Goal: Task Accomplishment & Management: Manage account settings

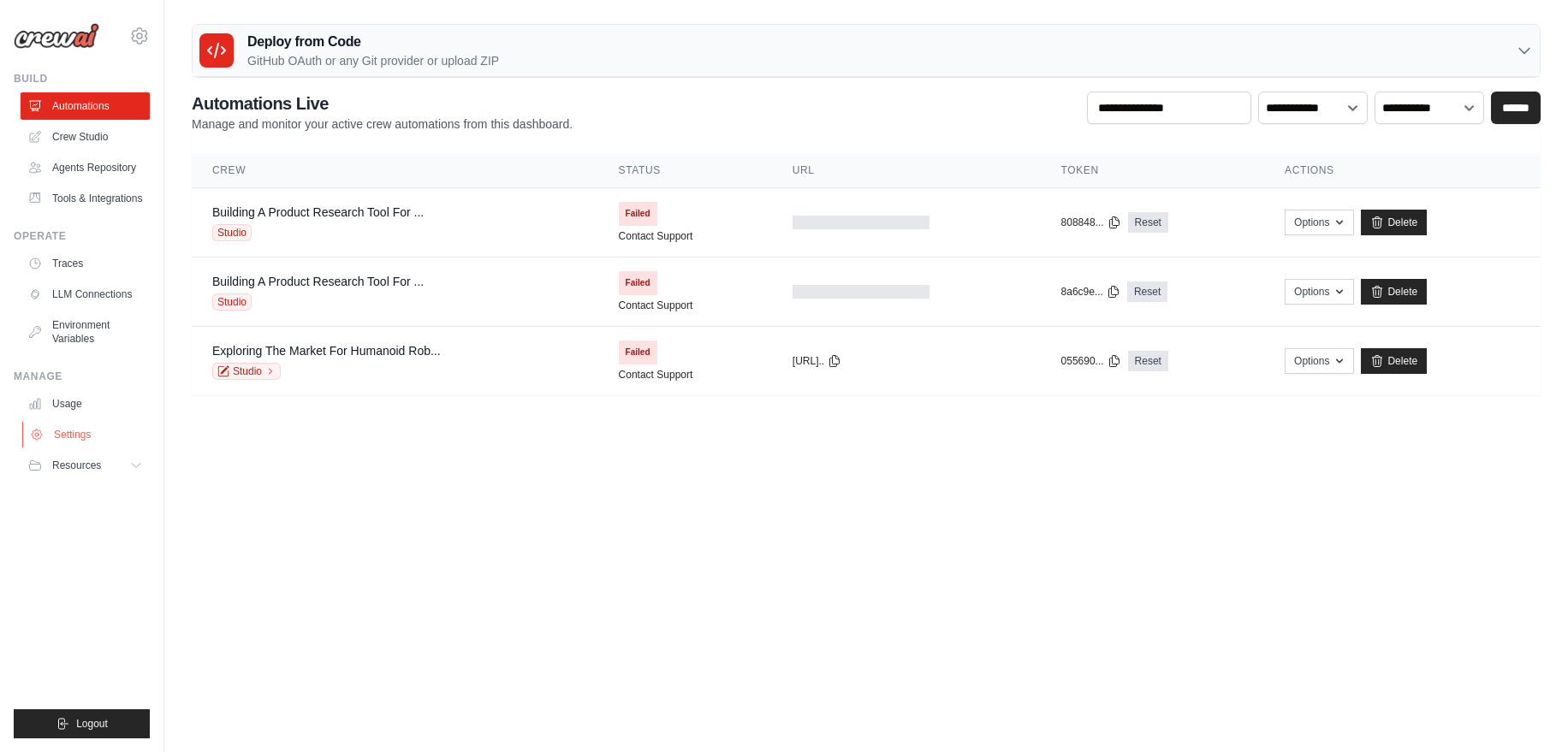
click at [76, 434] on link "Settings" at bounding box center [87, 434] width 129 height 28
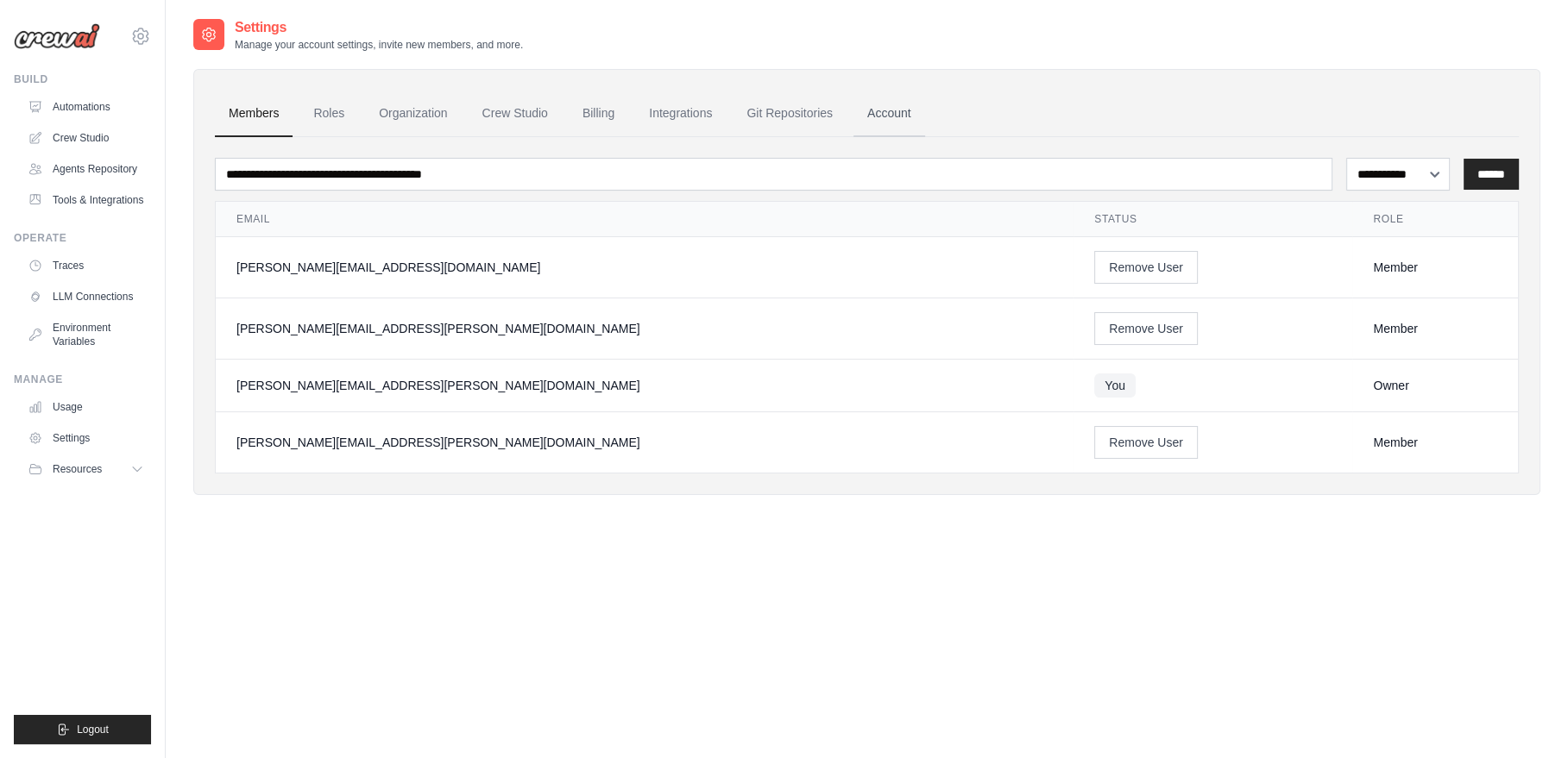
click at [887, 110] on link "Account" at bounding box center [889, 113] width 72 height 47
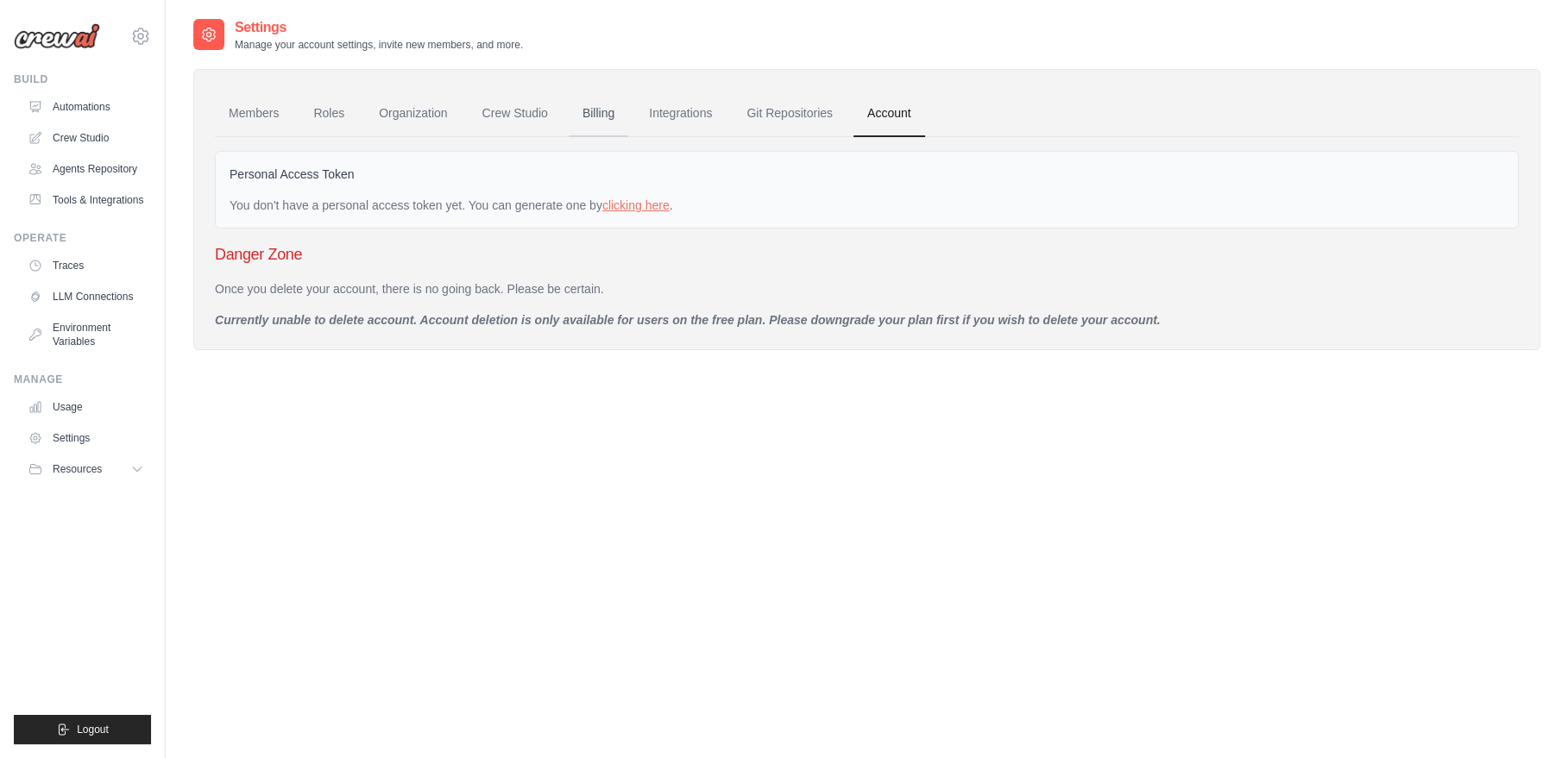
click at [604, 113] on link "Billing" at bounding box center [598, 113] width 59 height 47
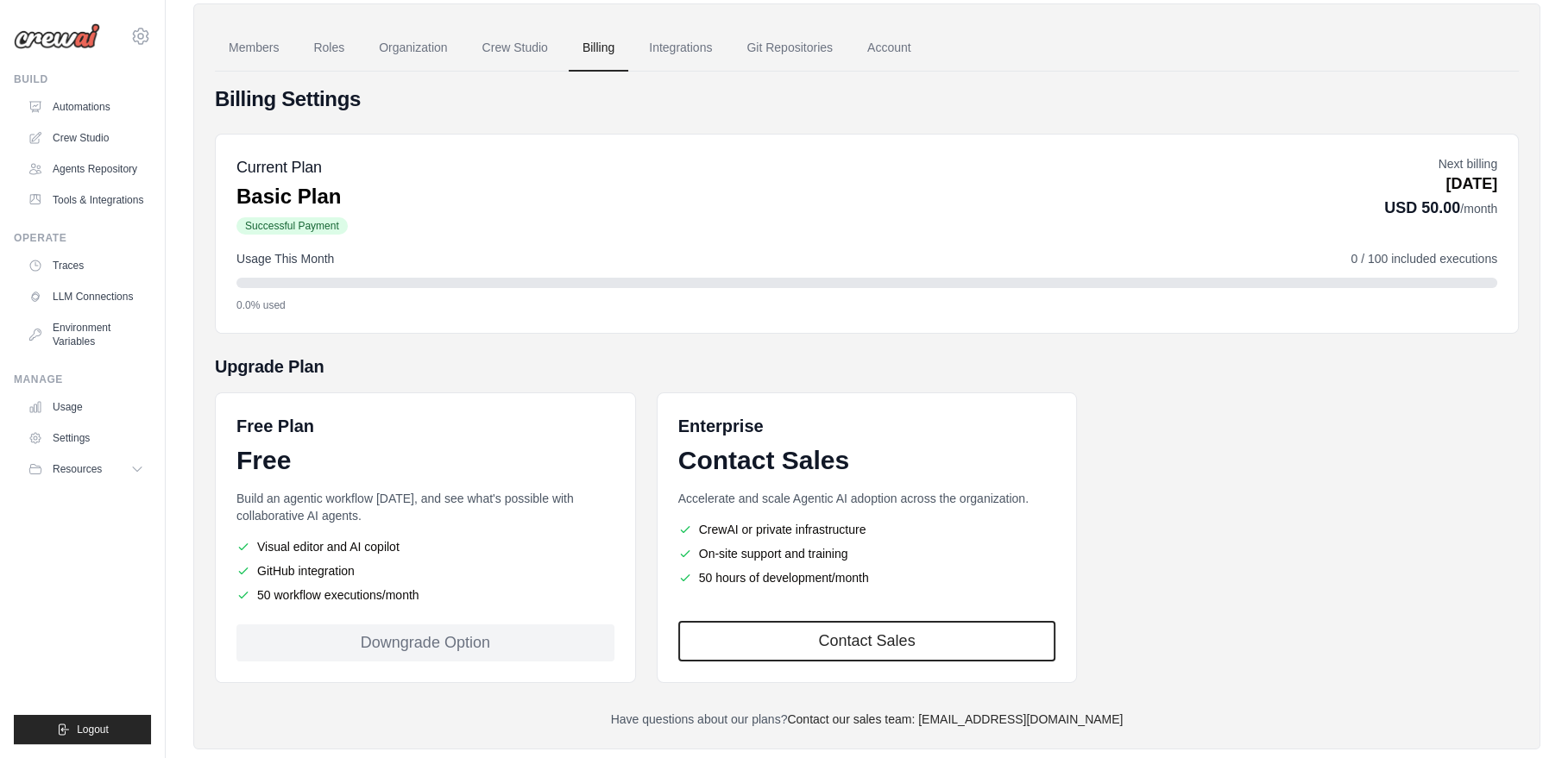
scroll to position [100, 0]
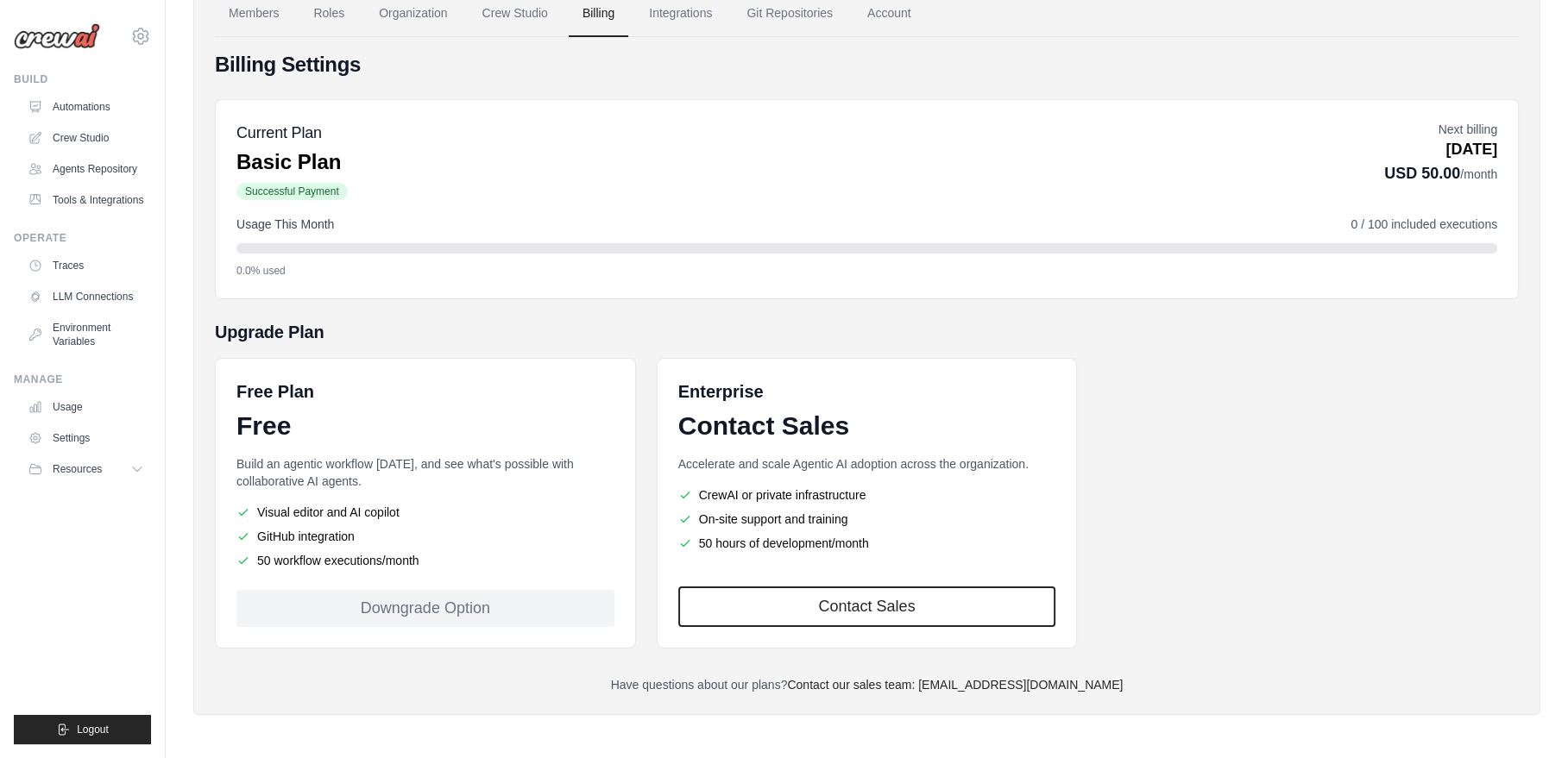
click at [433, 610] on div "Downgrade Option" at bounding box center [425, 608] width 378 height 37
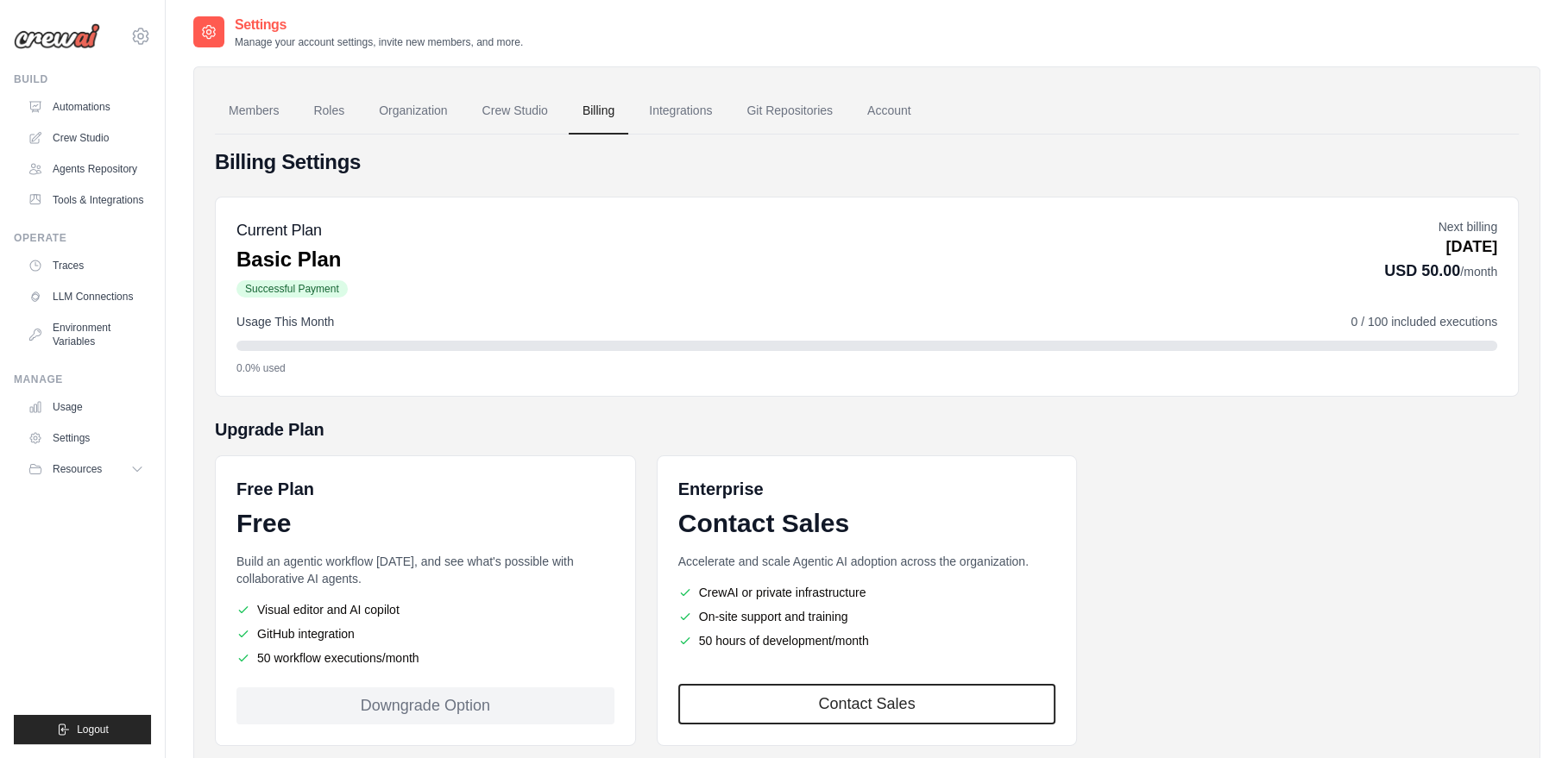
scroll to position [0, 0]
click at [267, 120] on link "Members" at bounding box center [253, 113] width 78 height 47
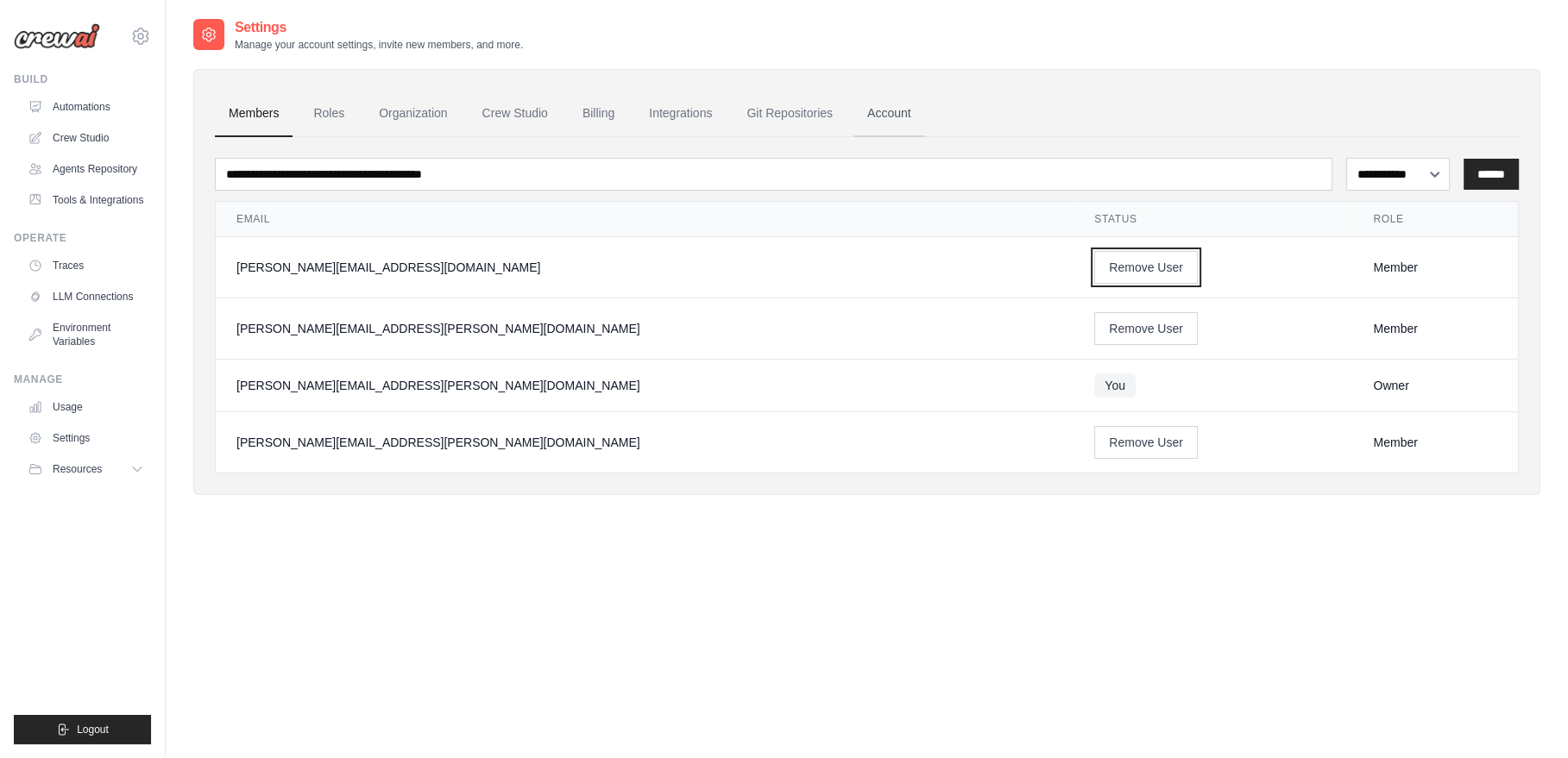
drag, startPoint x: 955, startPoint y: 269, endPoint x: 867, endPoint y: 96, distance: 194.1
click at [1094, 269] on button "Remove User" at bounding box center [1146, 268] width 104 height 33
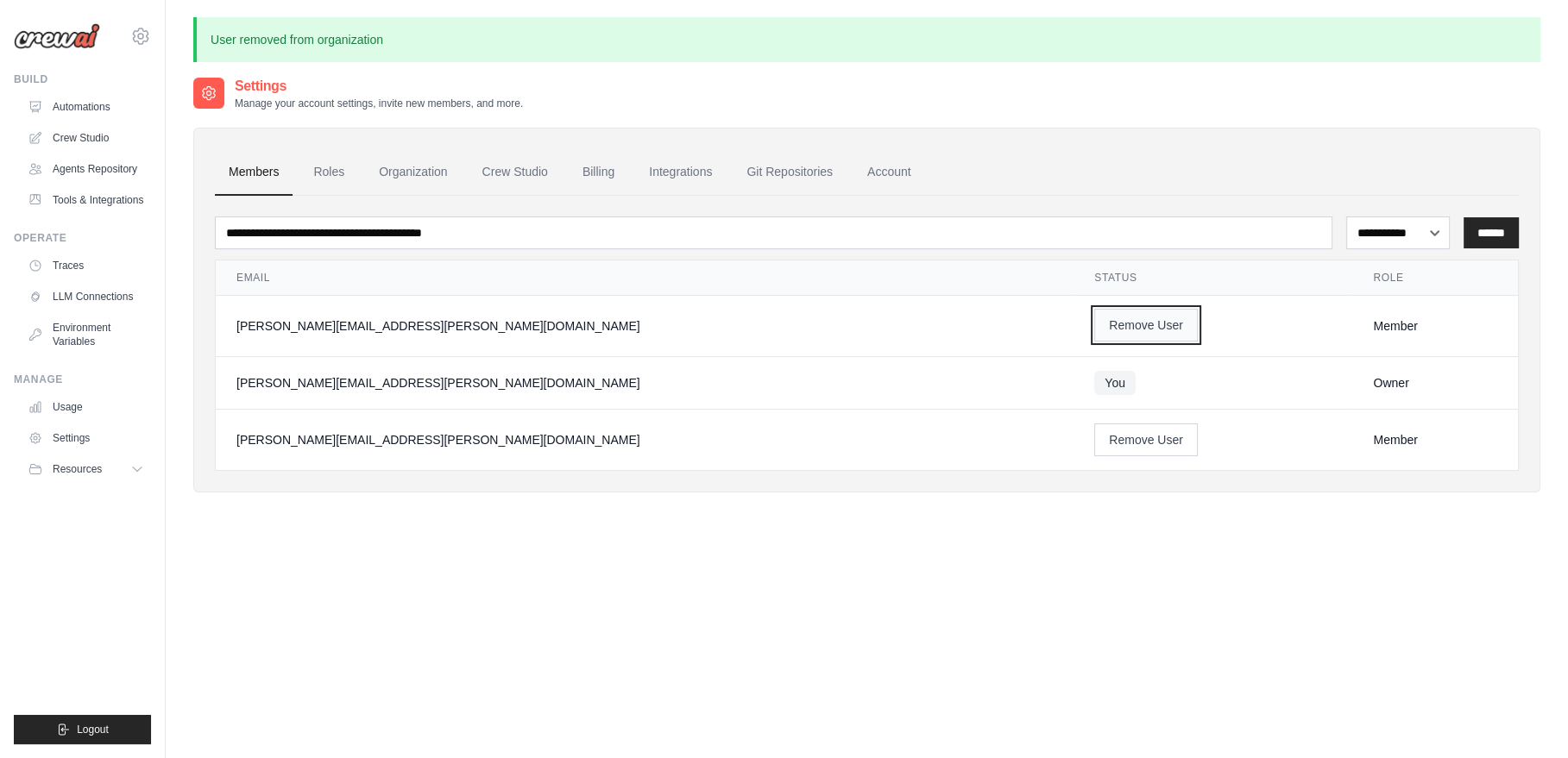
click at [1094, 324] on button "Remove User" at bounding box center [1146, 325] width 104 height 33
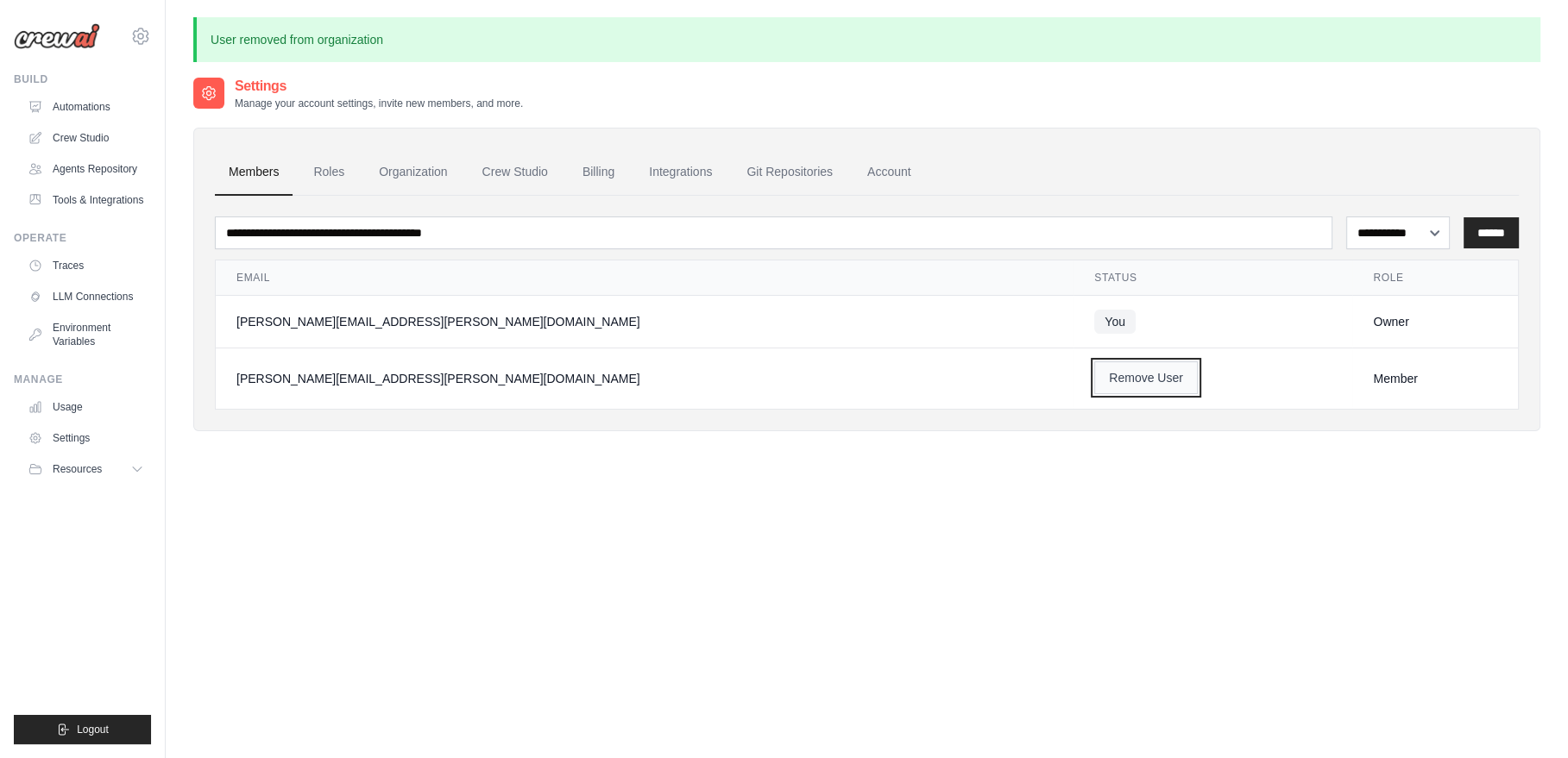
click at [1094, 386] on button "Remove User" at bounding box center [1146, 378] width 104 height 33
click at [1094, 380] on button "Remove User" at bounding box center [1146, 378] width 104 height 33
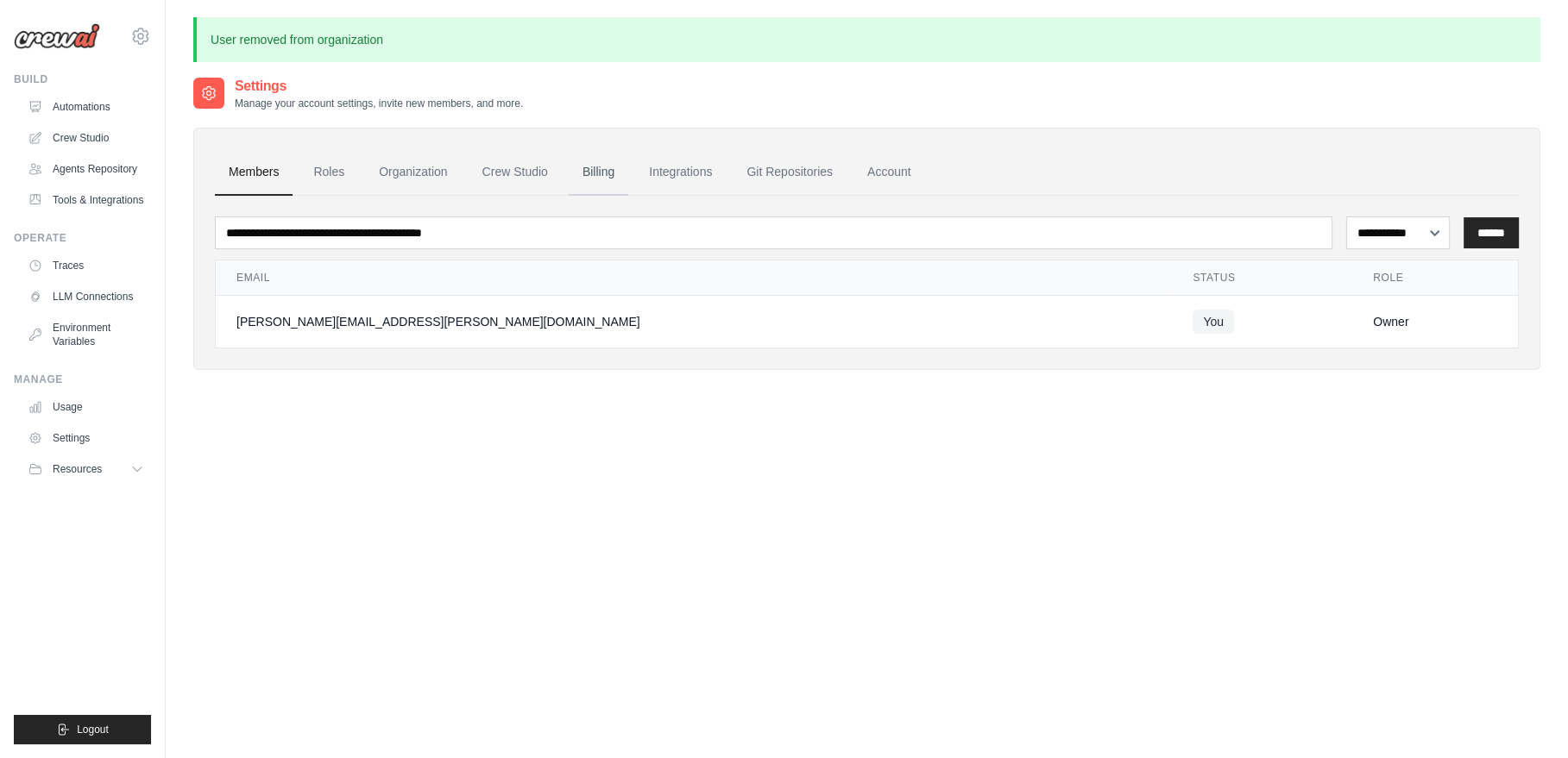
click at [584, 170] on link "Billing" at bounding box center [598, 173] width 59 height 47
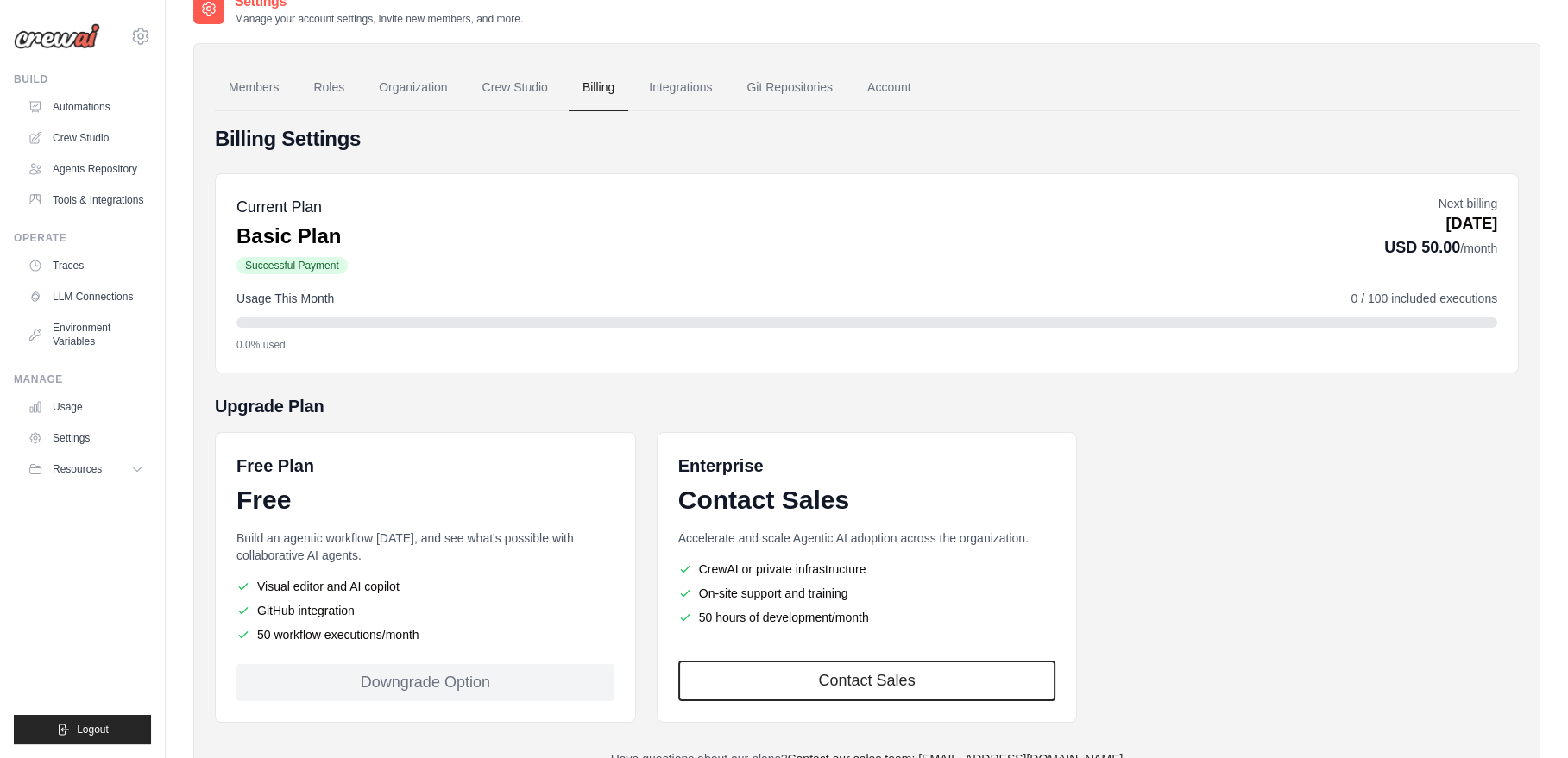
scroll to position [100, 0]
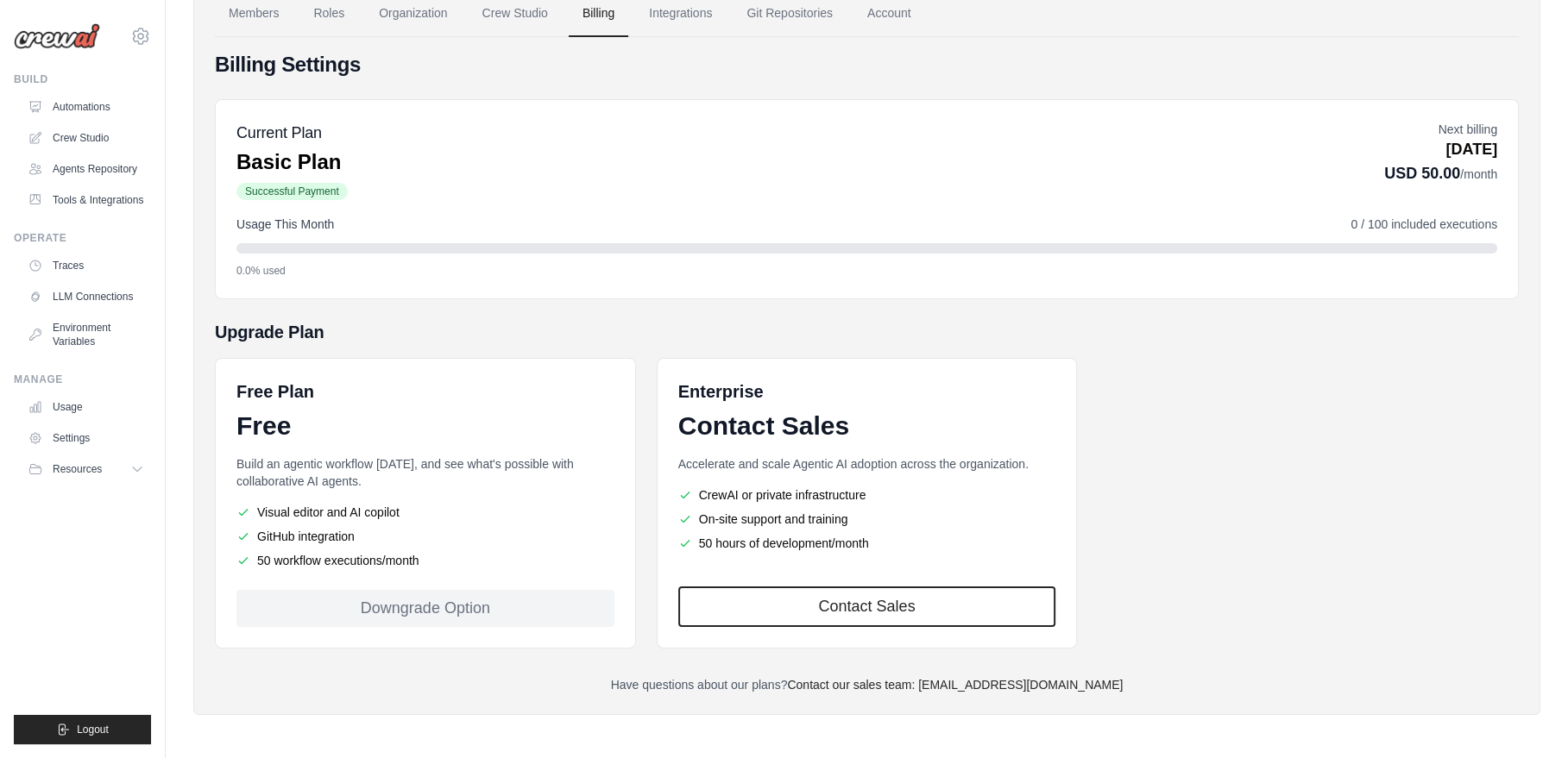
click at [389, 594] on div "Downgrade Option" at bounding box center [425, 608] width 378 height 37
click at [514, 593] on div "Downgrade Option" at bounding box center [425, 608] width 378 height 37
click at [500, 600] on div "Downgrade Option" at bounding box center [425, 608] width 378 height 37
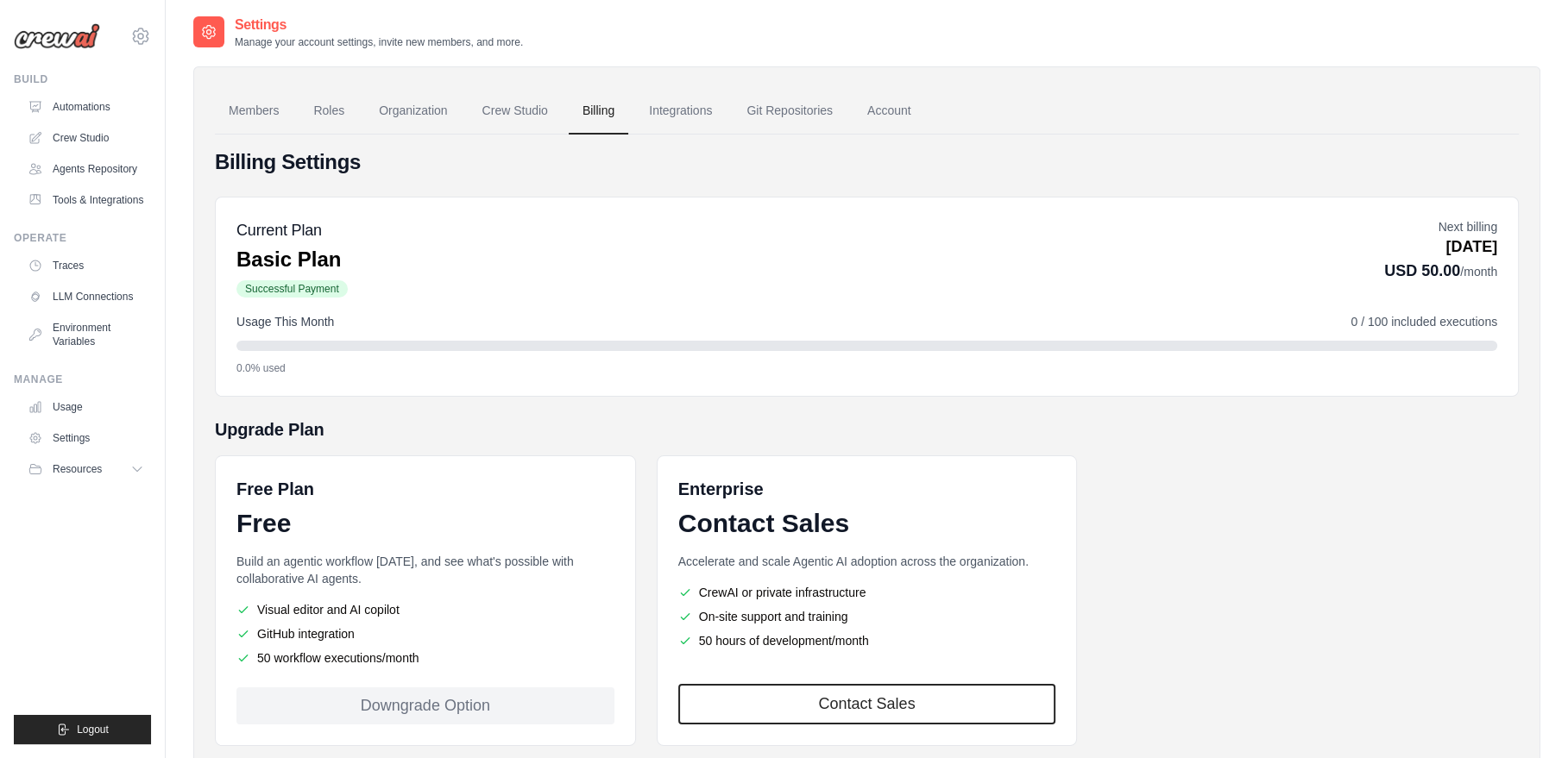
scroll to position [0, 0]
click at [653, 109] on link "Integrations" at bounding box center [680, 113] width 90 height 47
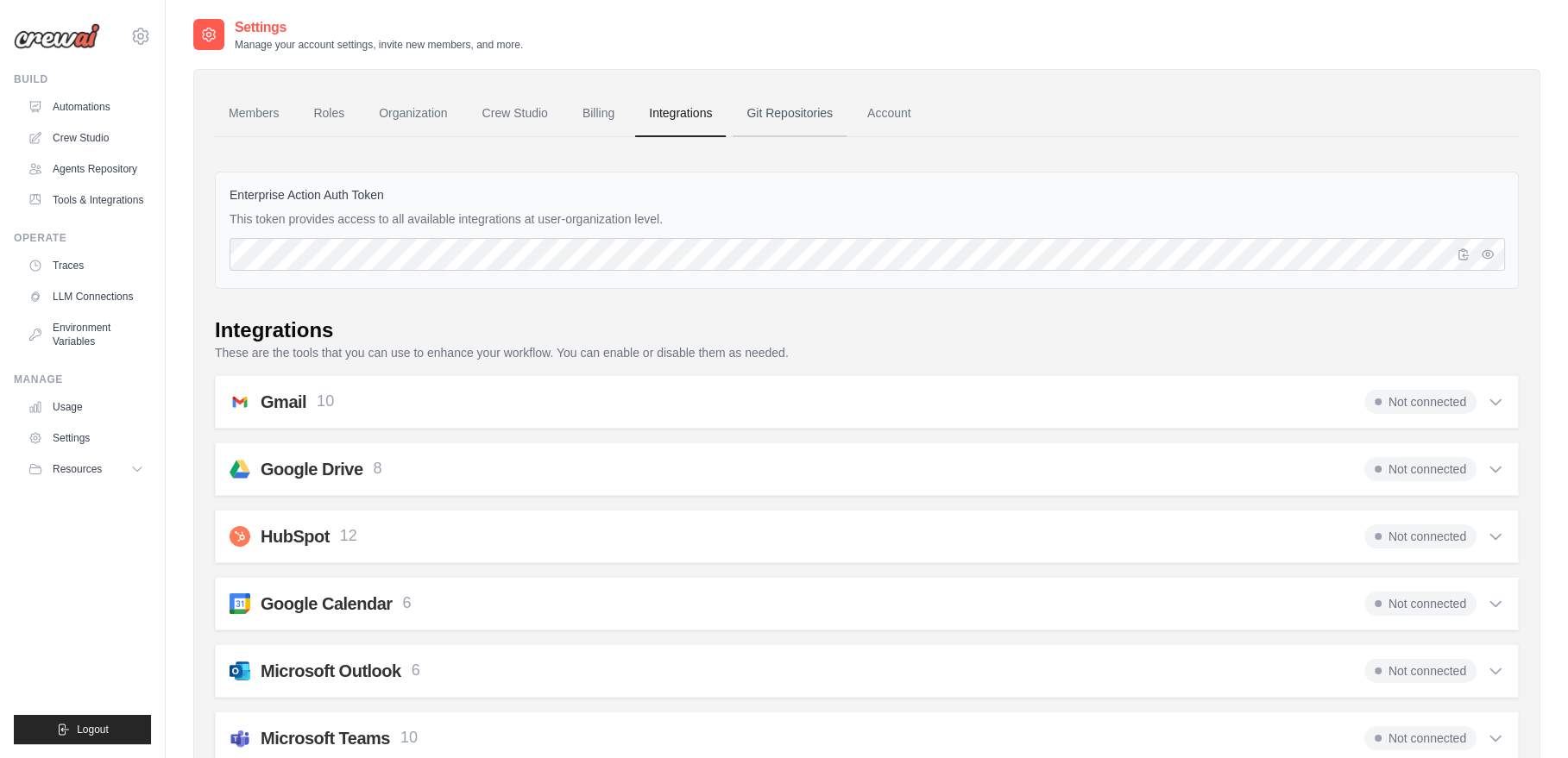
click at [807, 113] on link "Git Repositories" at bounding box center [789, 113] width 114 height 47
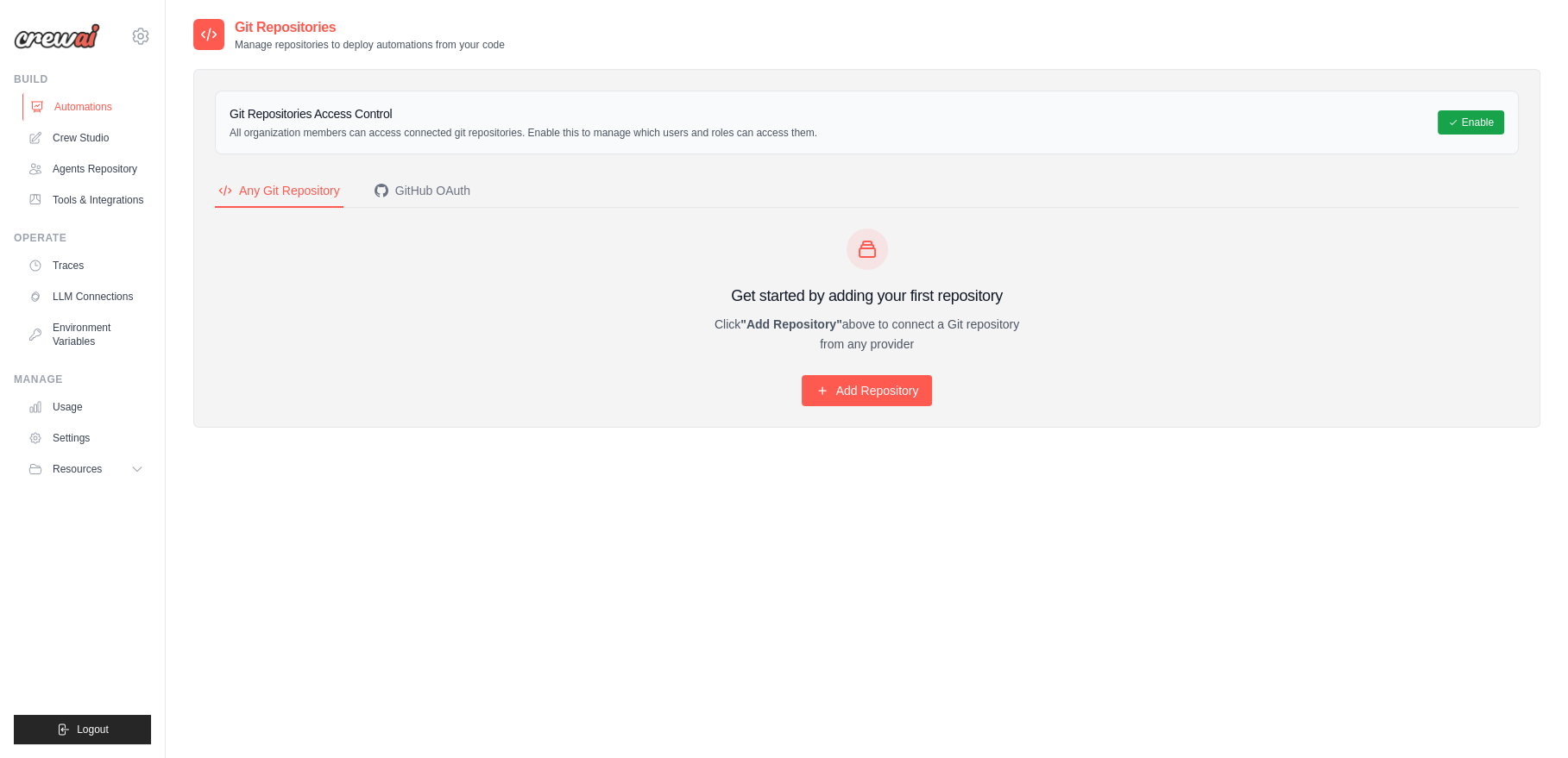
click at [72, 106] on link "Automations" at bounding box center [87, 107] width 131 height 28
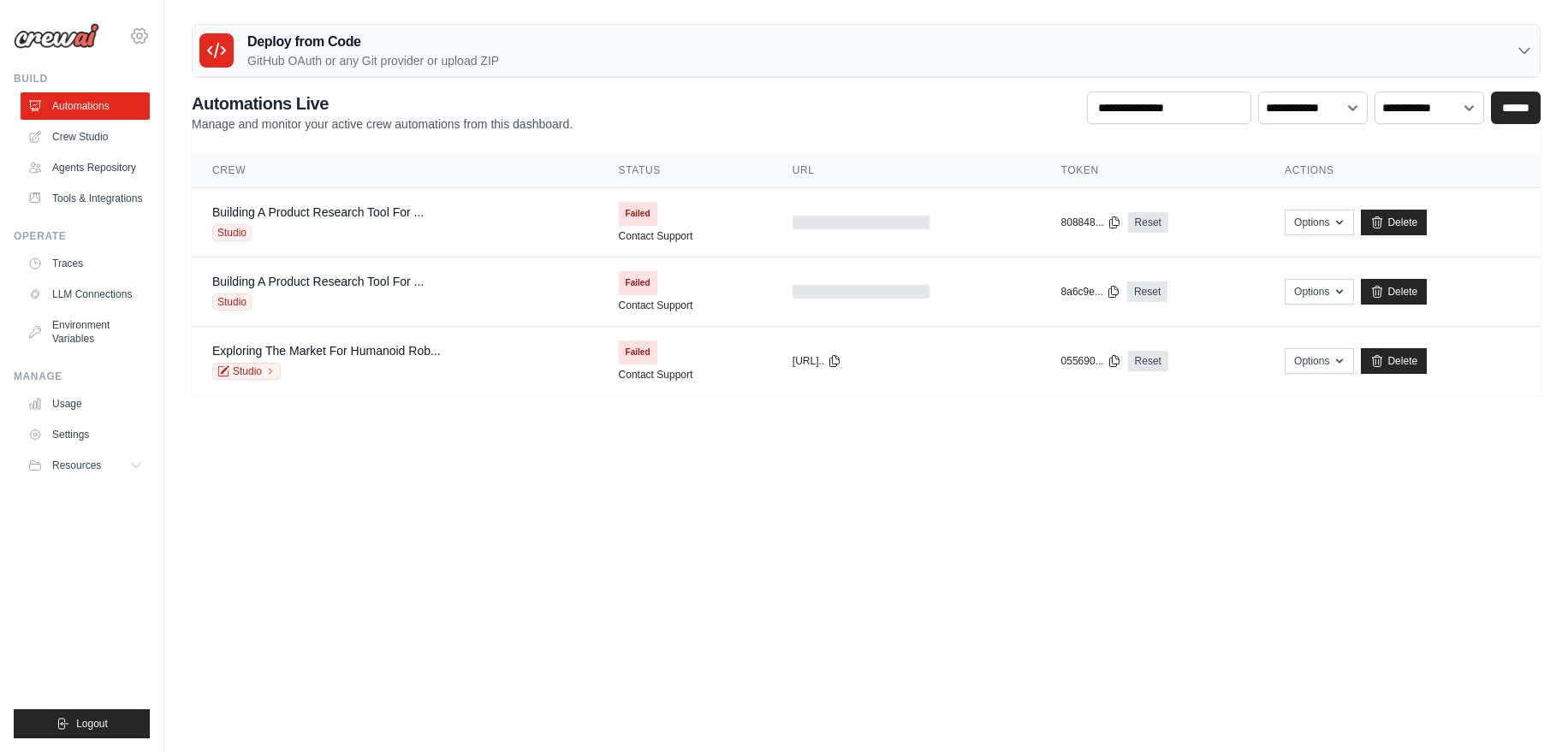
click at [139, 30] on icon at bounding box center [139, 35] width 15 height 14
click at [189, 106] on span "Settings" at bounding box center [212, 106] width 135 height 17
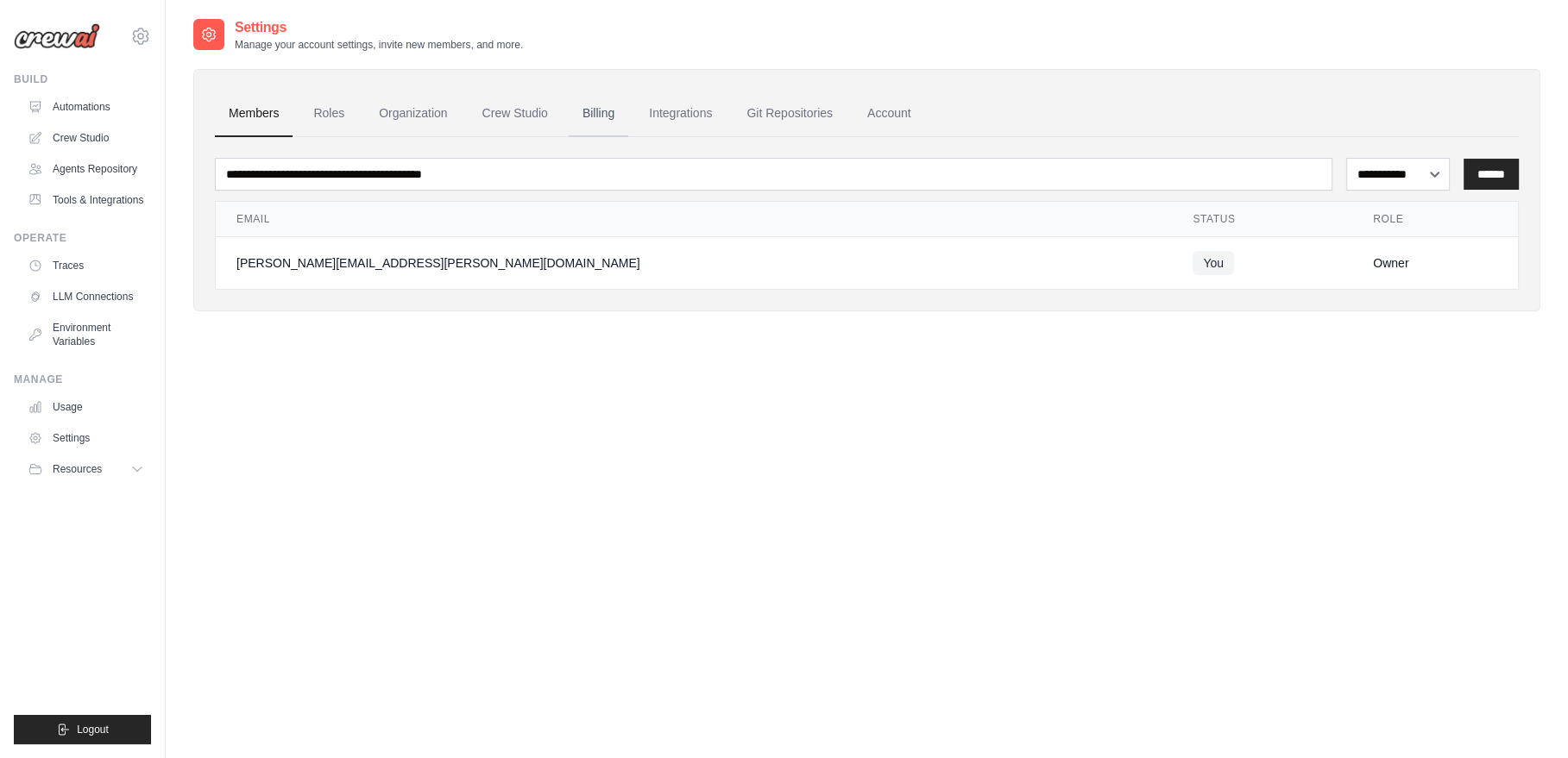
click at [589, 107] on link "Billing" at bounding box center [598, 113] width 59 height 47
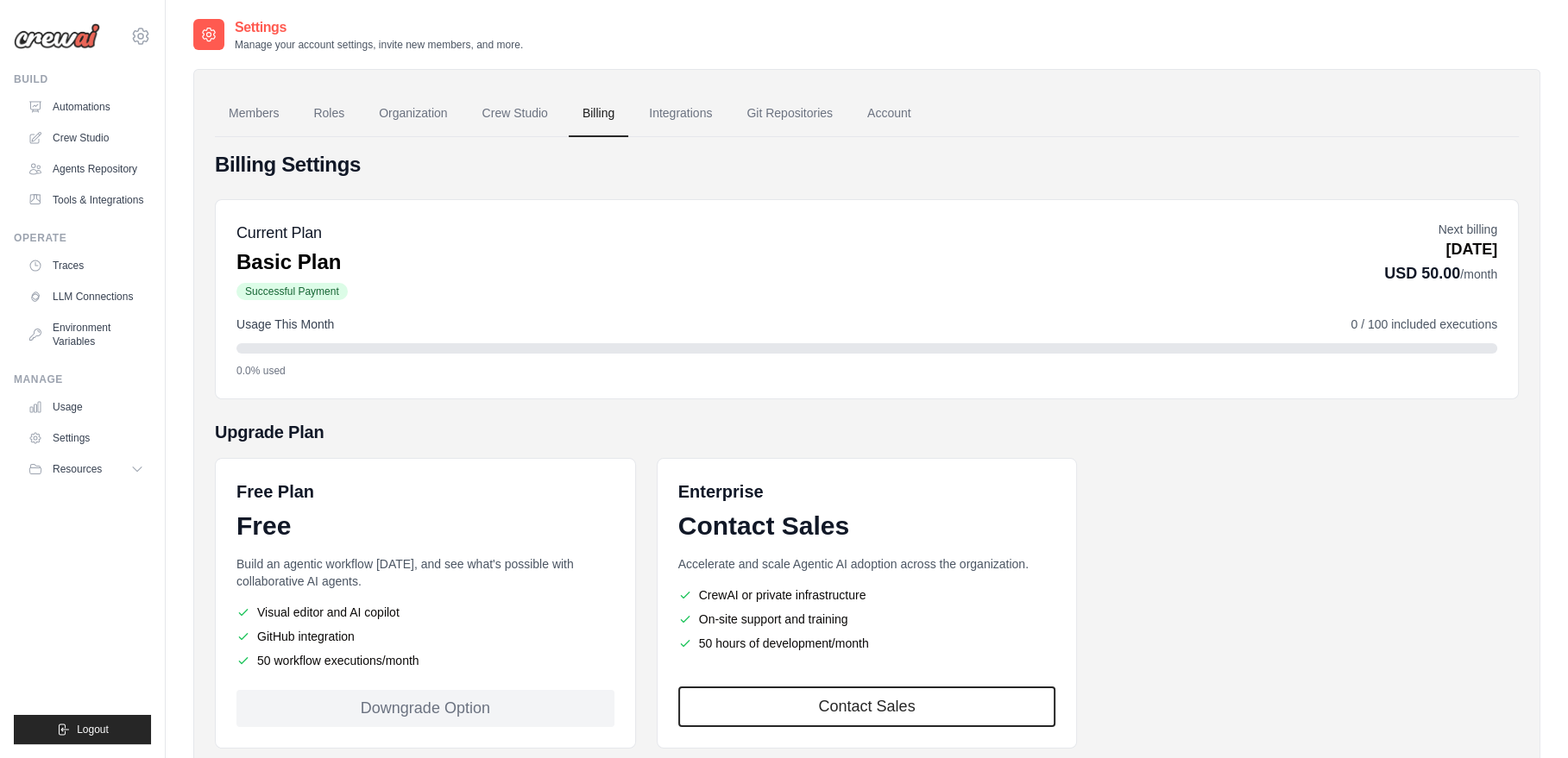
click at [307, 232] on h5 "Current Plan" at bounding box center [292, 232] width 111 height 24
click at [1486, 230] on p "Next billing" at bounding box center [1440, 229] width 113 height 17
click at [621, 272] on div "Current Plan Basic Plan Successful Payment Next billing Oct 10, 2025 USD 50.00 …" at bounding box center [866, 261] width 1260 height 82
click at [677, 113] on link "Integrations" at bounding box center [680, 113] width 90 height 47
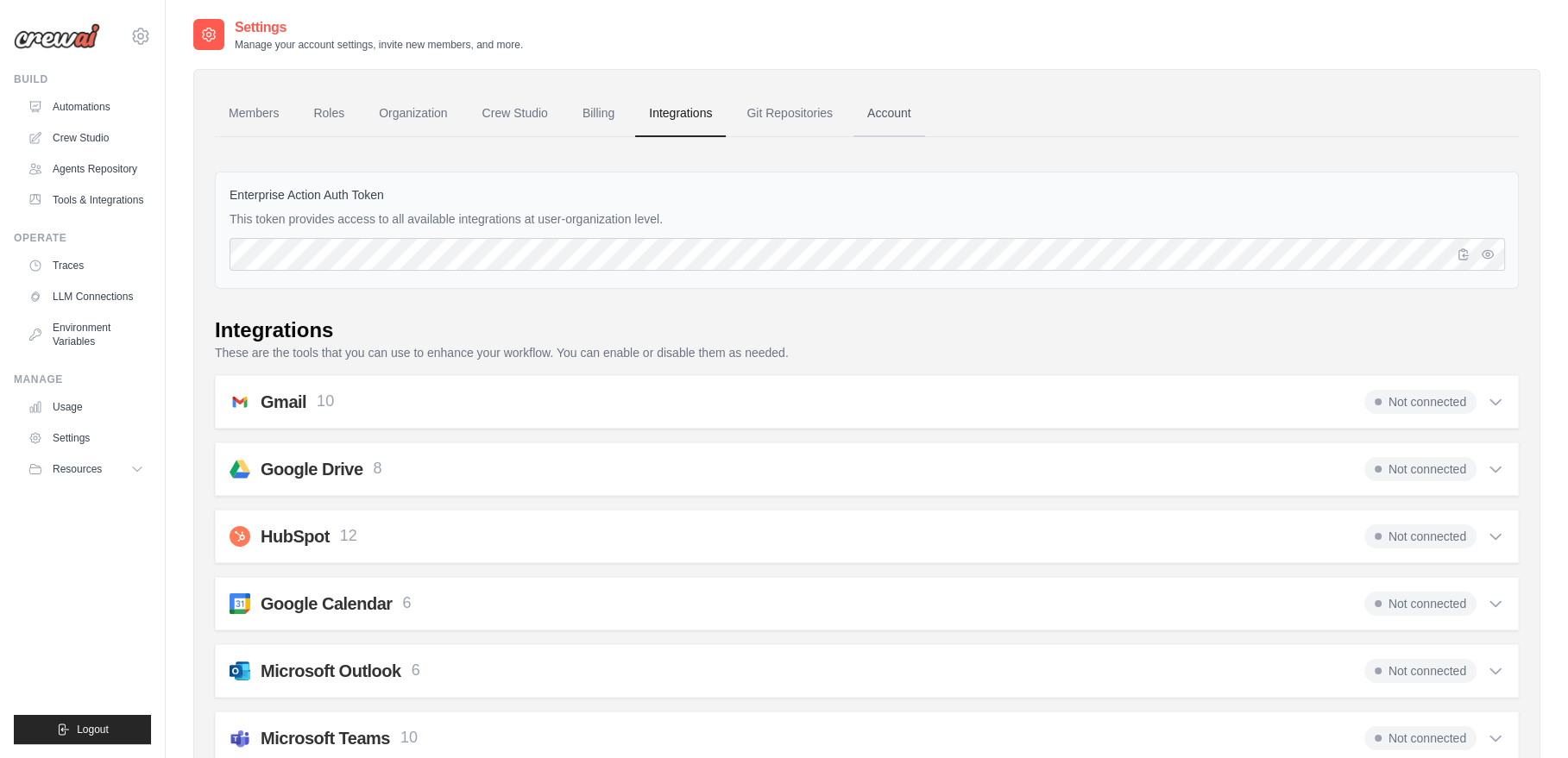
click at [878, 107] on link "Account" at bounding box center [889, 113] width 72 height 47
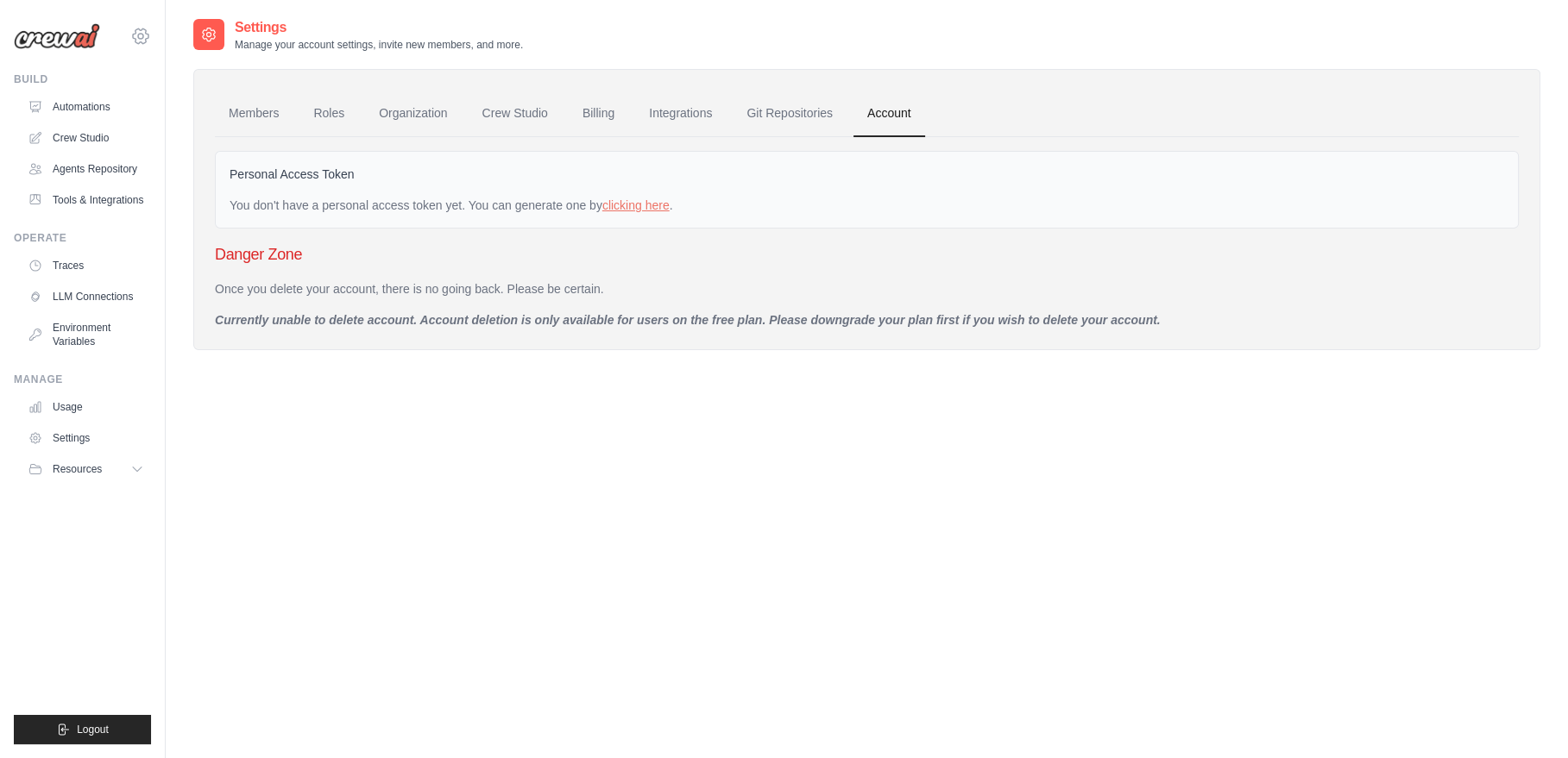
click at [134, 34] on icon at bounding box center [140, 36] width 15 height 14
click at [614, 426] on div "Settings Manage your account settings, invite new members, and more. Members Ro…" at bounding box center [866, 396] width 1346 height 758
click at [444, 492] on div "Settings Manage your account settings, invite new members, and more. Members Ro…" at bounding box center [866, 396] width 1346 height 758
click at [281, 112] on link "Members" at bounding box center [253, 113] width 78 height 47
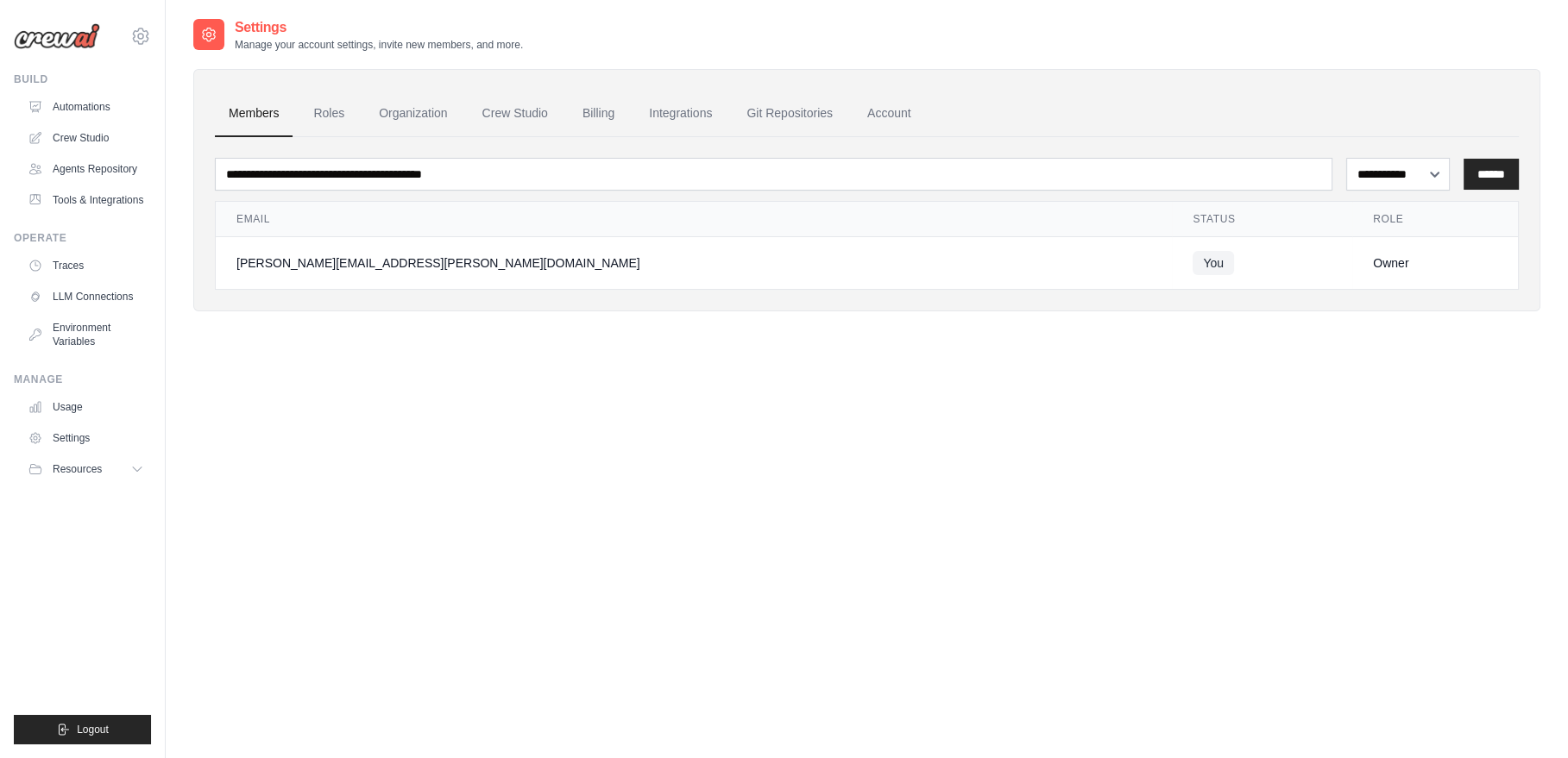
click at [801, 262] on div "[PERSON_NAME][EMAIL_ADDRESS][PERSON_NAME][DOMAIN_NAME]" at bounding box center [693, 263] width 915 height 17
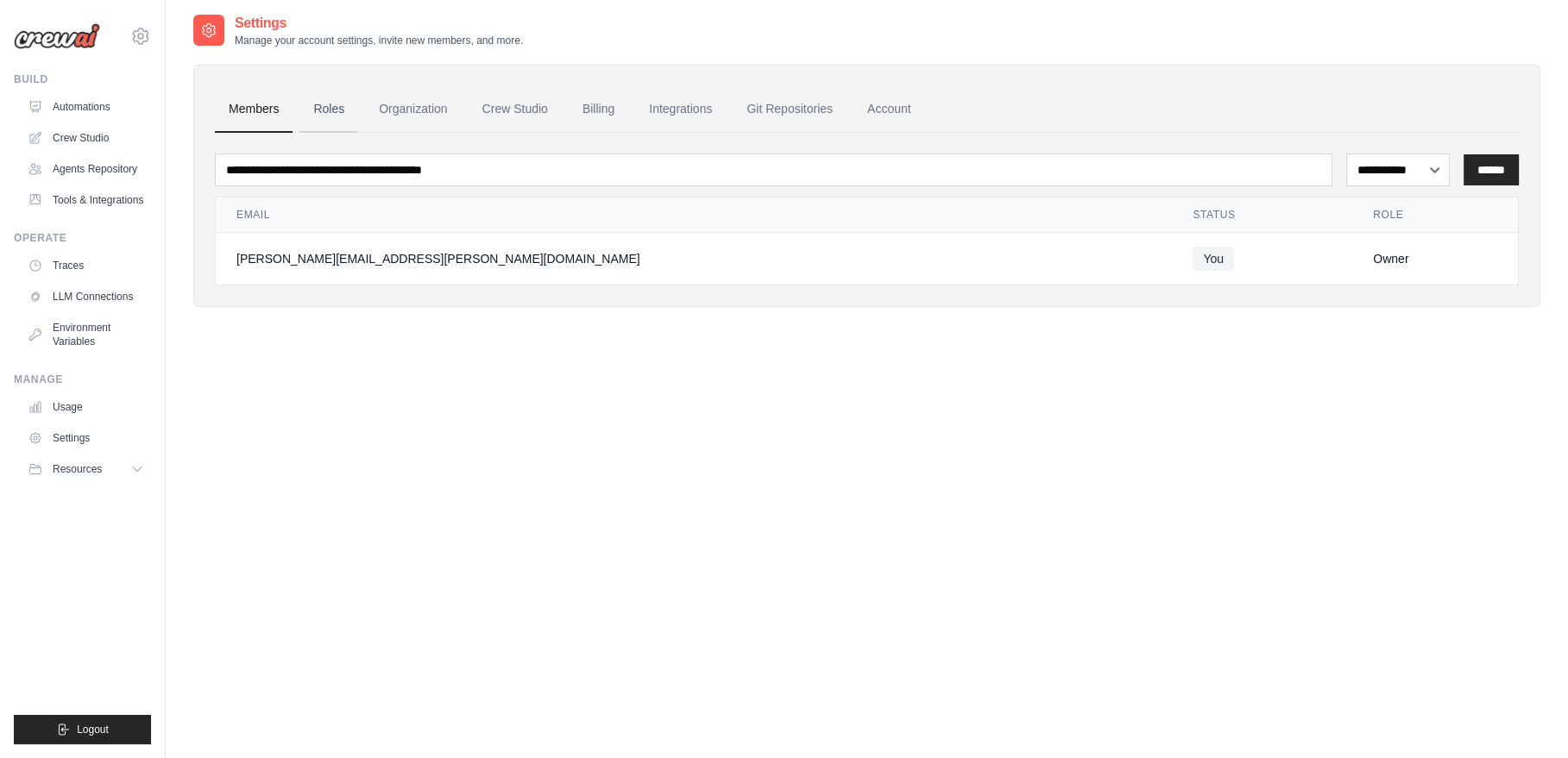
click at [325, 109] on link "Roles" at bounding box center [328, 109] width 59 height 47
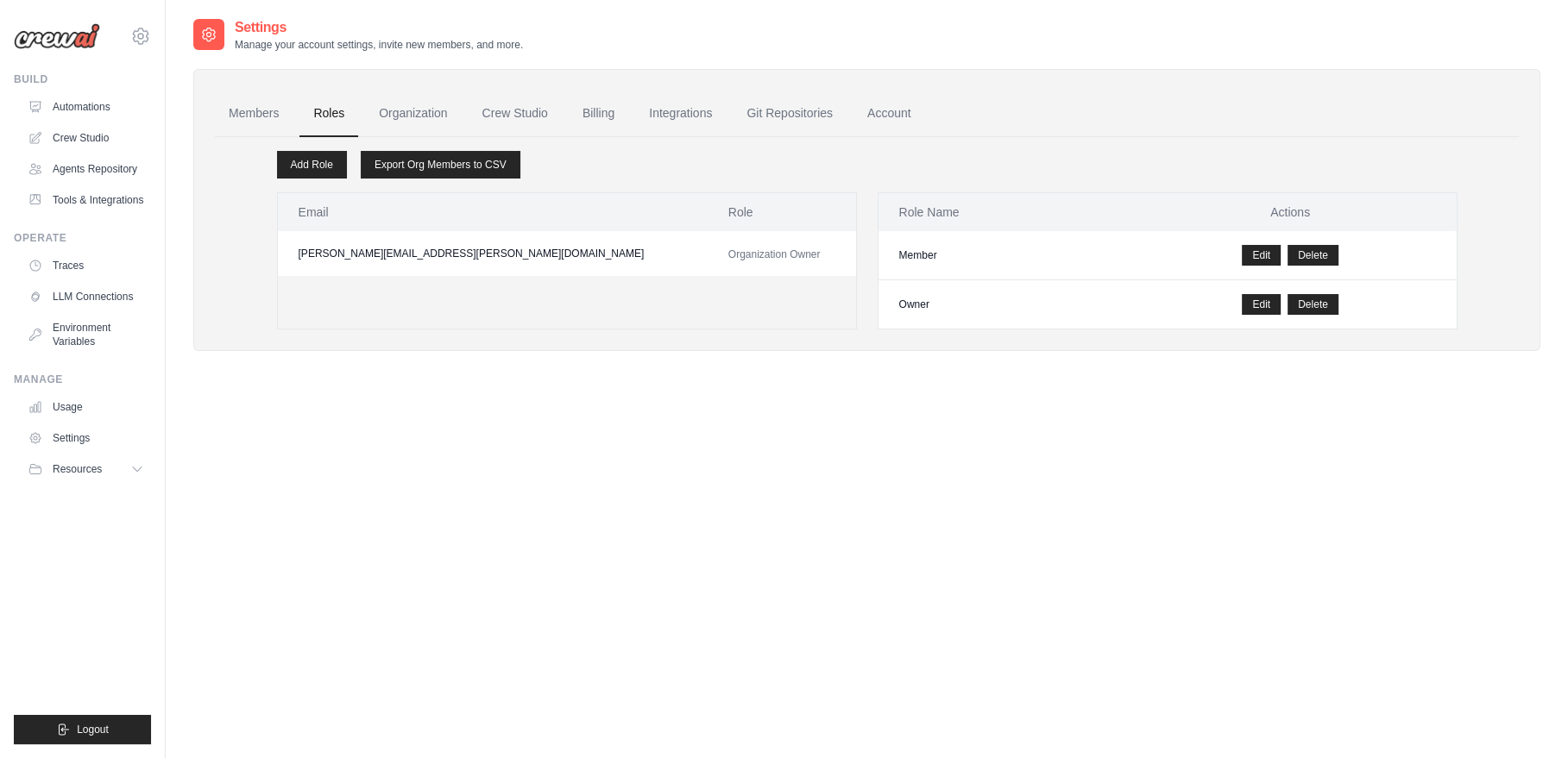
click at [728, 256] on span "Organization Owner" at bounding box center [774, 254] width 92 height 12
click at [411, 118] on link "Organization" at bounding box center [413, 113] width 96 height 47
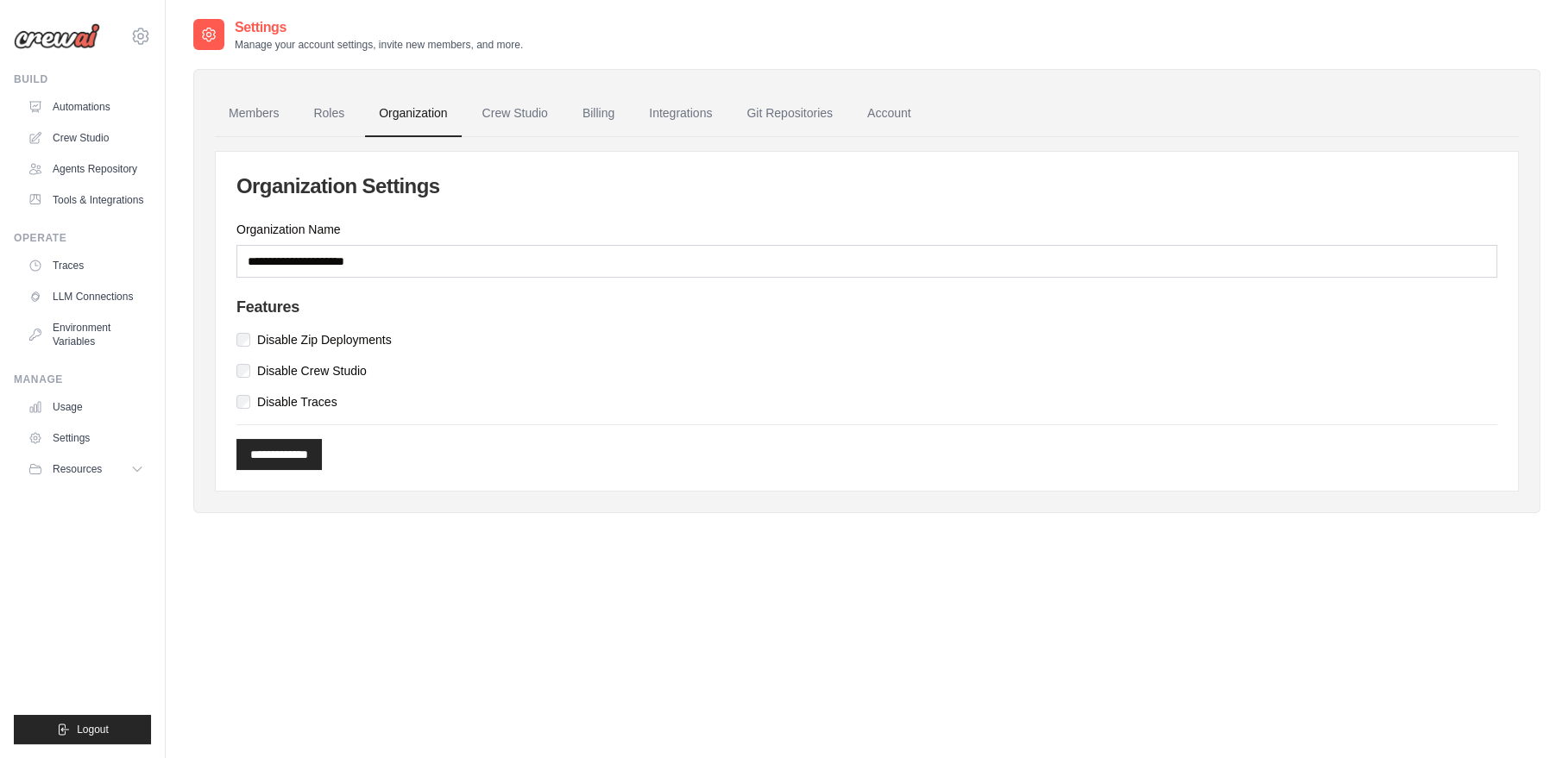
click at [415, 108] on link "Organization" at bounding box center [413, 113] width 96 height 47
click at [509, 110] on link "Crew Studio" at bounding box center [514, 113] width 93 height 47
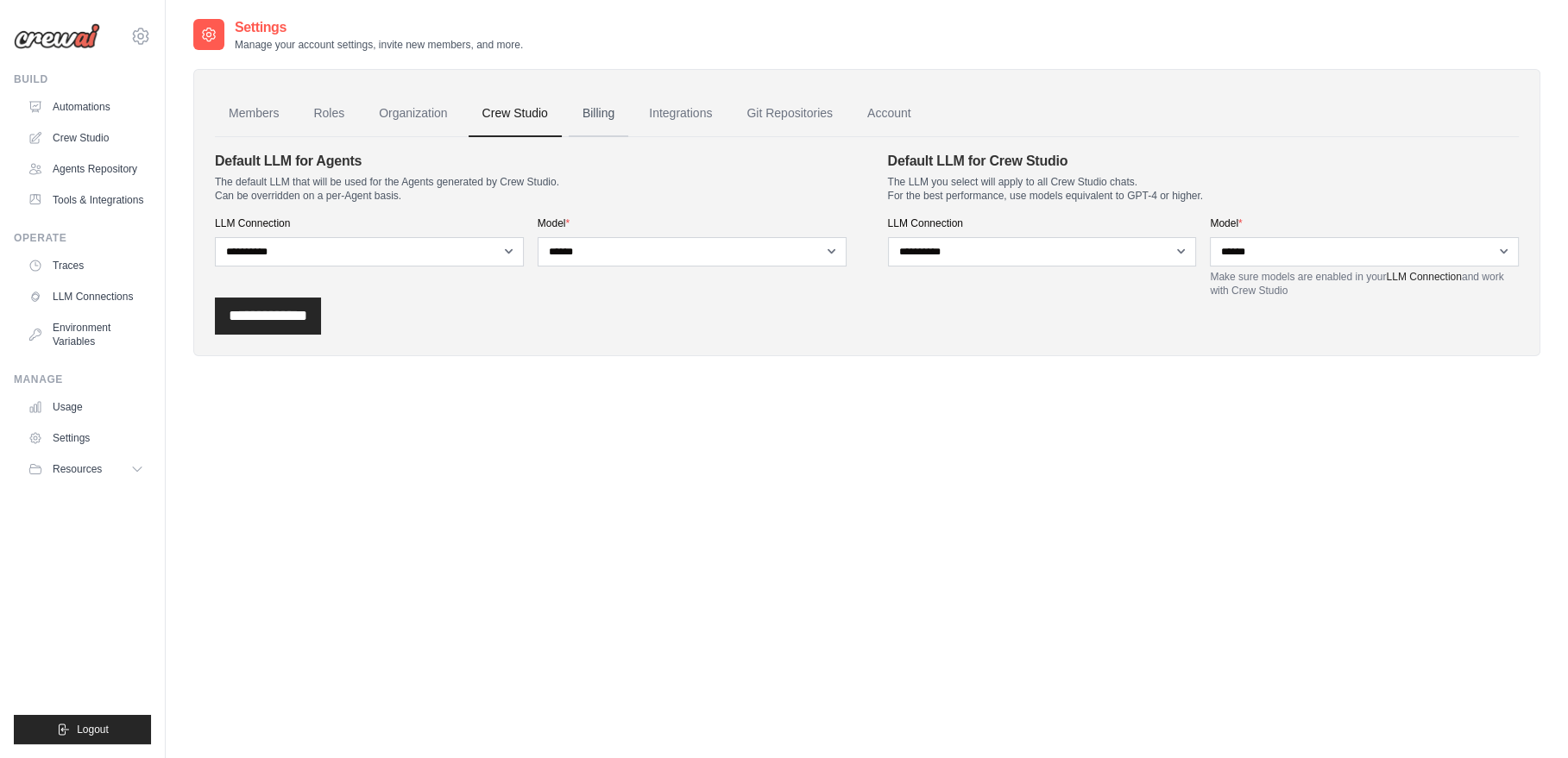
click at [597, 112] on link "Billing" at bounding box center [598, 113] width 59 height 47
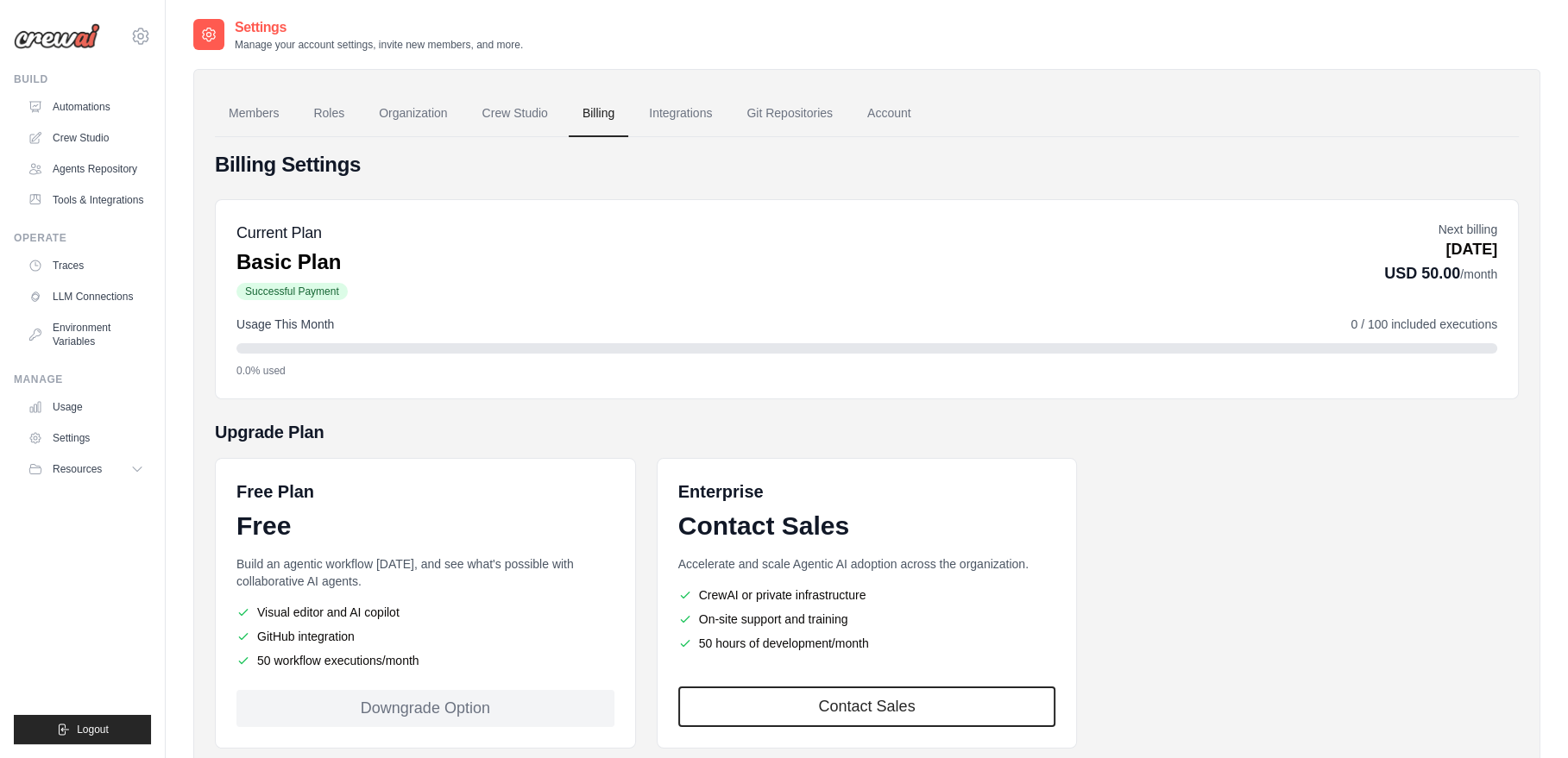
click at [1339, 235] on div "Current Plan Basic Plan Successful Payment Next billing [DATE] USD 50.00 /month" at bounding box center [866, 261] width 1260 height 82
drag, startPoint x: 1460, startPoint y: 240, endPoint x: 1442, endPoint y: 269, distance: 34.1
click at [1460, 240] on p "[DATE]" at bounding box center [1440, 249] width 113 height 23
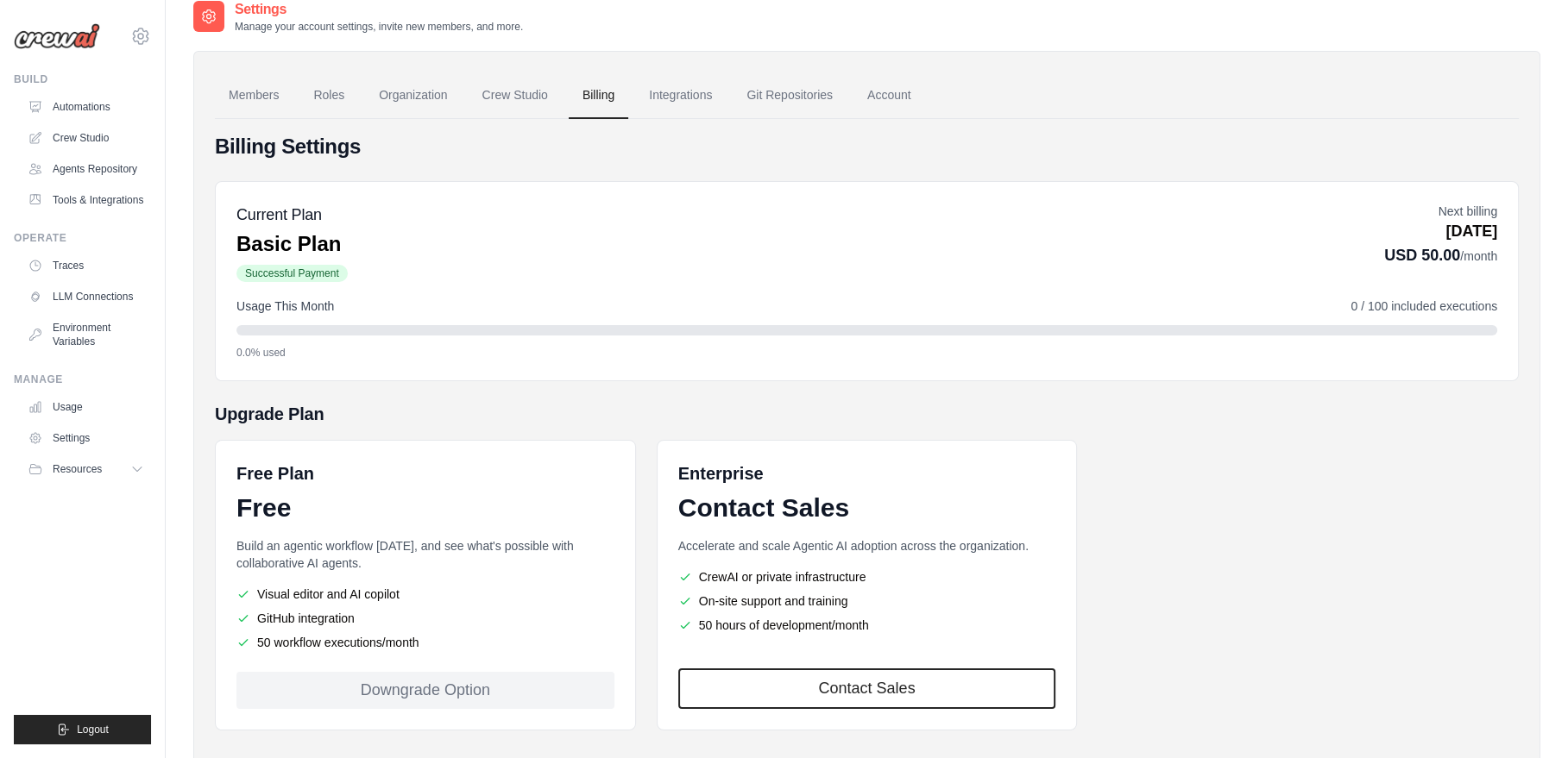
scroll to position [33, 0]
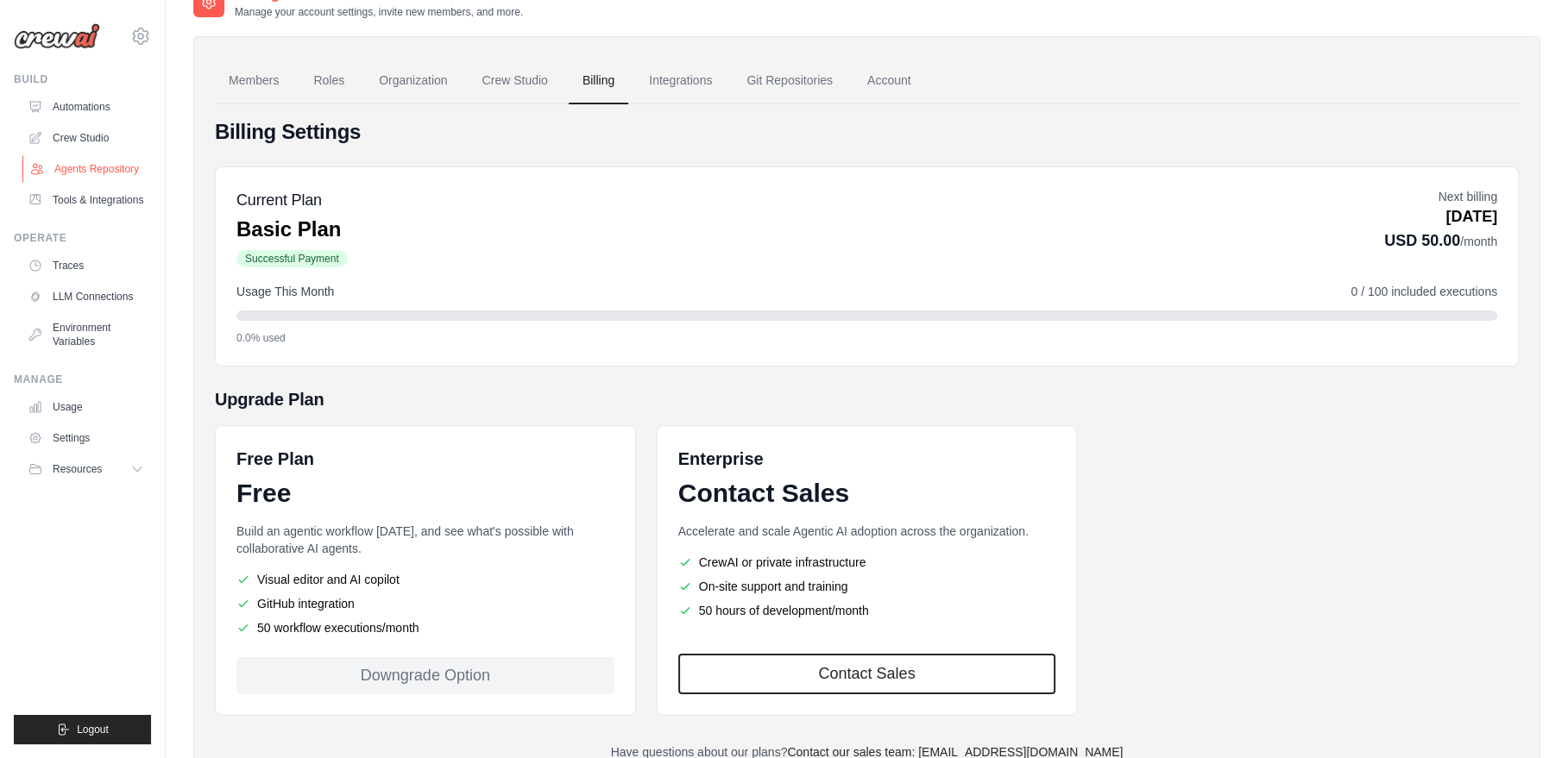
click at [87, 172] on link "Agents Repository" at bounding box center [87, 169] width 131 height 28
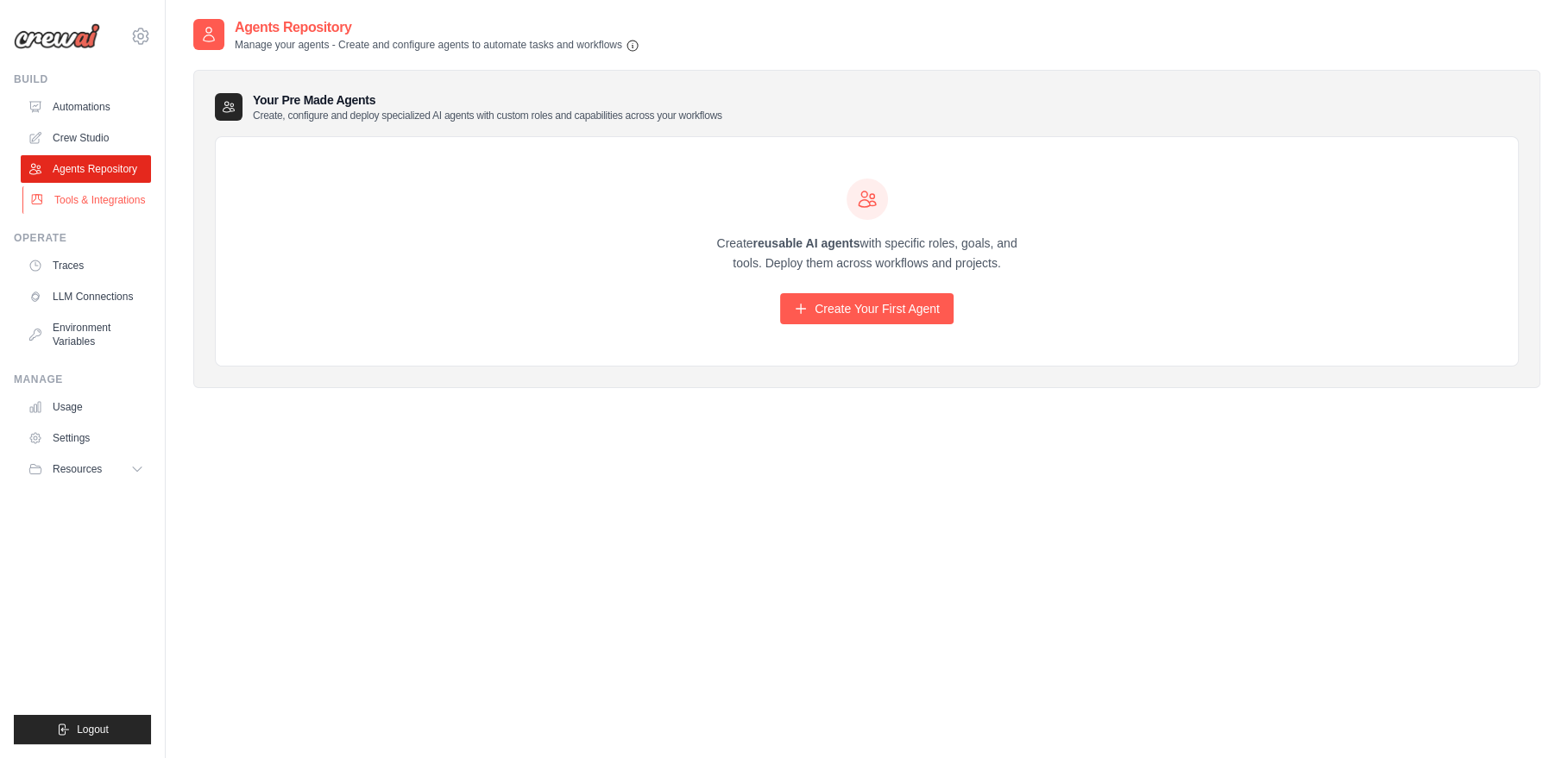
click at [78, 200] on link "Tools & Integrations" at bounding box center [87, 200] width 131 height 28
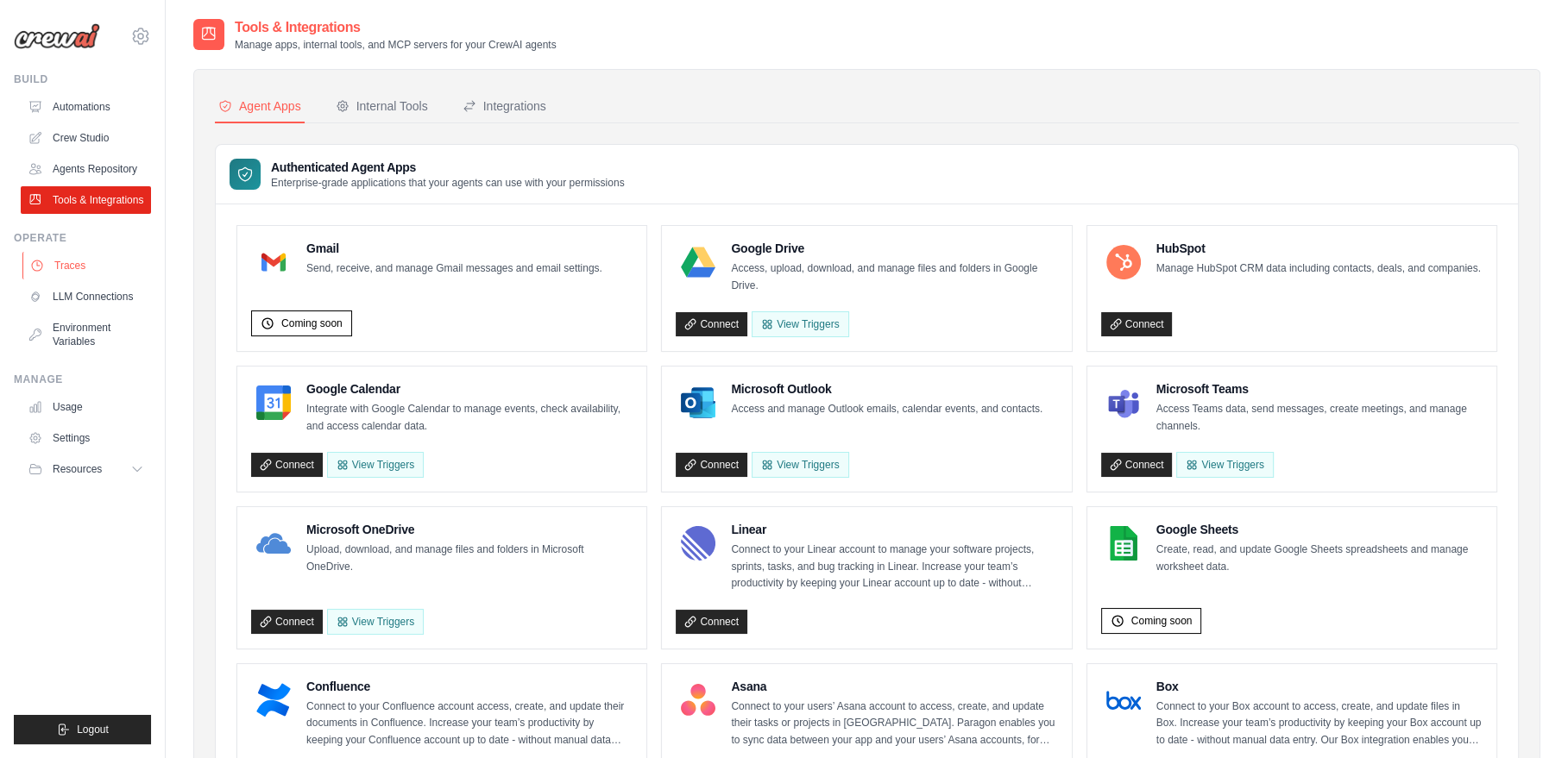
click at [52, 265] on link "Traces" at bounding box center [87, 266] width 131 height 28
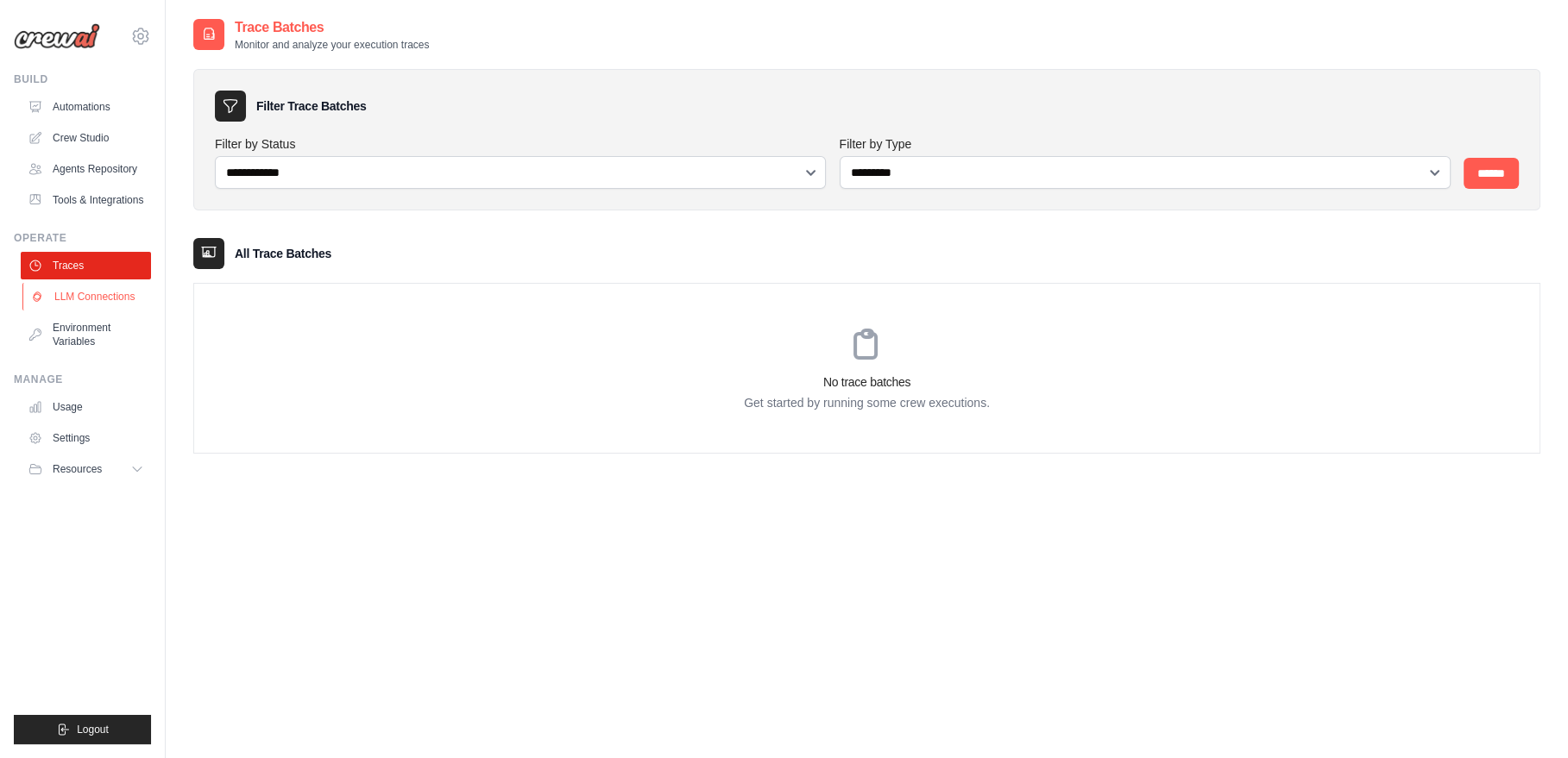
click at [59, 300] on link "LLM Connections" at bounding box center [87, 296] width 131 height 28
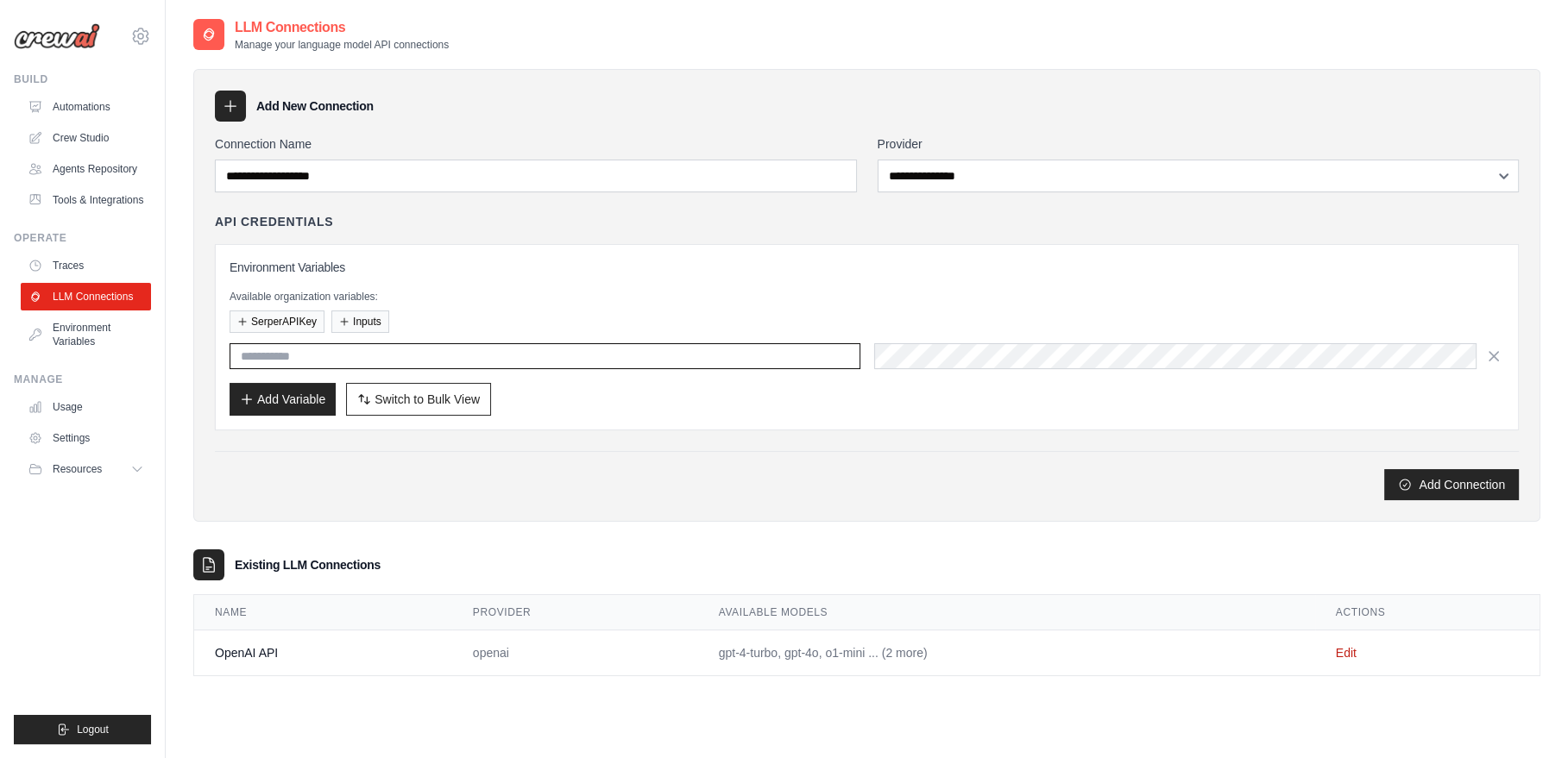
type input "**********"
click at [1494, 354] on icon "button" at bounding box center [1493, 355] width 9 height 9
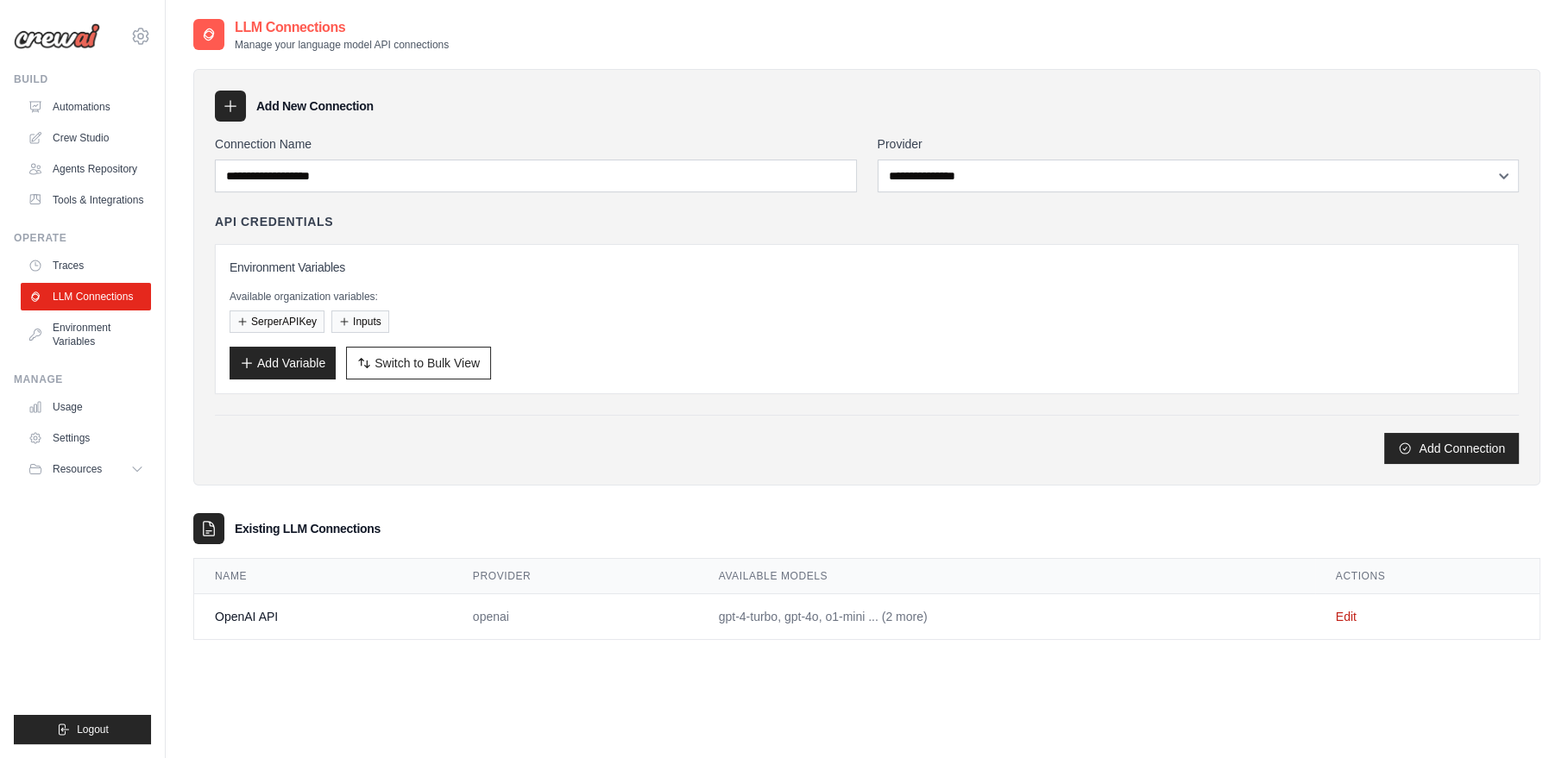
click at [1182, 504] on div "**********" at bounding box center [866, 345] width 1346 height 588
click at [1349, 615] on link "Edit" at bounding box center [1346, 617] width 21 height 13
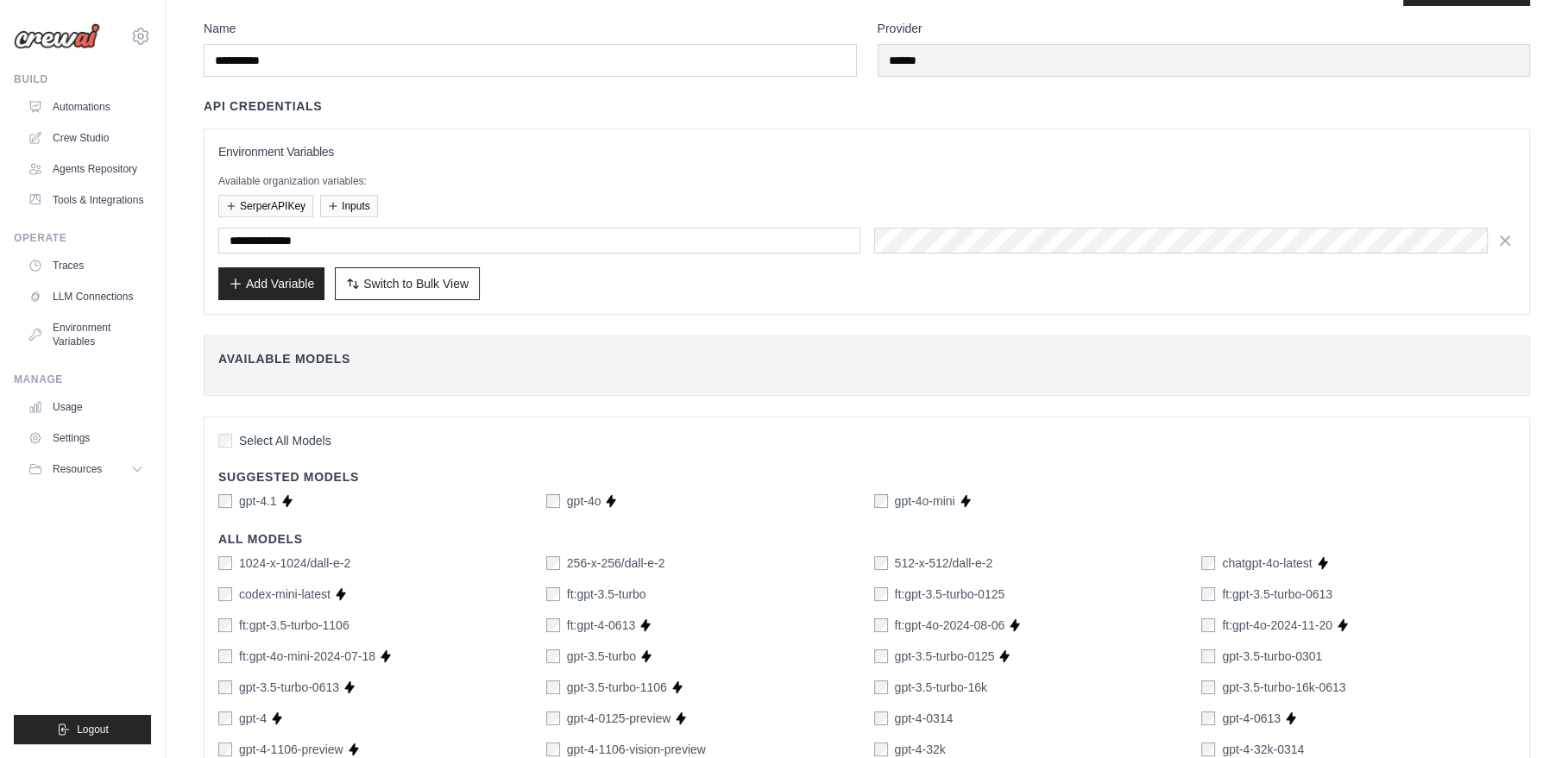
scroll to position [62, 0]
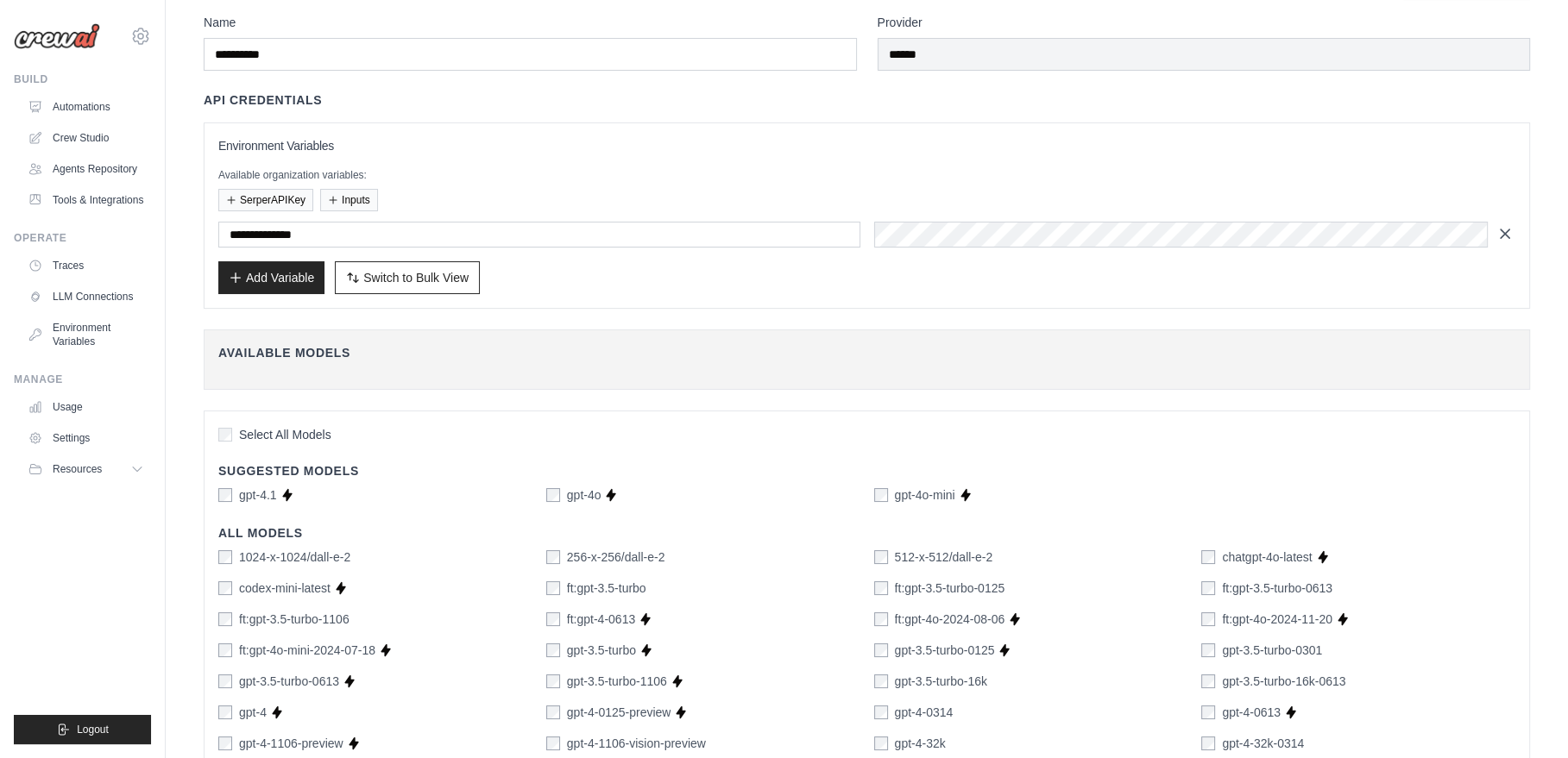
click at [1502, 234] on icon "button" at bounding box center [1504, 233] width 9 height 9
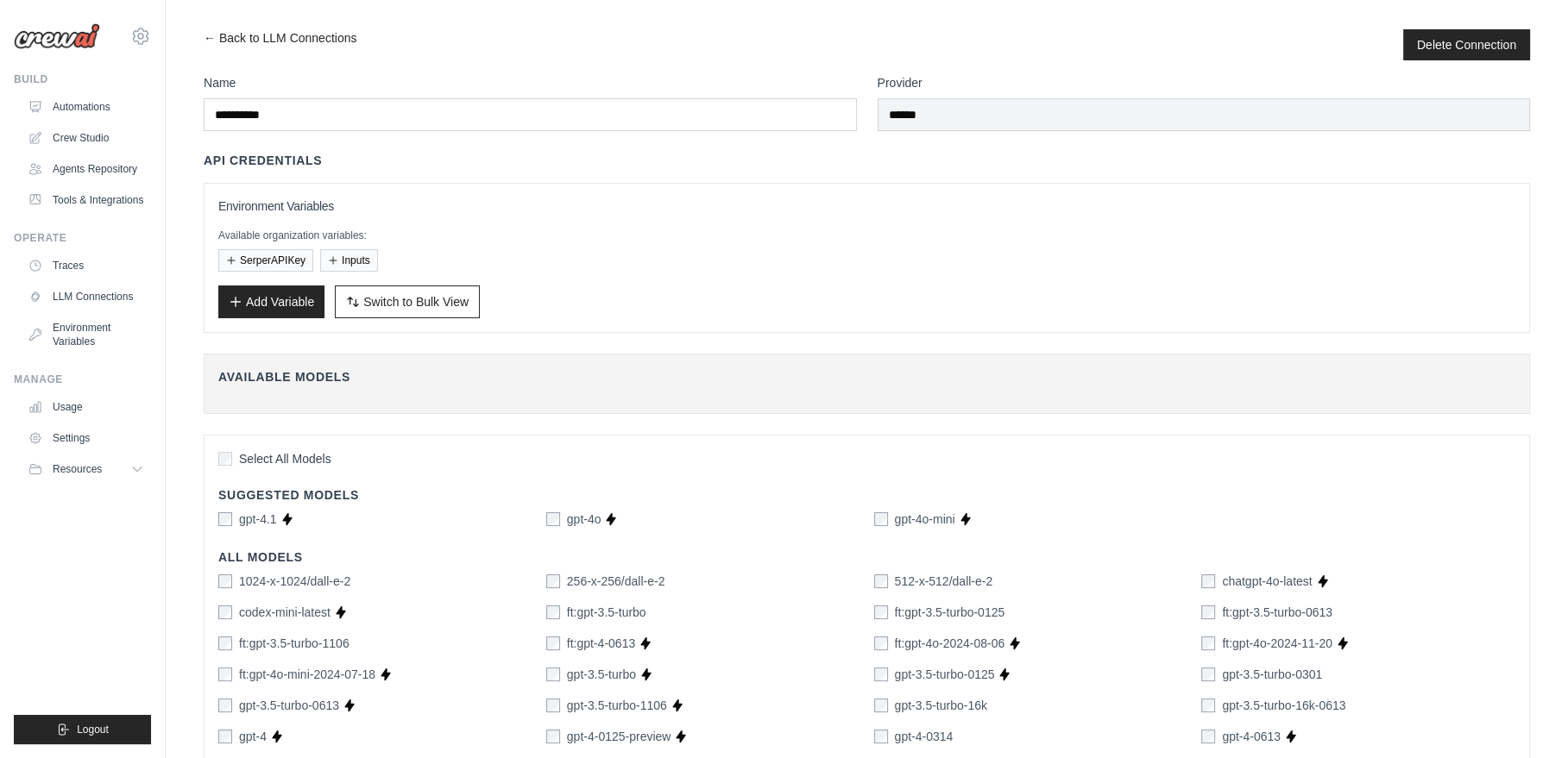
scroll to position [0, 0]
click at [1472, 40] on button "Delete Connection" at bounding box center [1465, 46] width 99 height 17
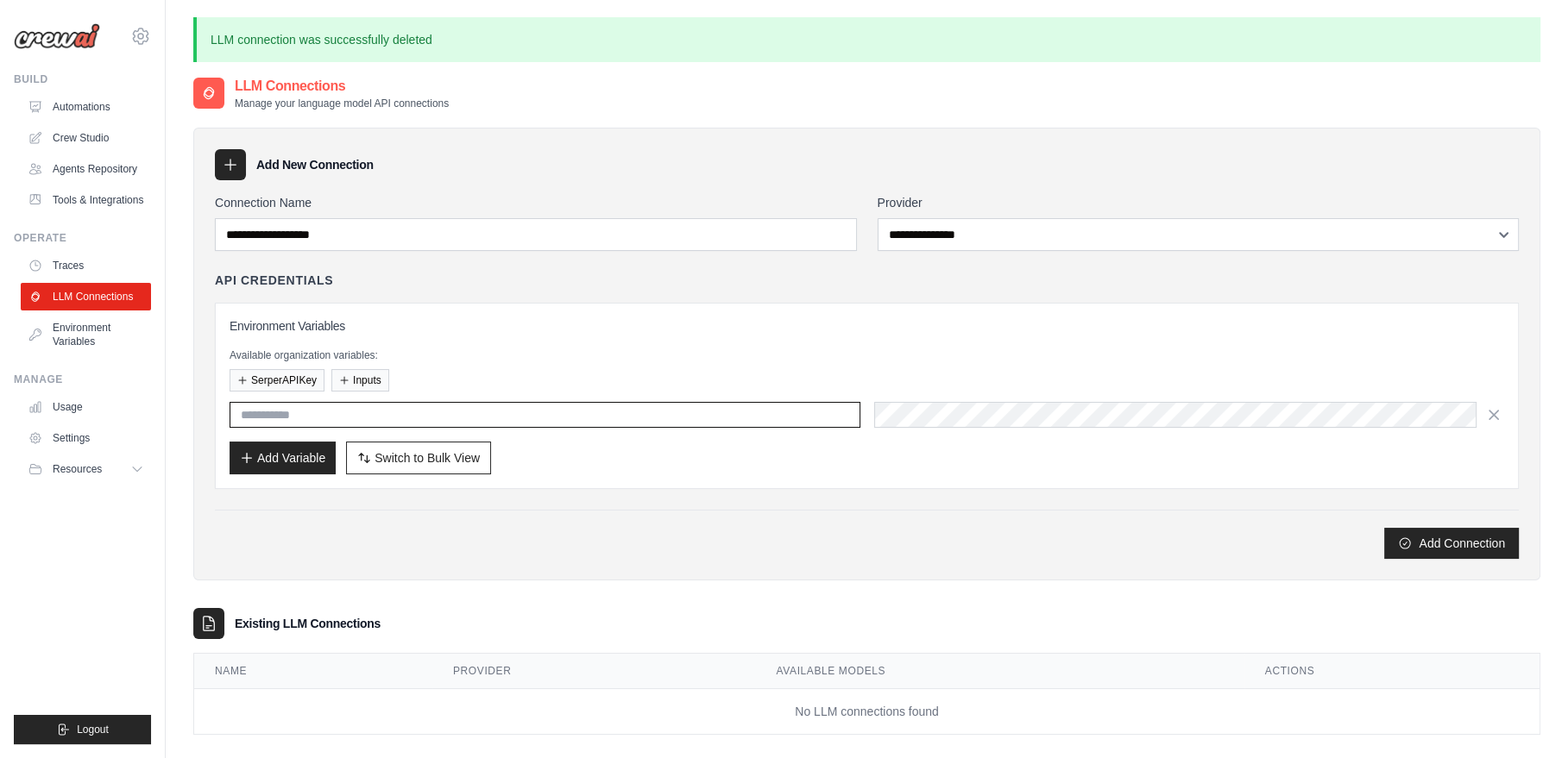
type input "**********"
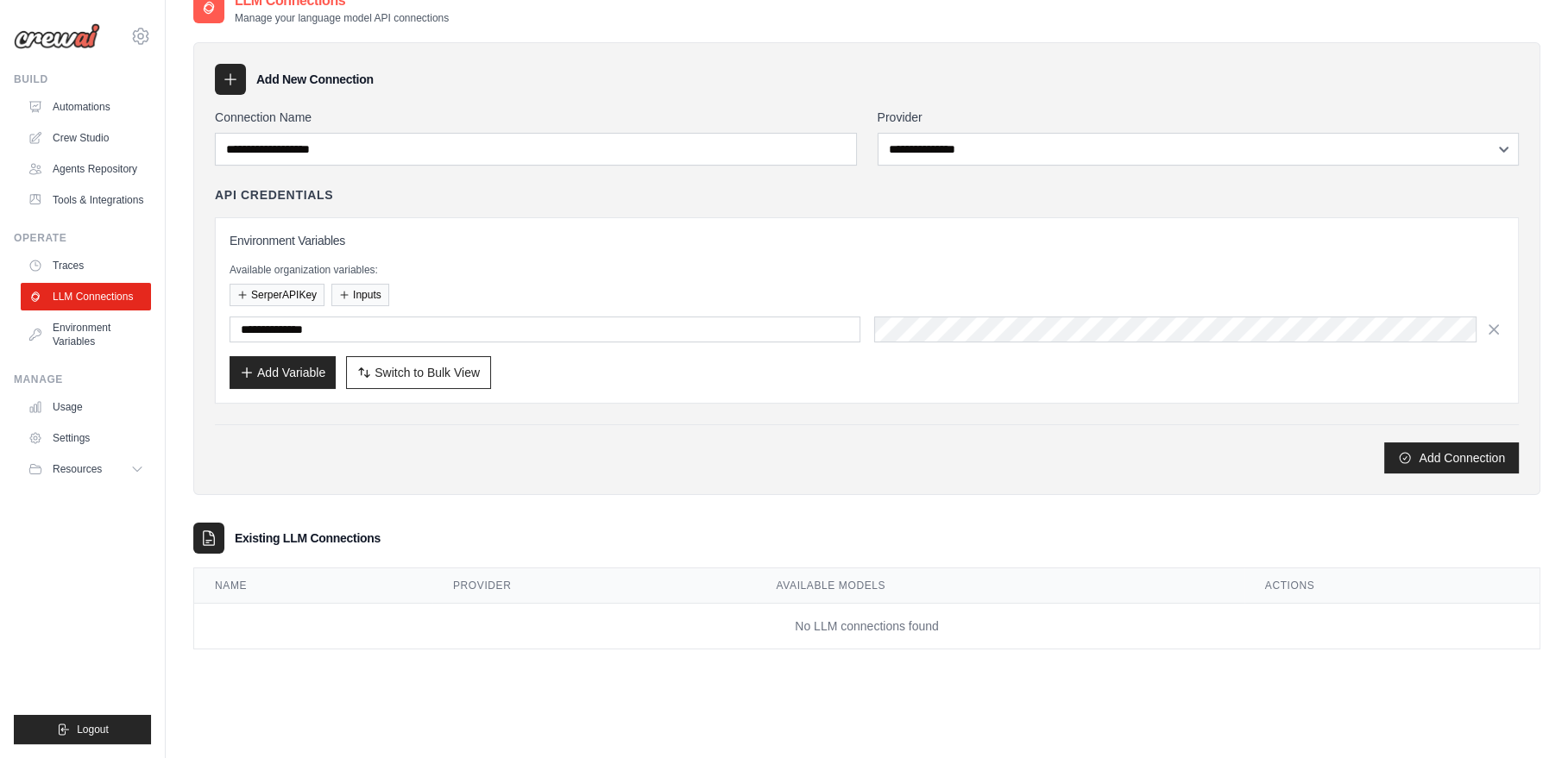
scroll to position [93, 0]
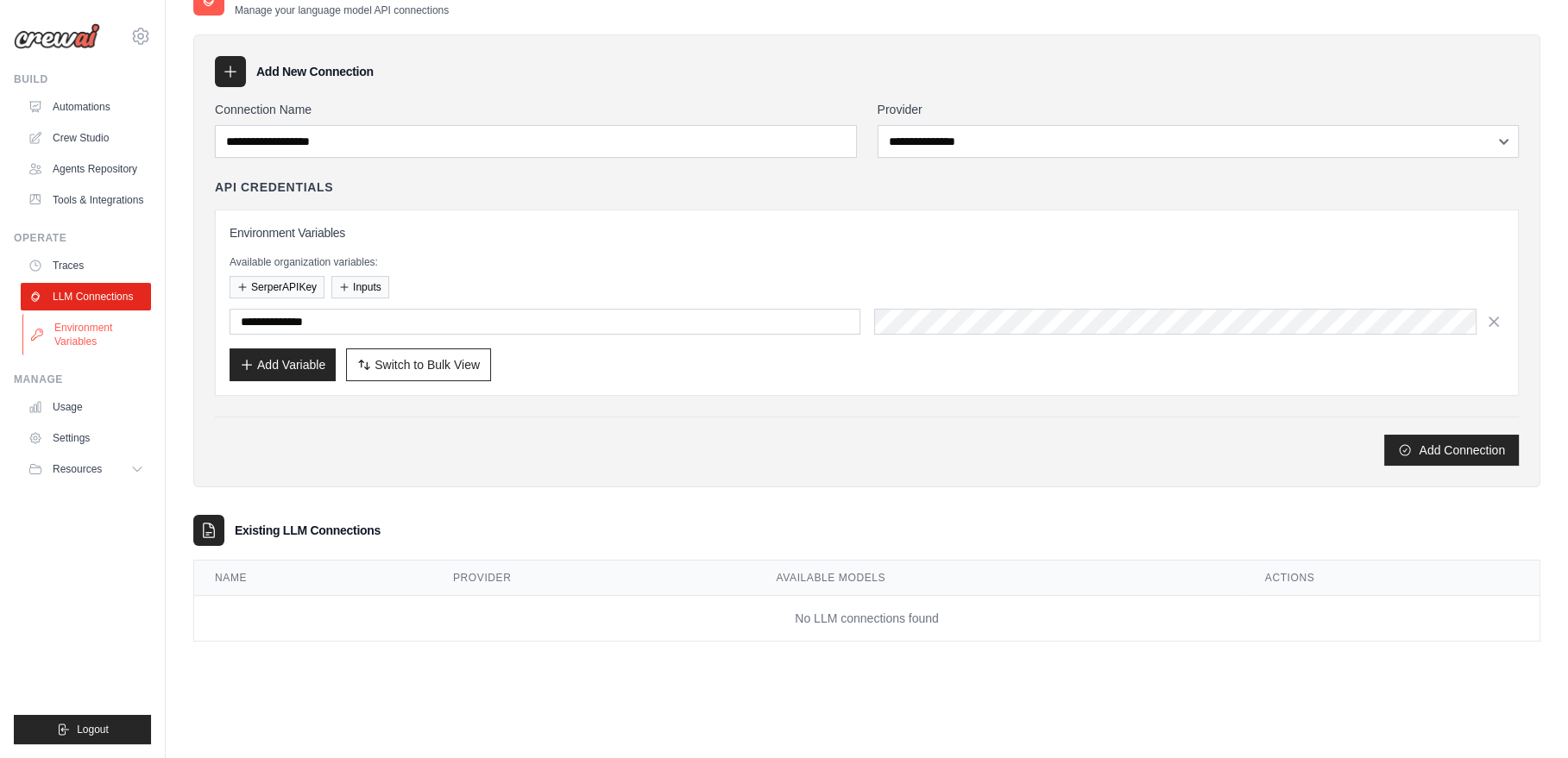
click at [75, 330] on link "Environment Variables" at bounding box center [87, 334] width 131 height 41
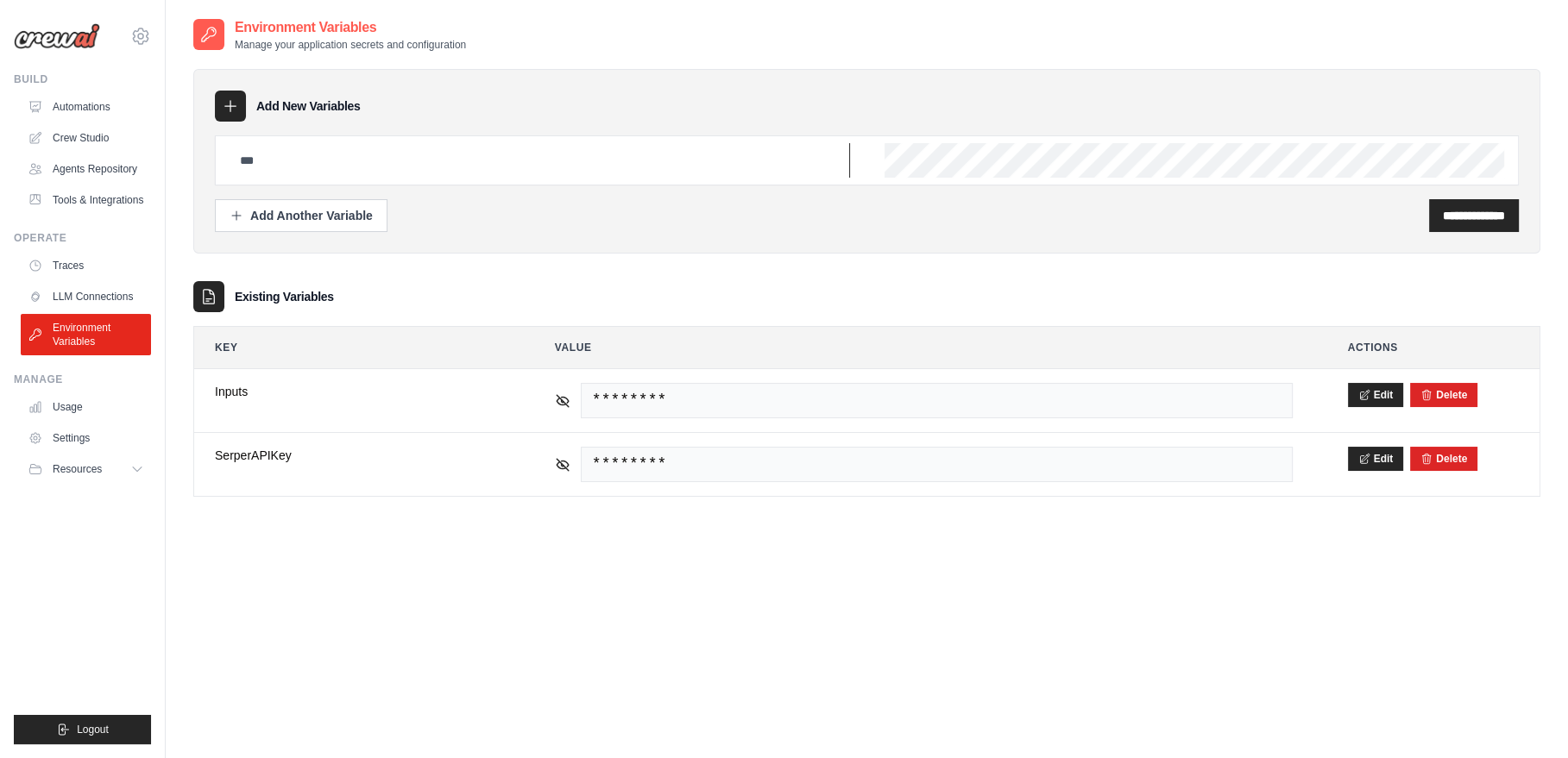
type input "**********"
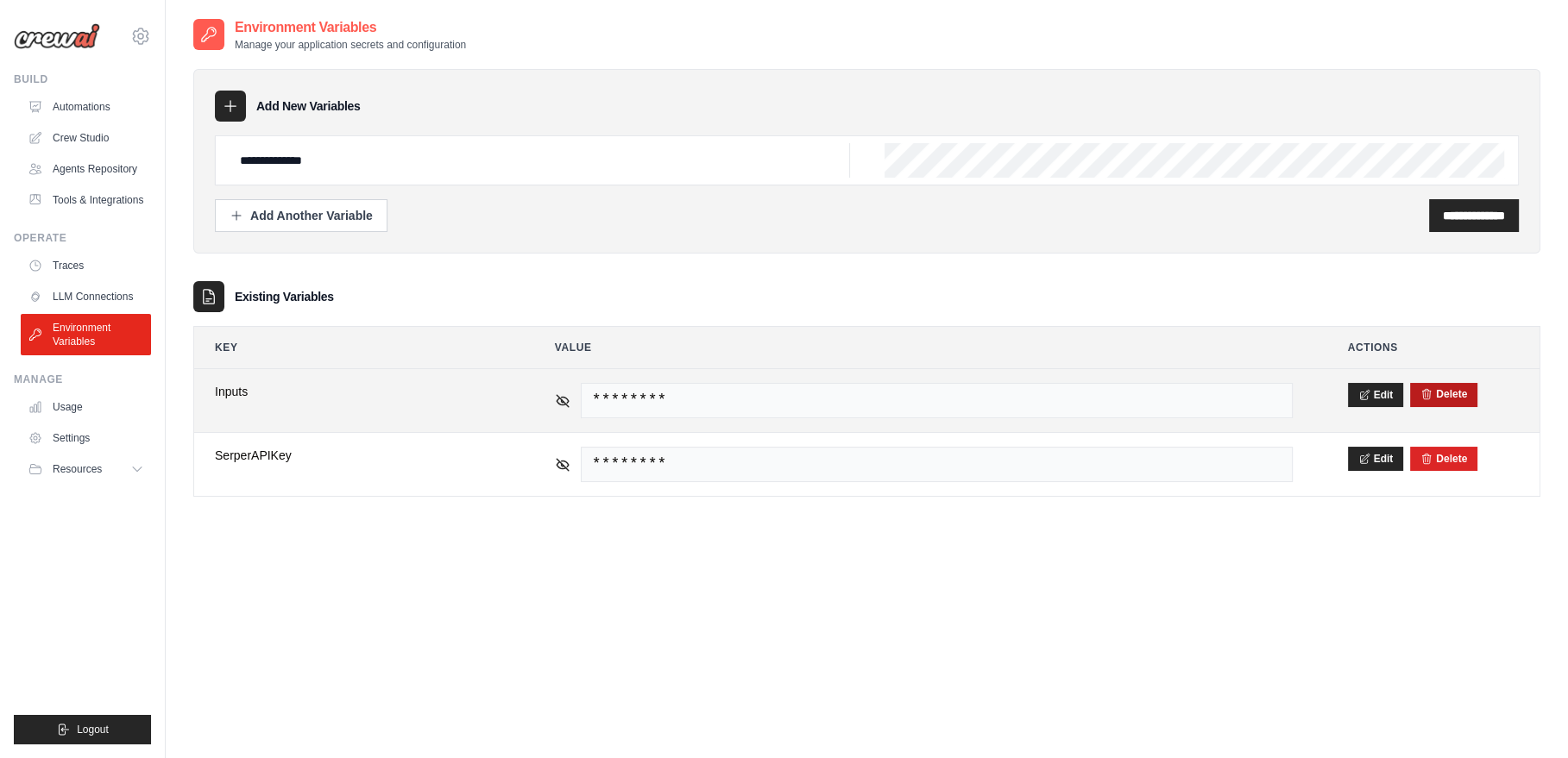
click at [1453, 391] on button "Delete" at bounding box center [1443, 394] width 47 height 13
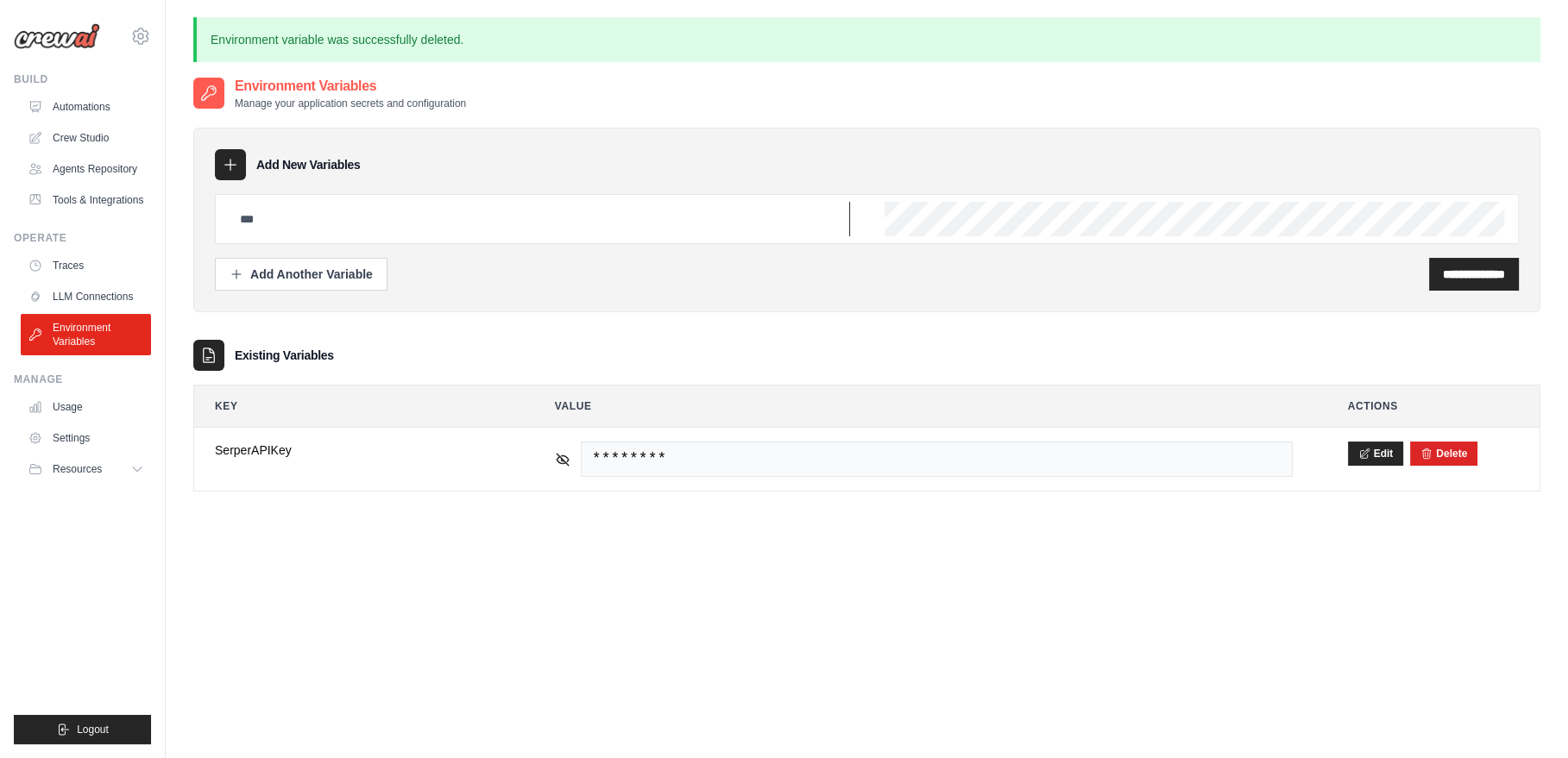
type input "**********"
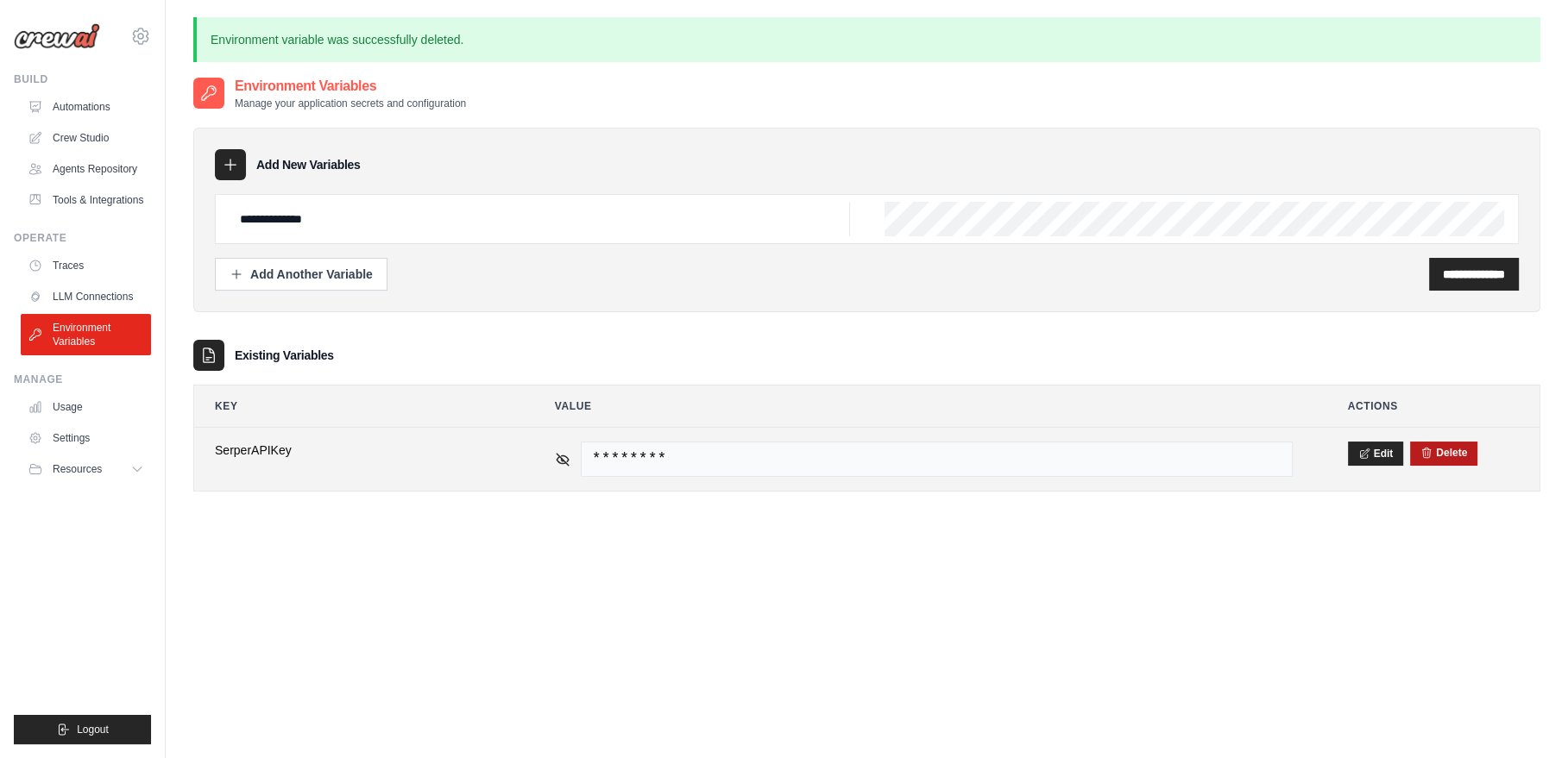
click at [1455, 455] on button "Delete" at bounding box center [1443, 453] width 47 height 13
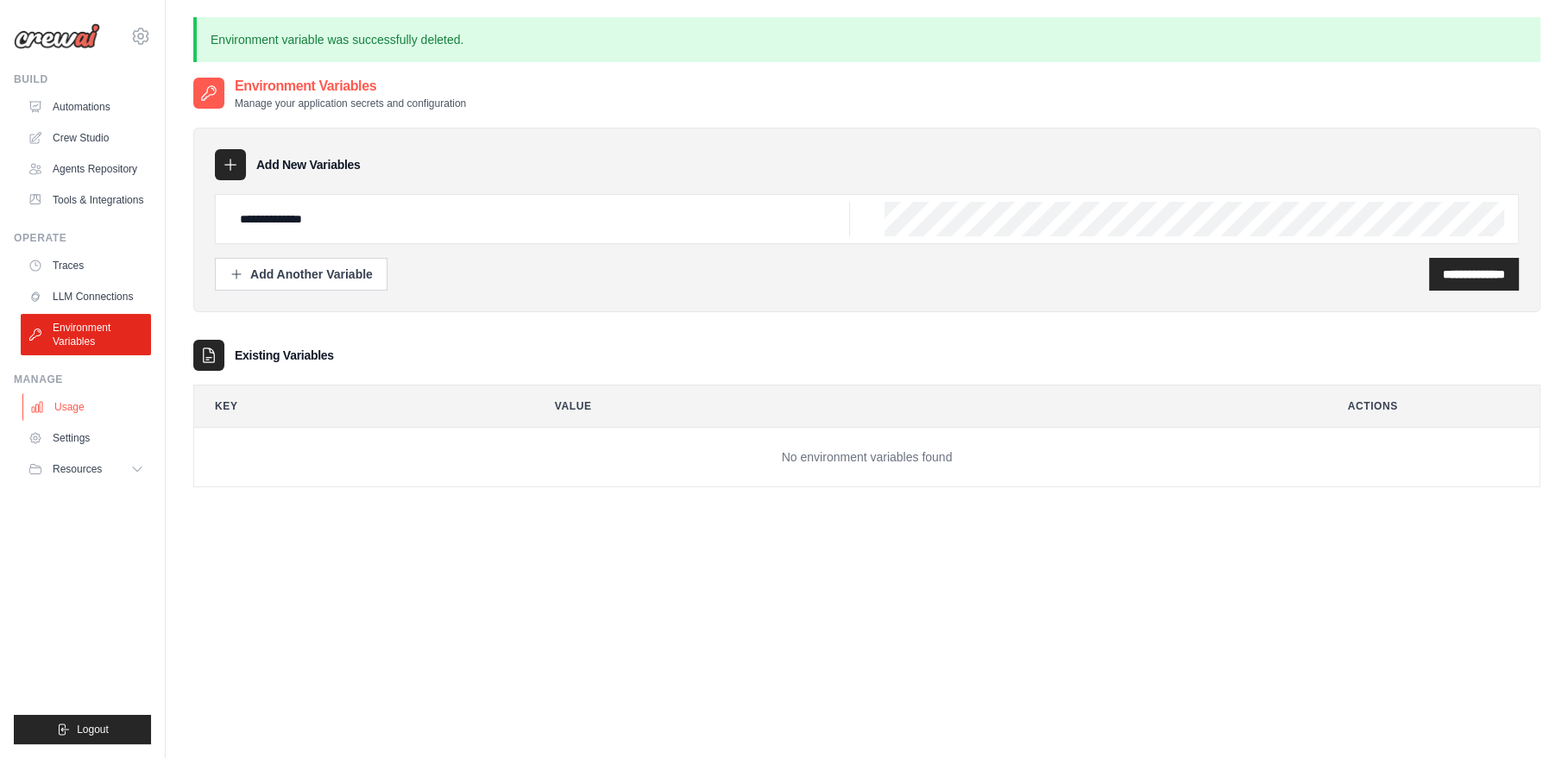
click at [66, 406] on link "Usage" at bounding box center [87, 407] width 131 height 28
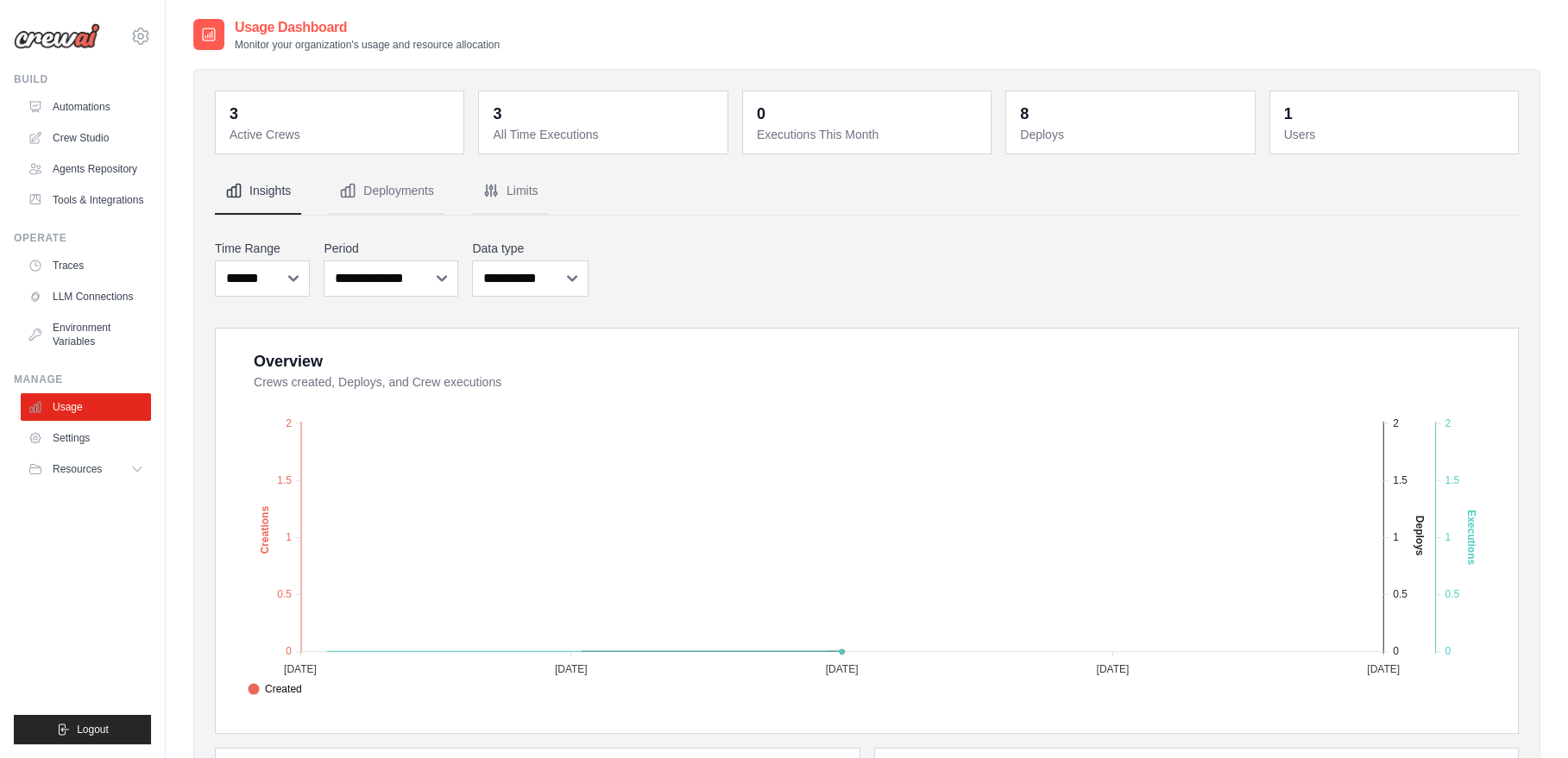
click at [235, 127] on dt "Active Crews" at bounding box center [341, 134] width 224 height 17
click at [504, 116] on dd "3" at bounding box center [604, 113] width 224 height 24
click at [69, 440] on link "Settings" at bounding box center [87, 438] width 131 height 28
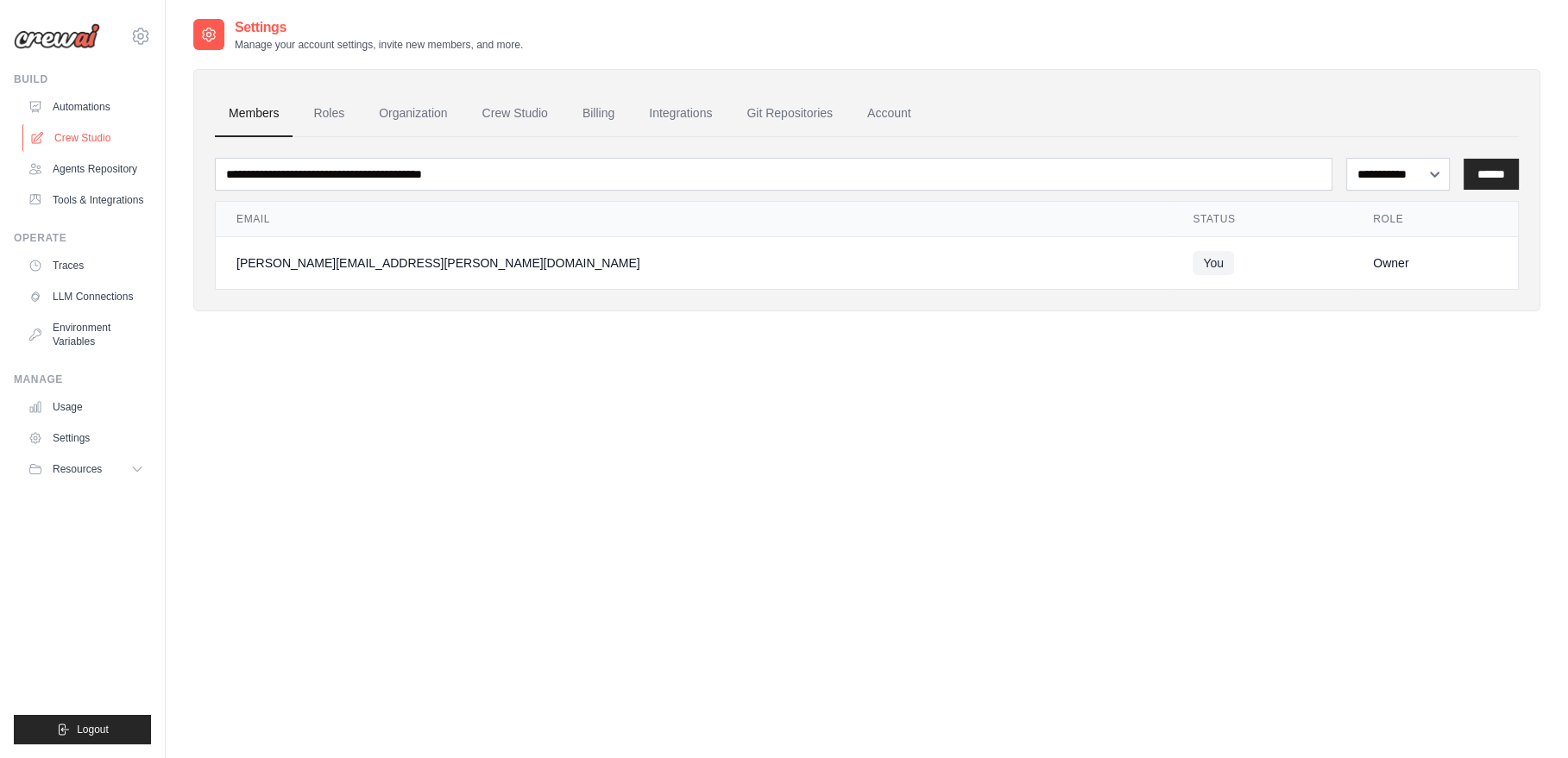
click at [104, 137] on link "Crew Studio" at bounding box center [87, 137] width 131 height 28
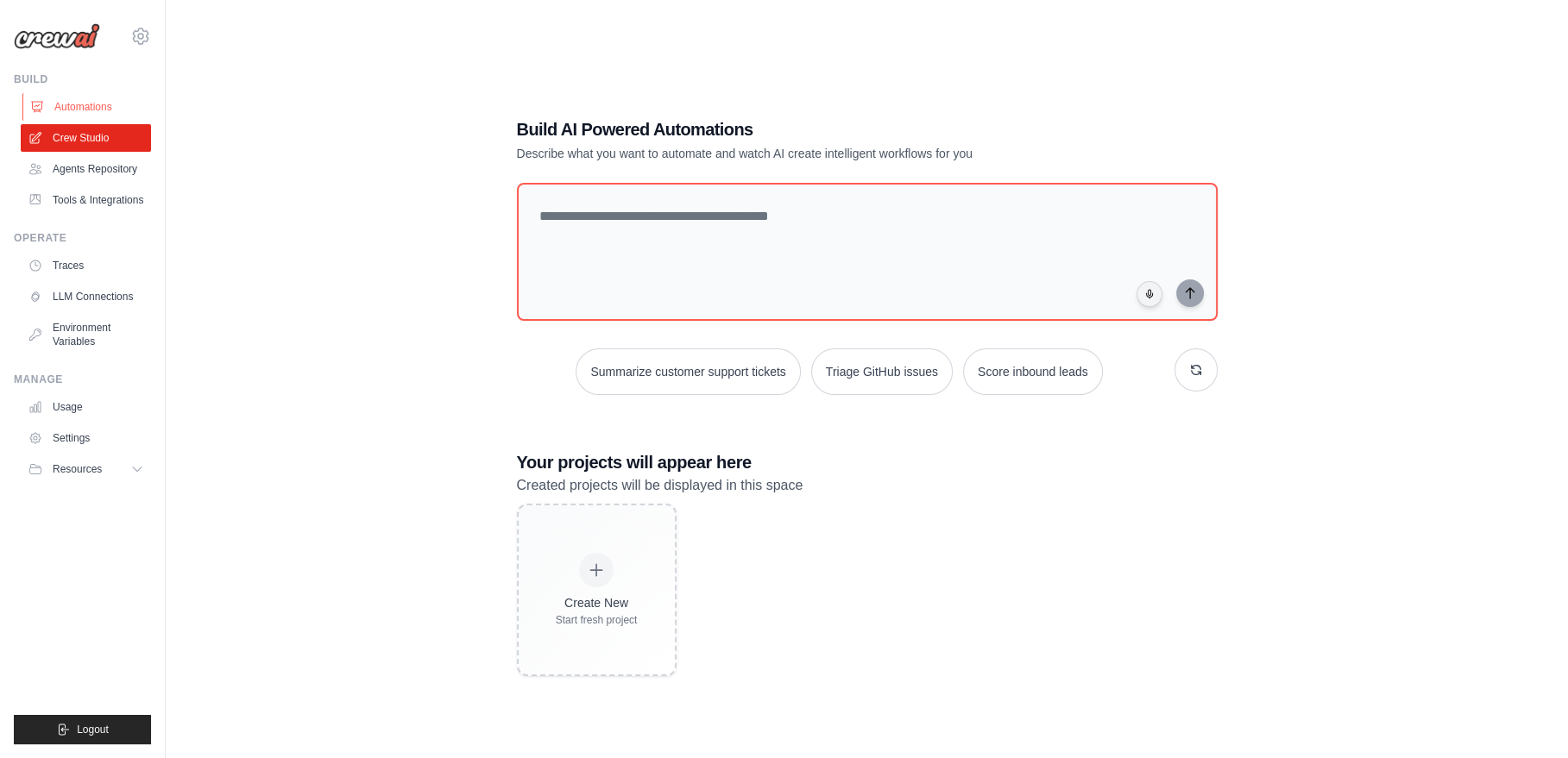
click at [70, 107] on link "Automations" at bounding box center [87, 107] width 131 height 28
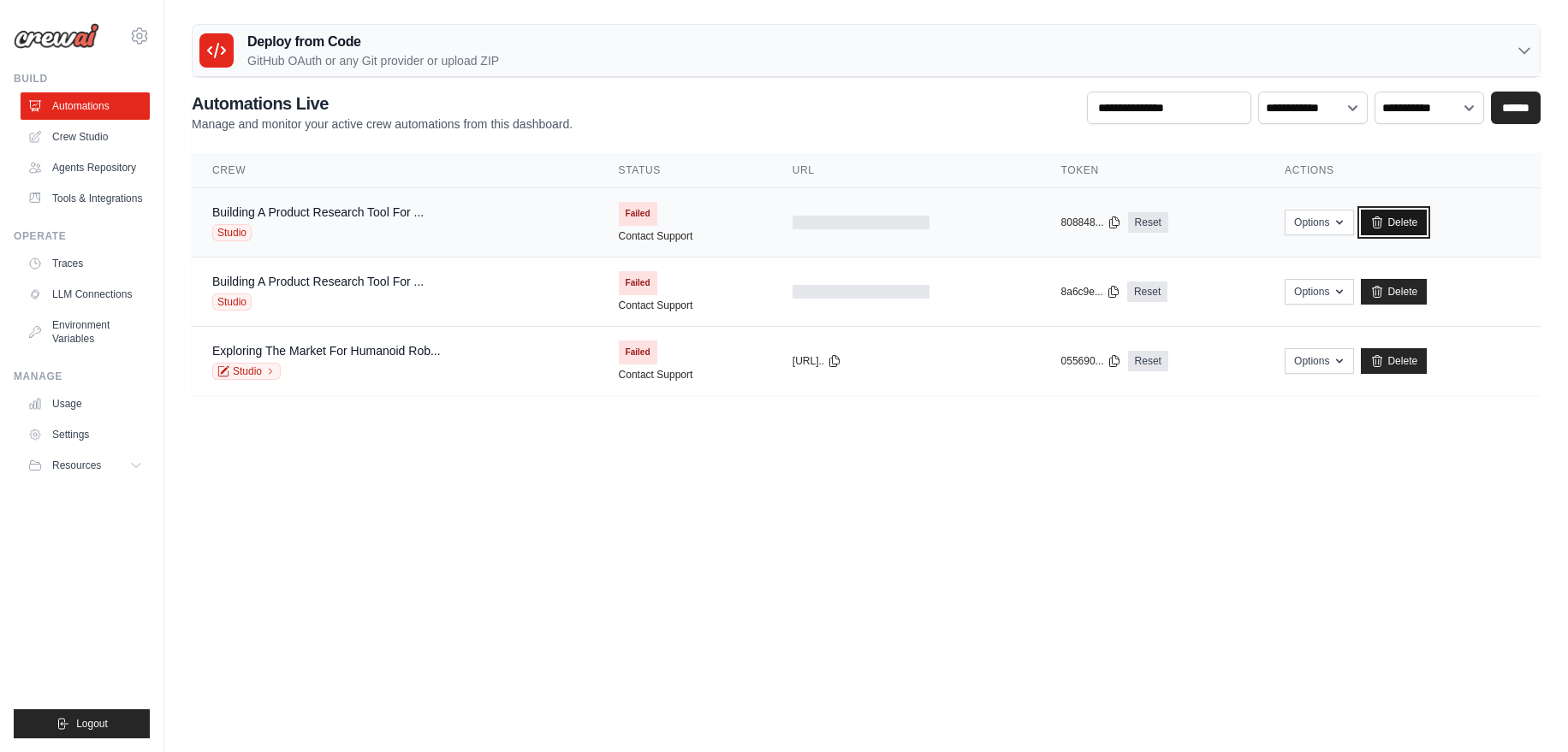
click at [1403, 216] on link "Delete" at bounding box center [1393, 222] width 66 height 26
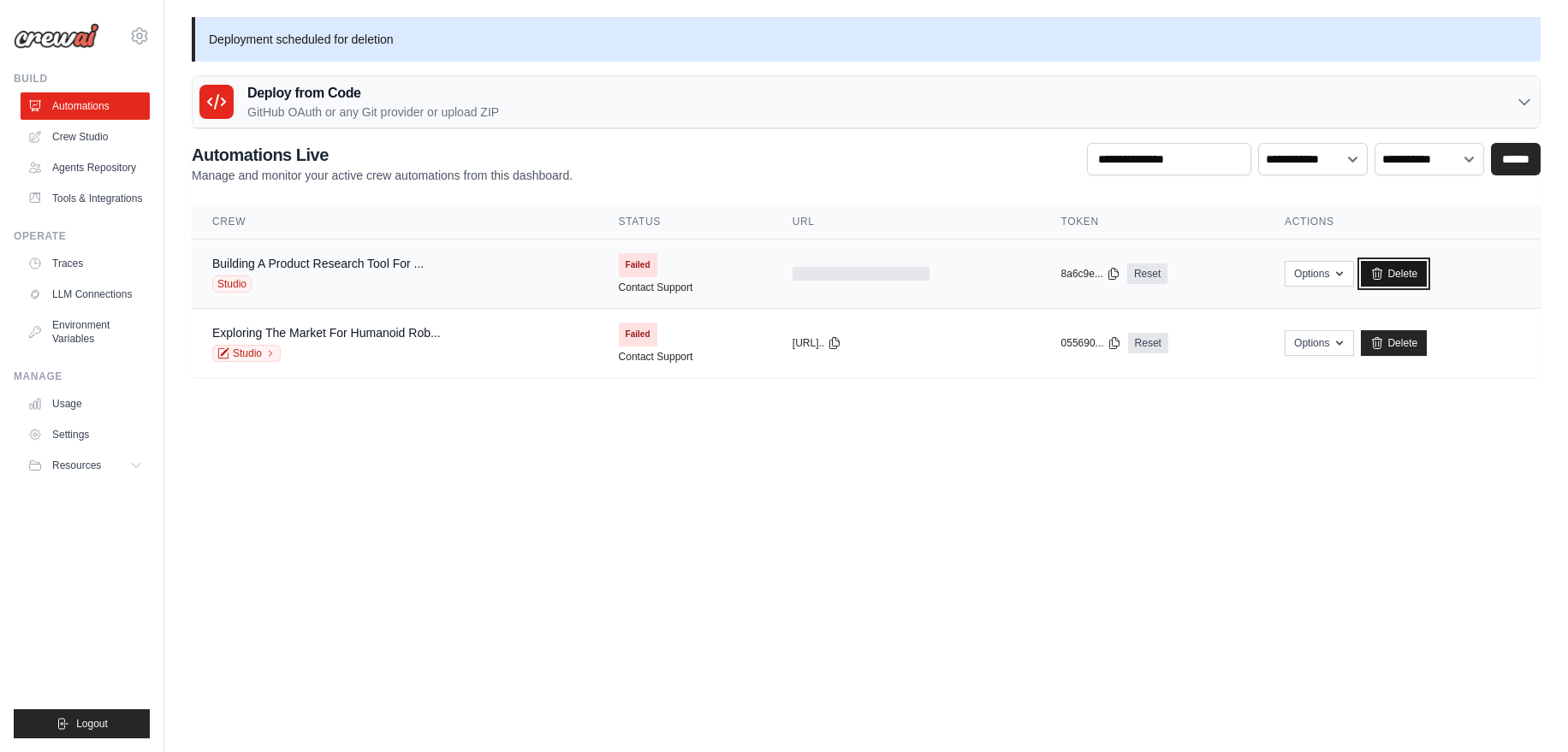
click at [1394, 267] on link "Delete" at bounding box center [1393, 273] width 66 height 26
click at [954, 502] on body "marcus.wilson@accessgroup.net.au Settings Build Automations Resources" at bounding box center [784, 376] width 1568 height 752
drag, startPoint x: 1082, startPoint y: 537, endPoint x: 1109, endPoint y: 530, distance: 27.9
click at [1089, 535] on body "marcus.wilson@accessgroup.net.au Settings Build Automations Resources" at bounding box center [784, 376] width 1568 height 752
click at [1397, 270] on link "Delete" at bounding box center [1393, 273] width 66 height 26
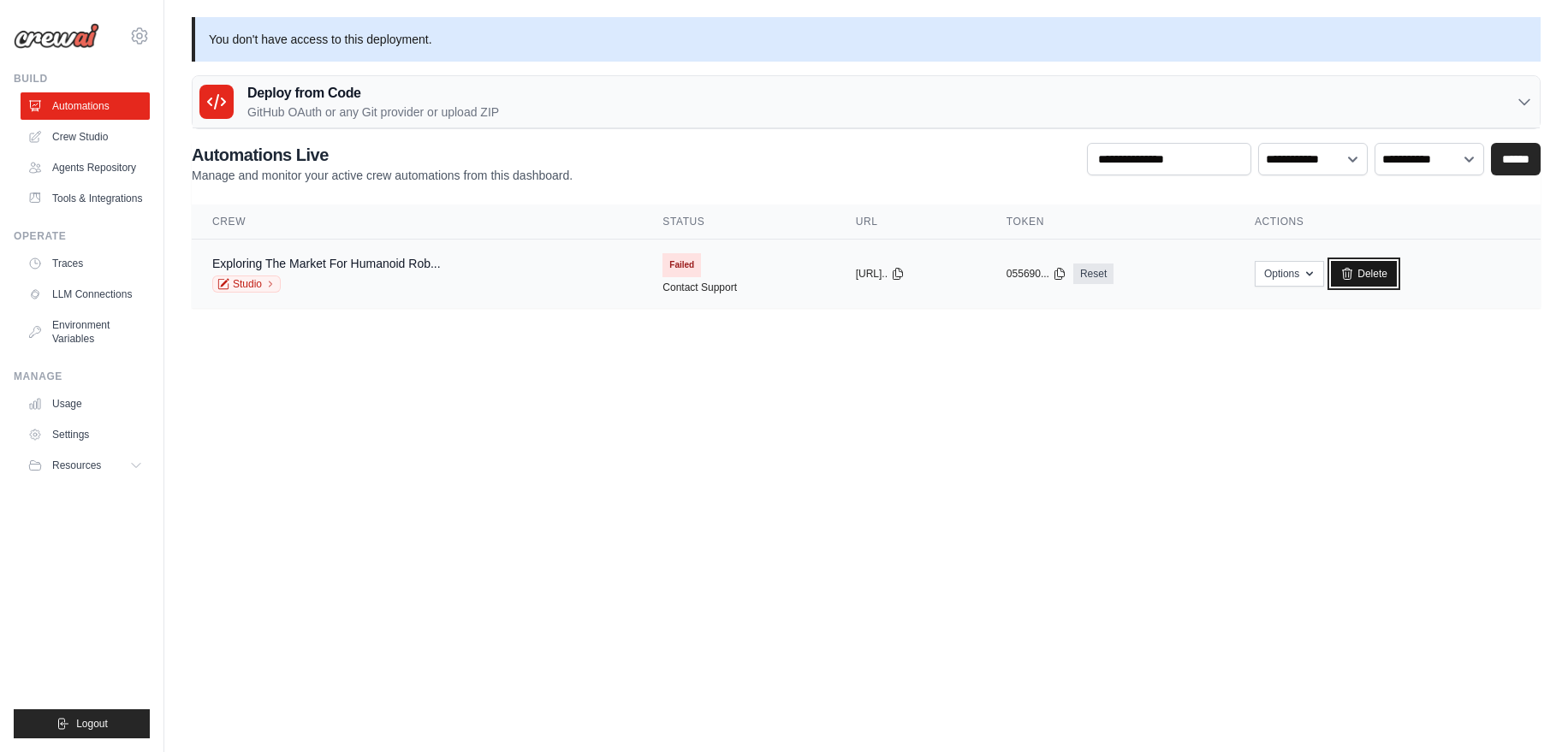
click at [1379, 275] on link "Delete" at bounding box center [1363, 273] width 66 height 26
click at [1379, 279] on link "Delete" at bounding box center [1363, 273] width 66 height 26
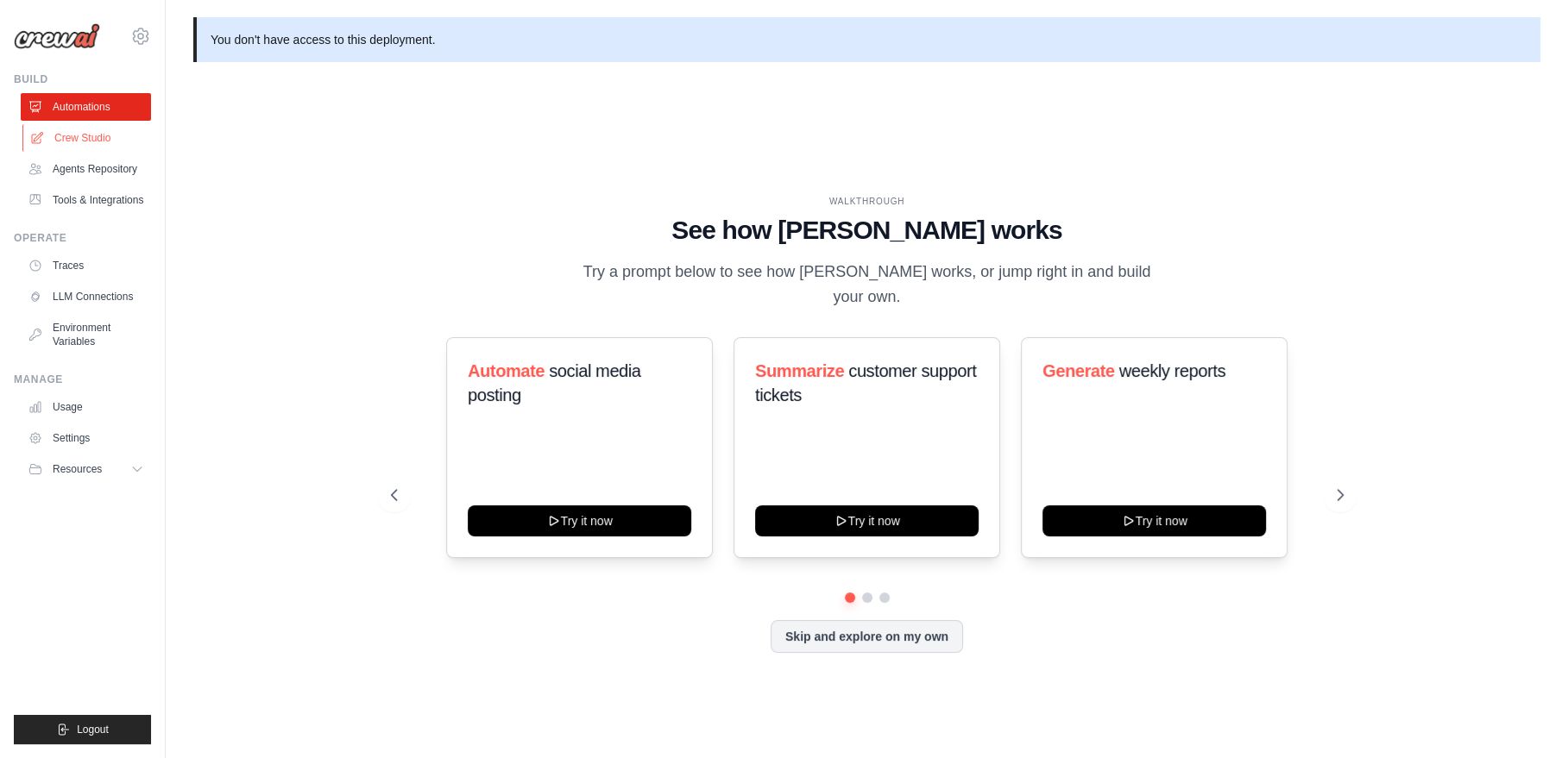
click at [73, 140] on link "Crew Studio" at bounding box center [87, 137] width 131 height 28
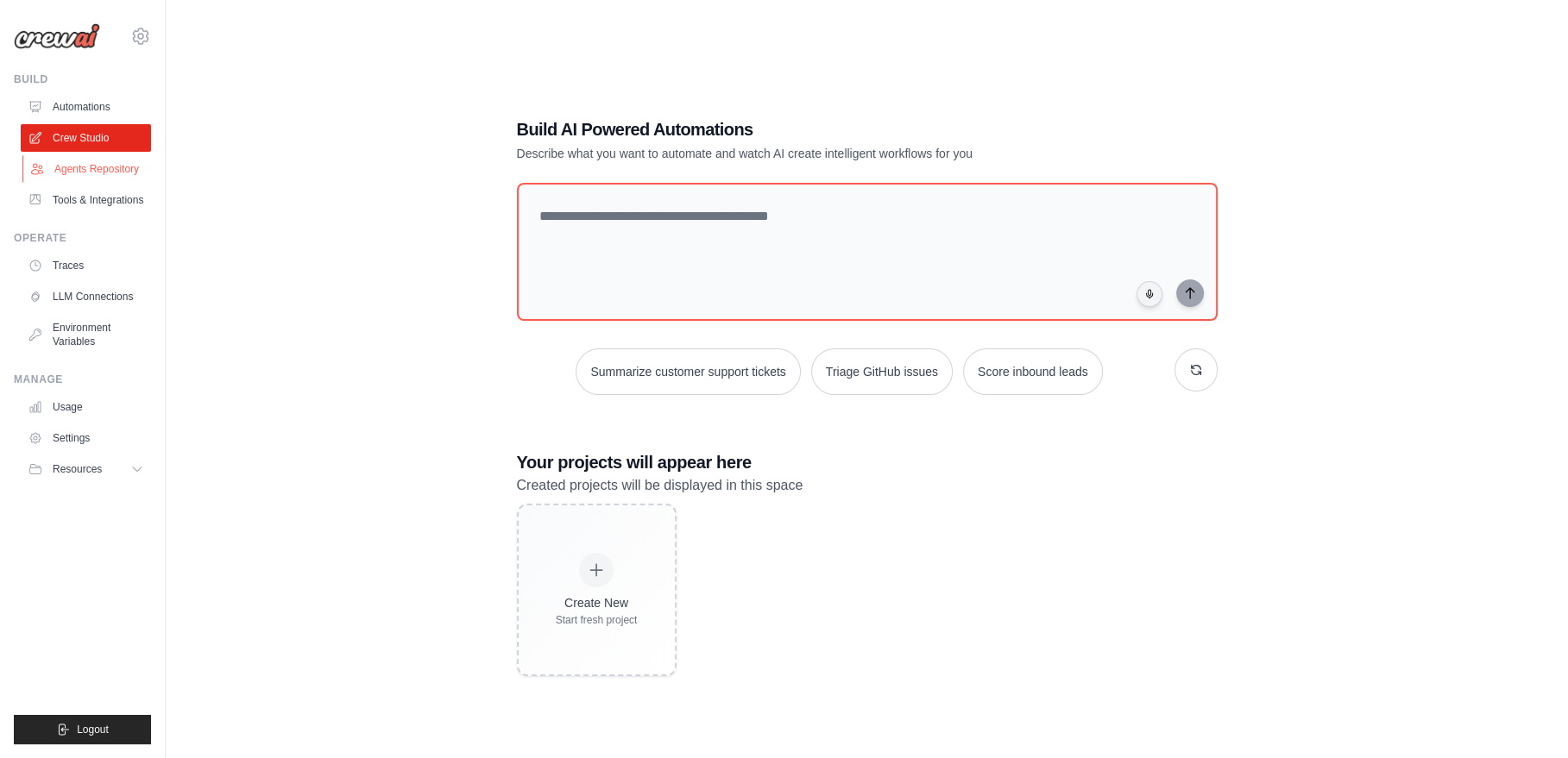
click at [82, 168] on link "Agents Repository" at bounding box center [87, 169] width 131 height 28
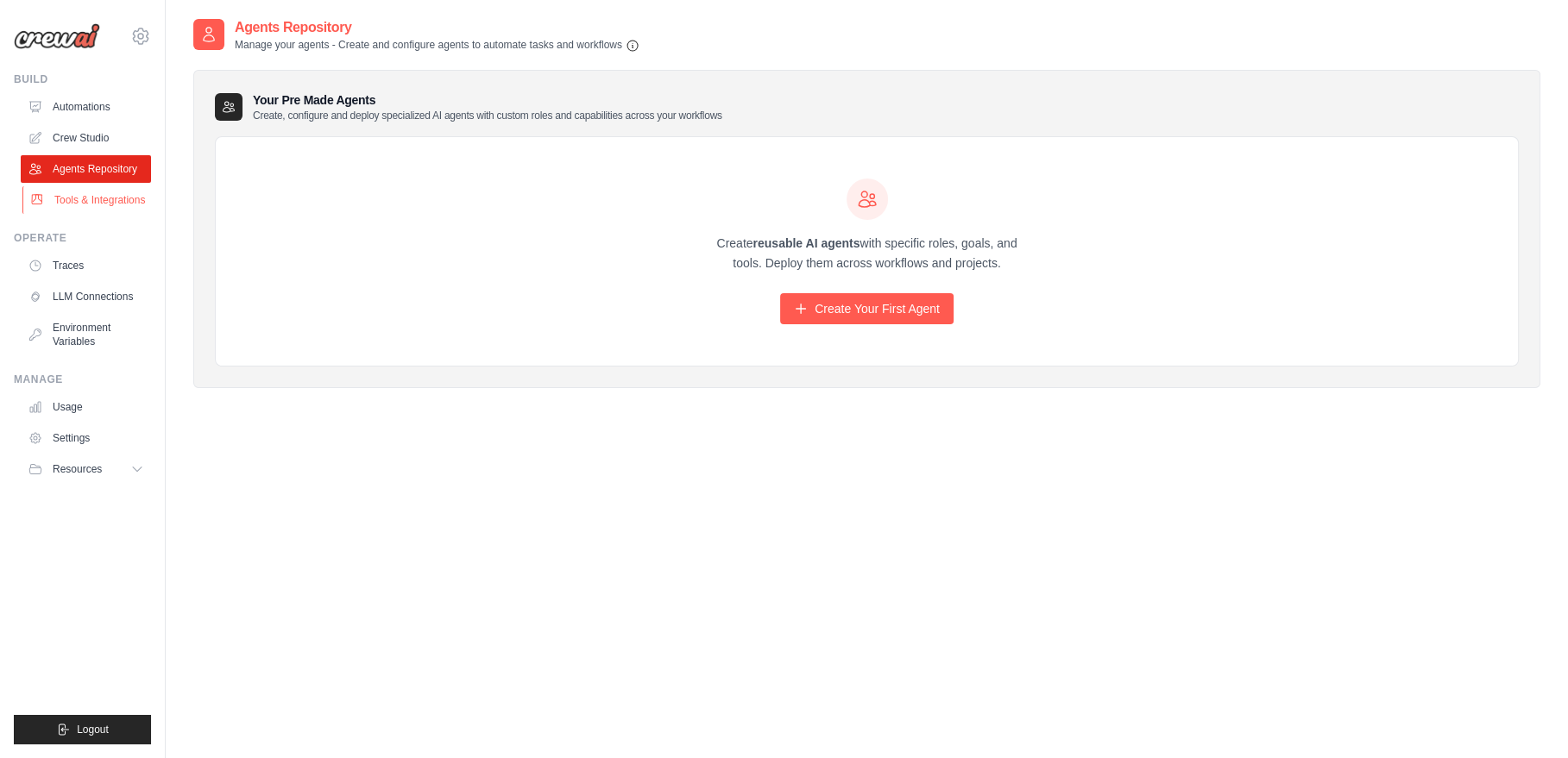
click at [79, 199] on link "Tools & Integrations" at bounding box center [87, 200] width 131 height 28
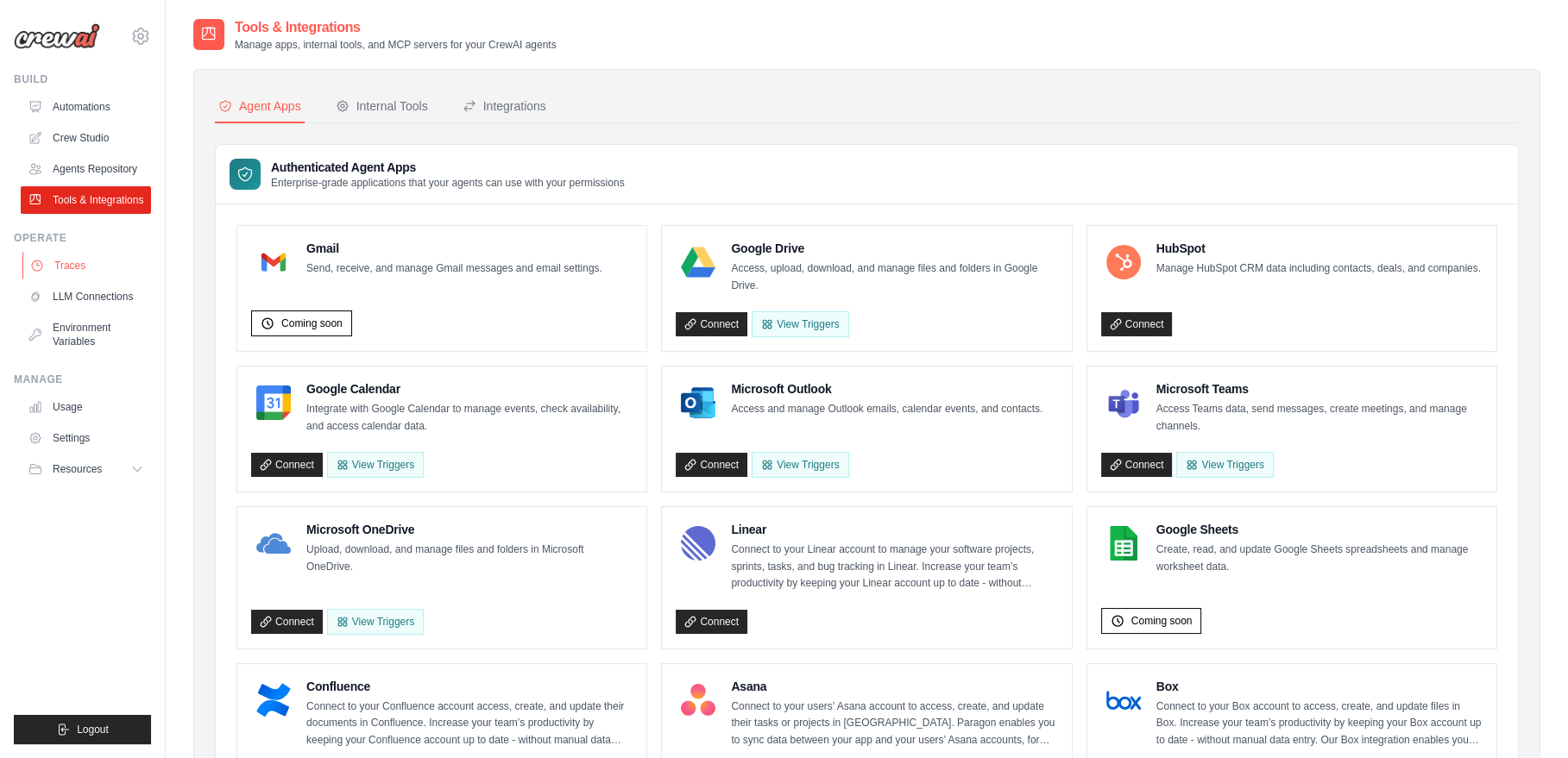
click at [66, 266] on link "Traces" at bounding box center [87, 266] width 131 height 28
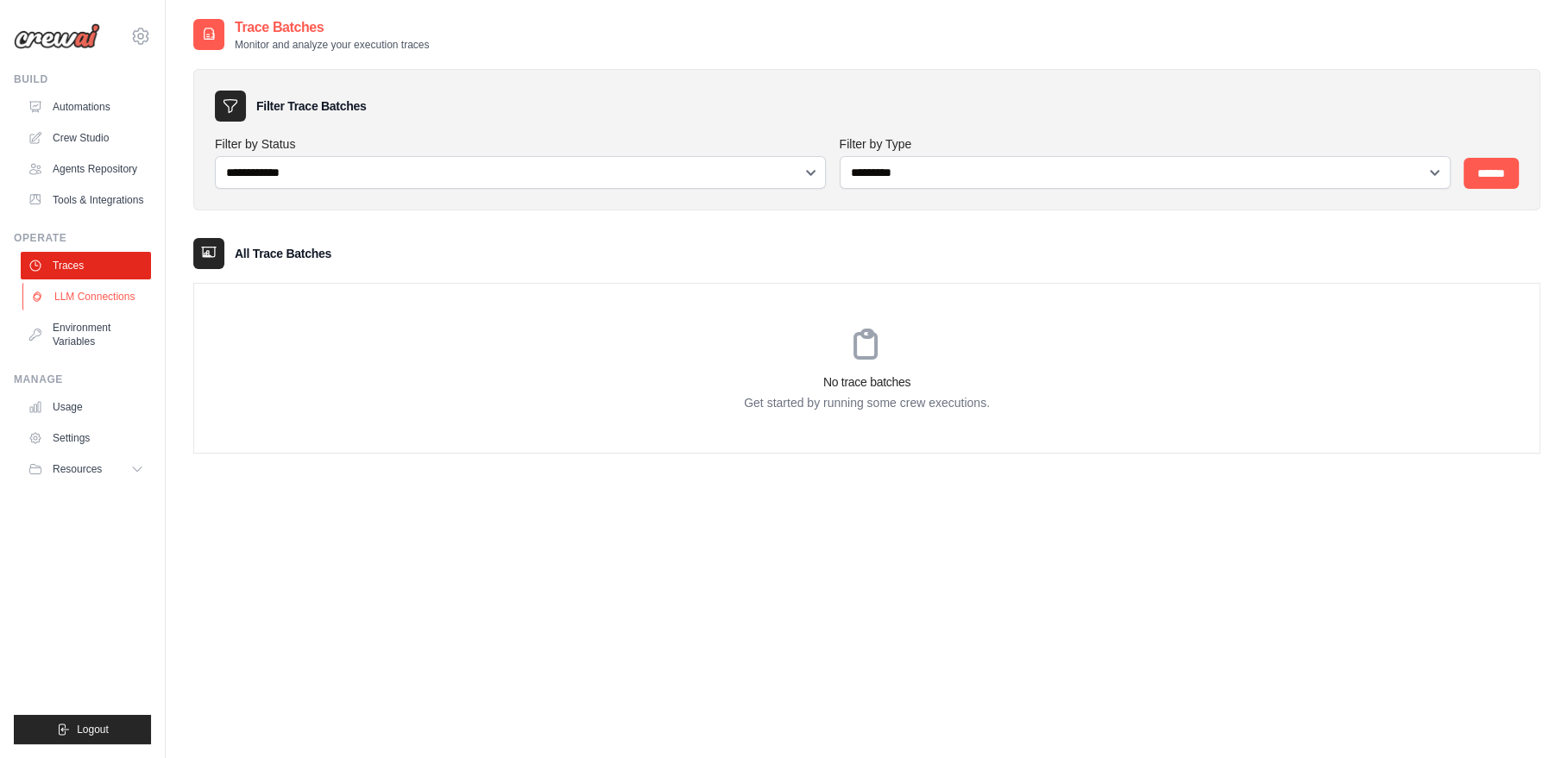
click at [93, 295] on link "LLM Connections" at bounding box center [87, 296] width 131 height 28
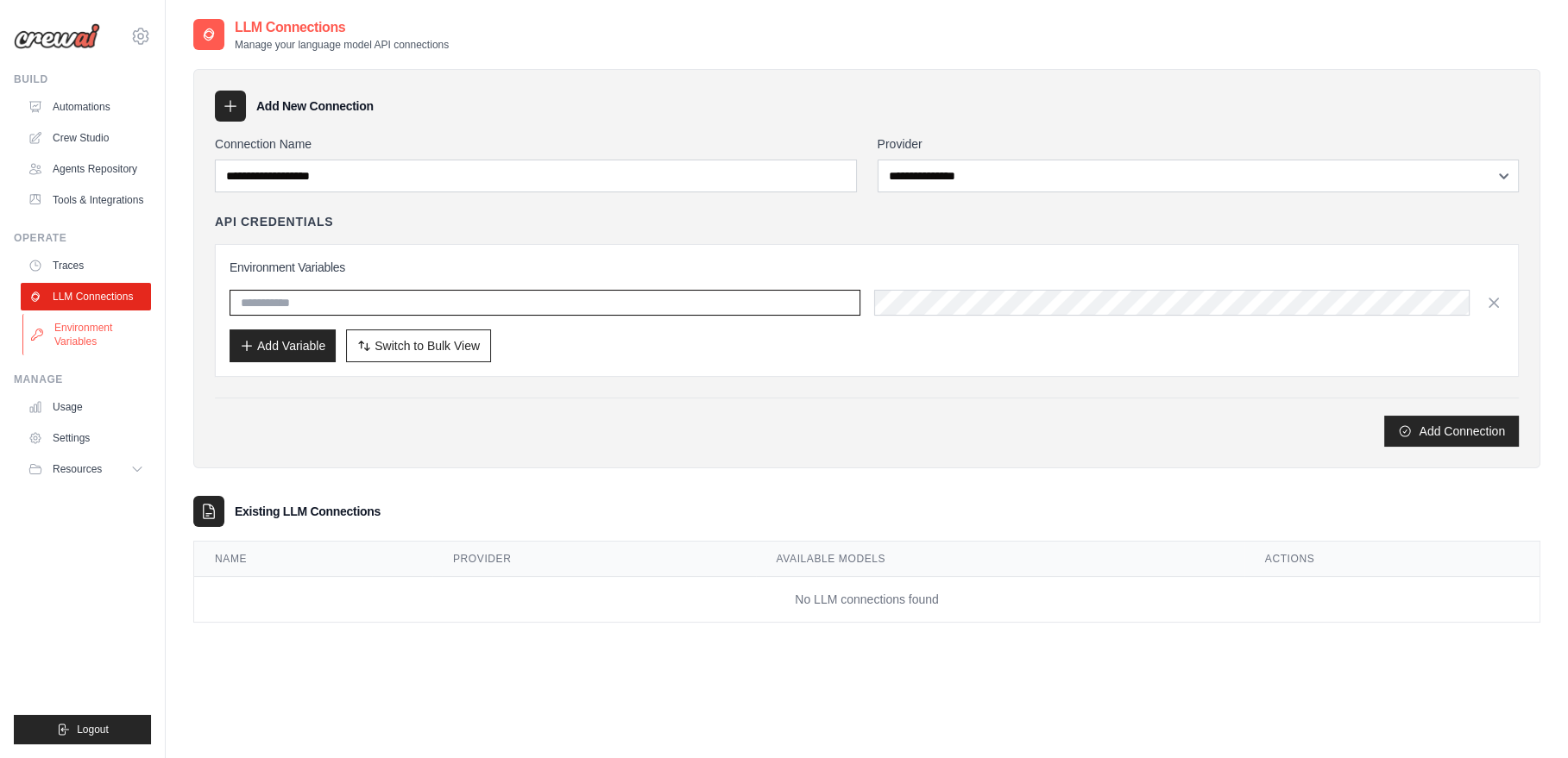
type input "**********"
drag, startPoint x: 99, startPoint y: 590, endPoint x: 0, endPoint y: 428, distance: 189.9
click at [85, 576] on ul "Build Automations Crew Studio Agents Repository Tools & Integrations" at bounding box center [82, 409] width 137 height 672
click at [60, 439] on link "Settings" at bounding box center [87, 438] width 131 height 28
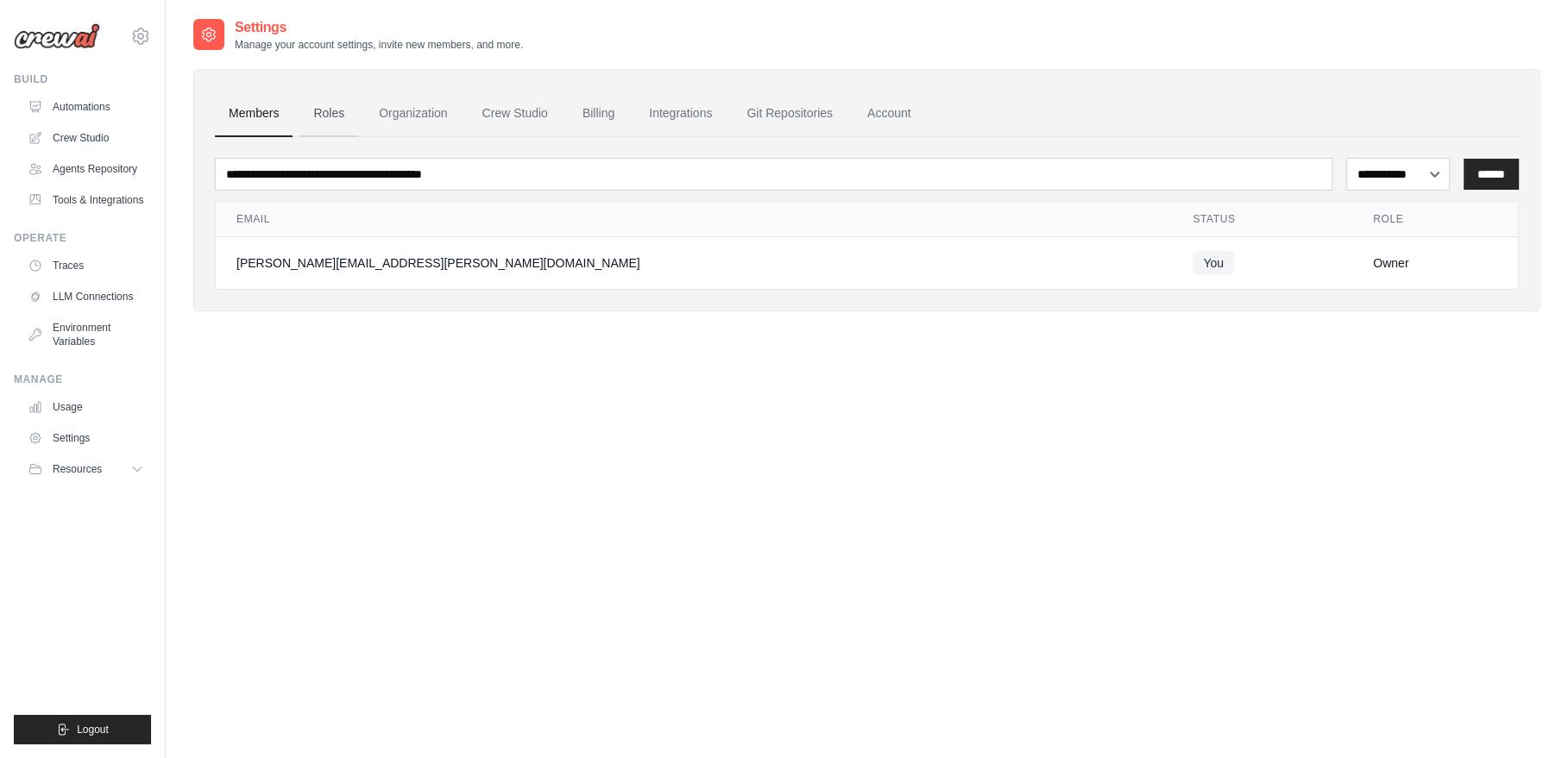
click at [304, 107] on link "Roles" at bounding box center [328, 113] width 59 height 47
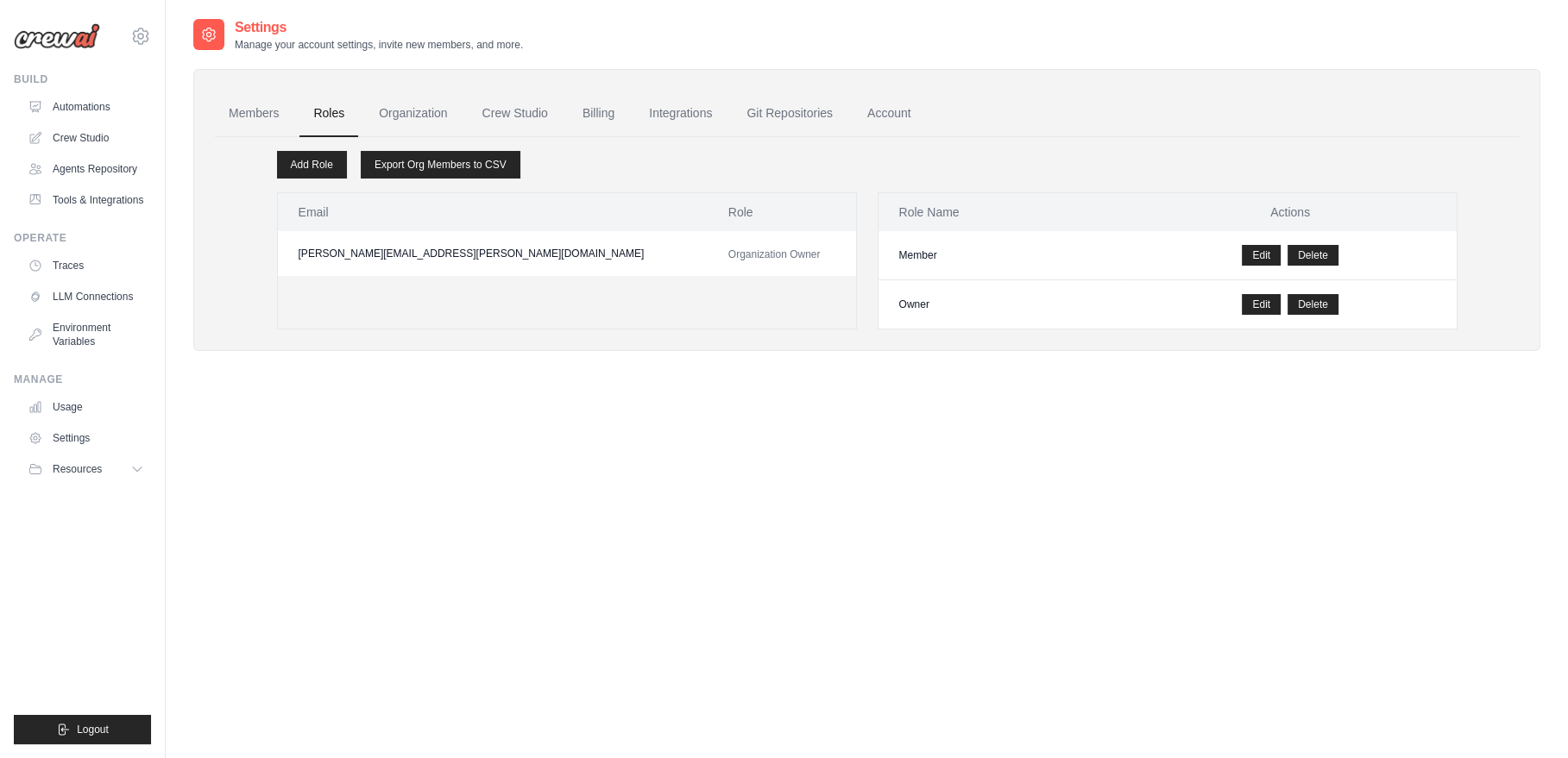
click at [329, 107] on link "Roles" at bounding box center [328, 113] width 59 height 47
click at [395, 115] on link "Organization" at bounding box center [413, 113] width 96 height 47
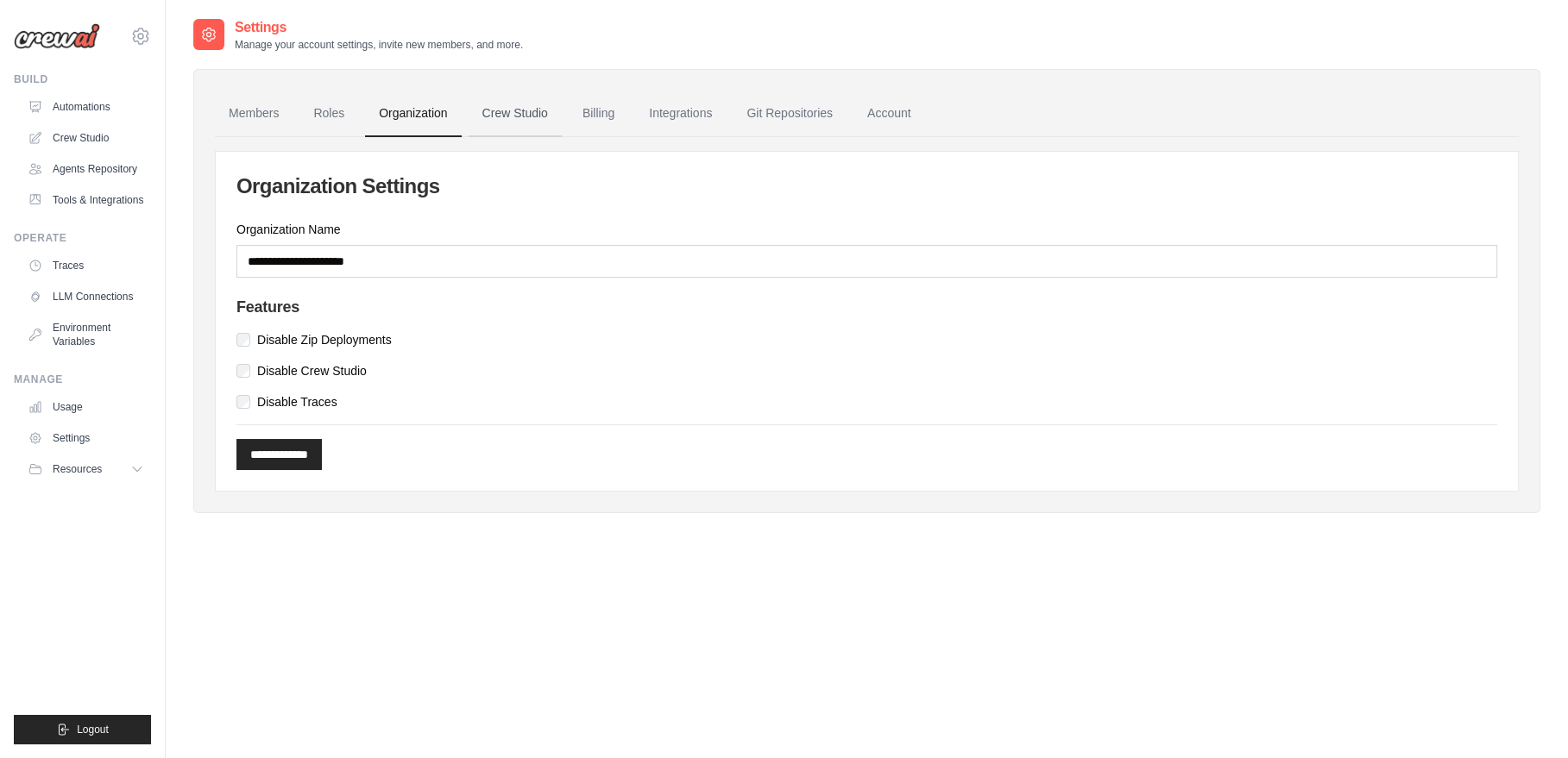
click at [521, 110] on link "Crew Studio" at bounding box center [514, 113] width 93 height 47
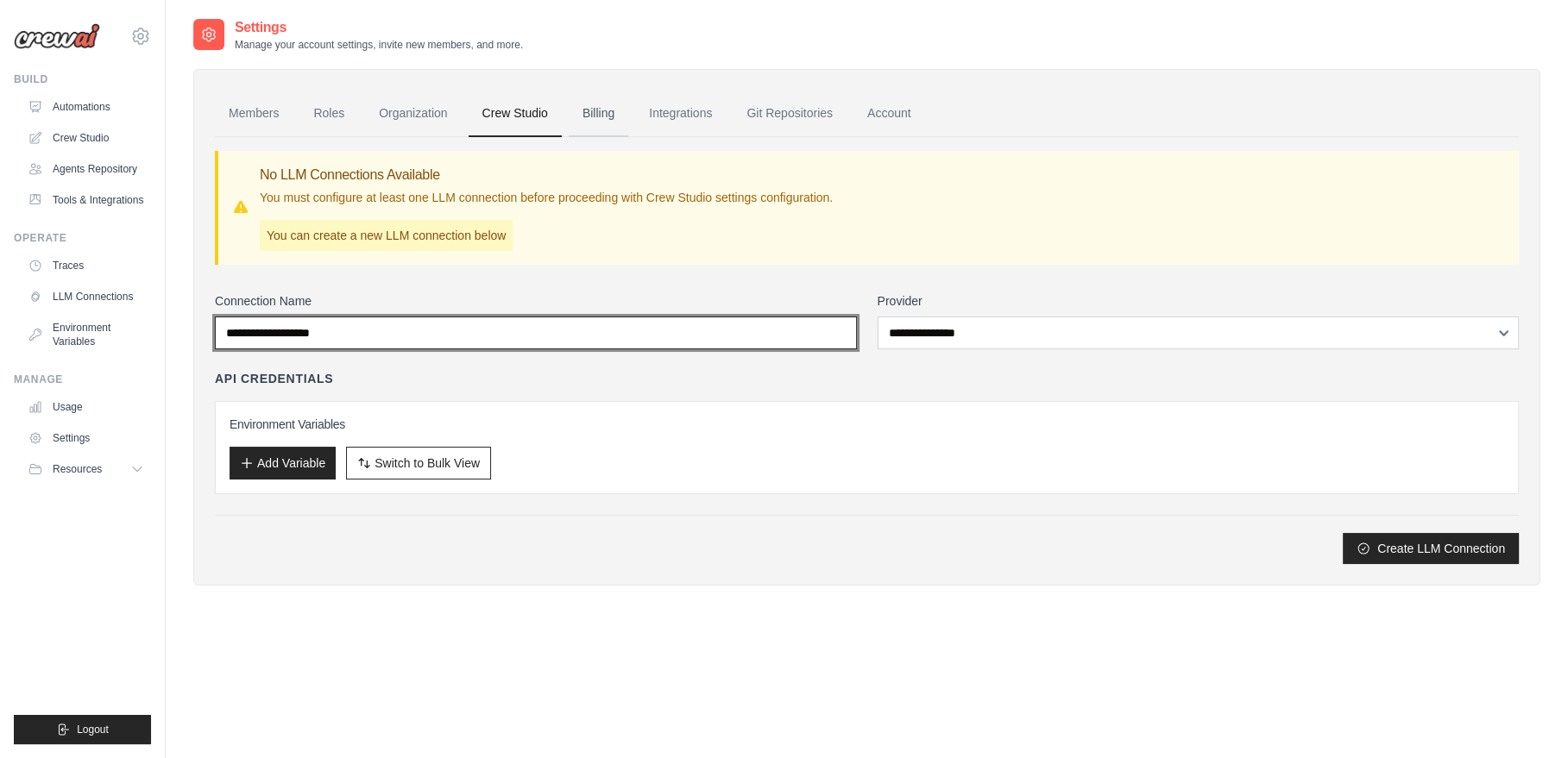
type input "**********"
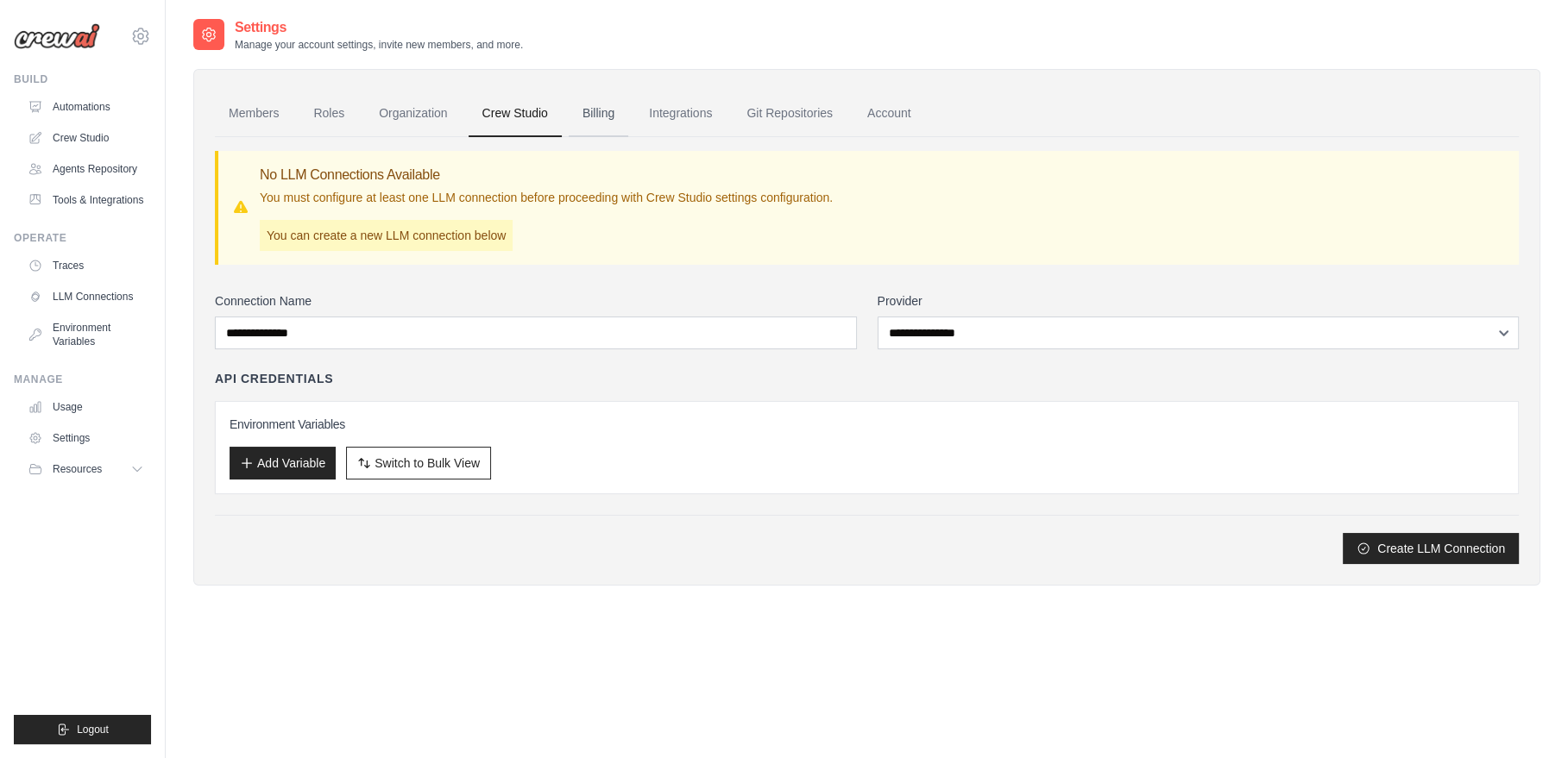
click at [592, 107] on link "Billing" at bounding box center [598, 113] width 59 height 47
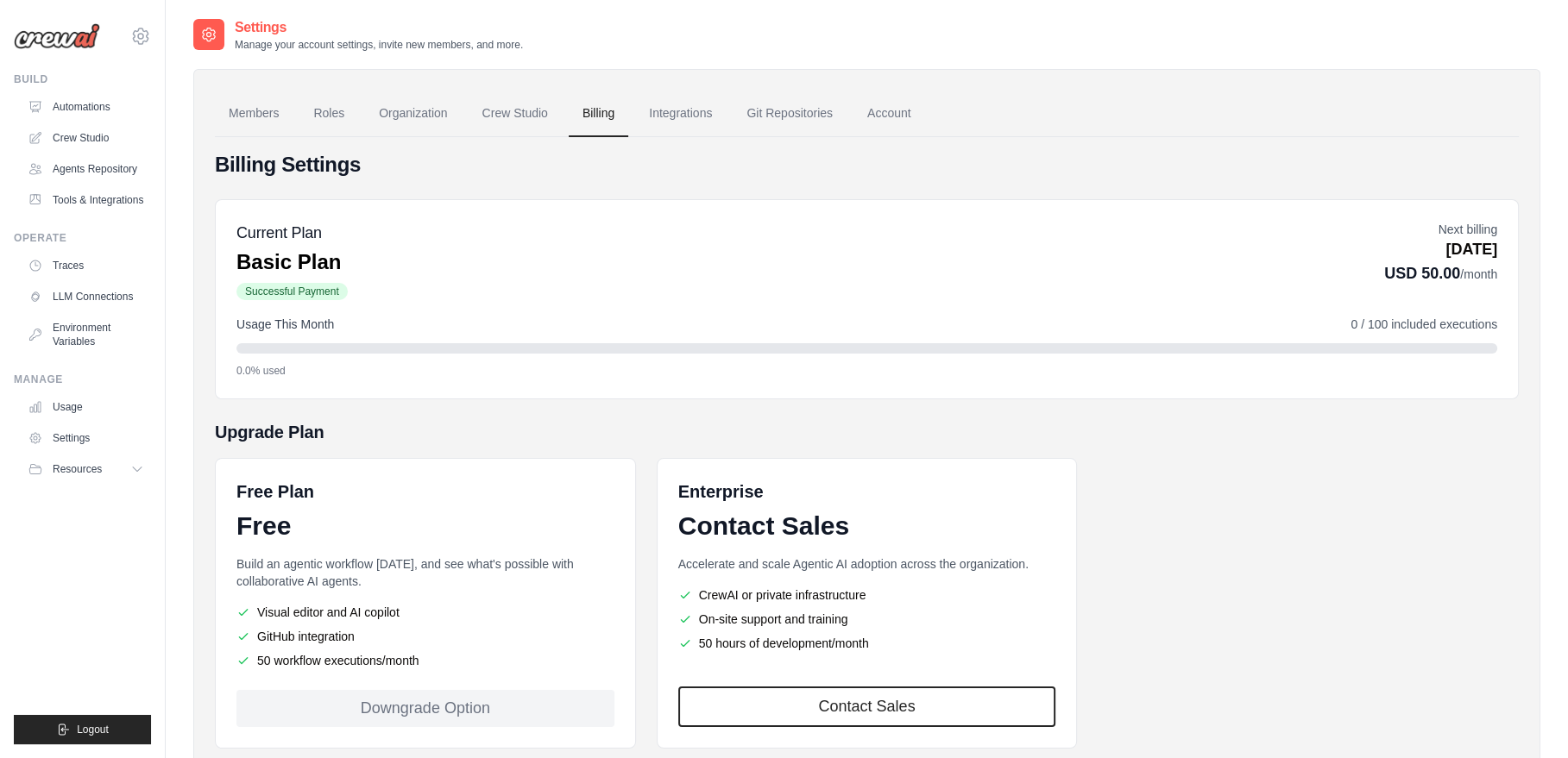
scroll to position [100, 0]
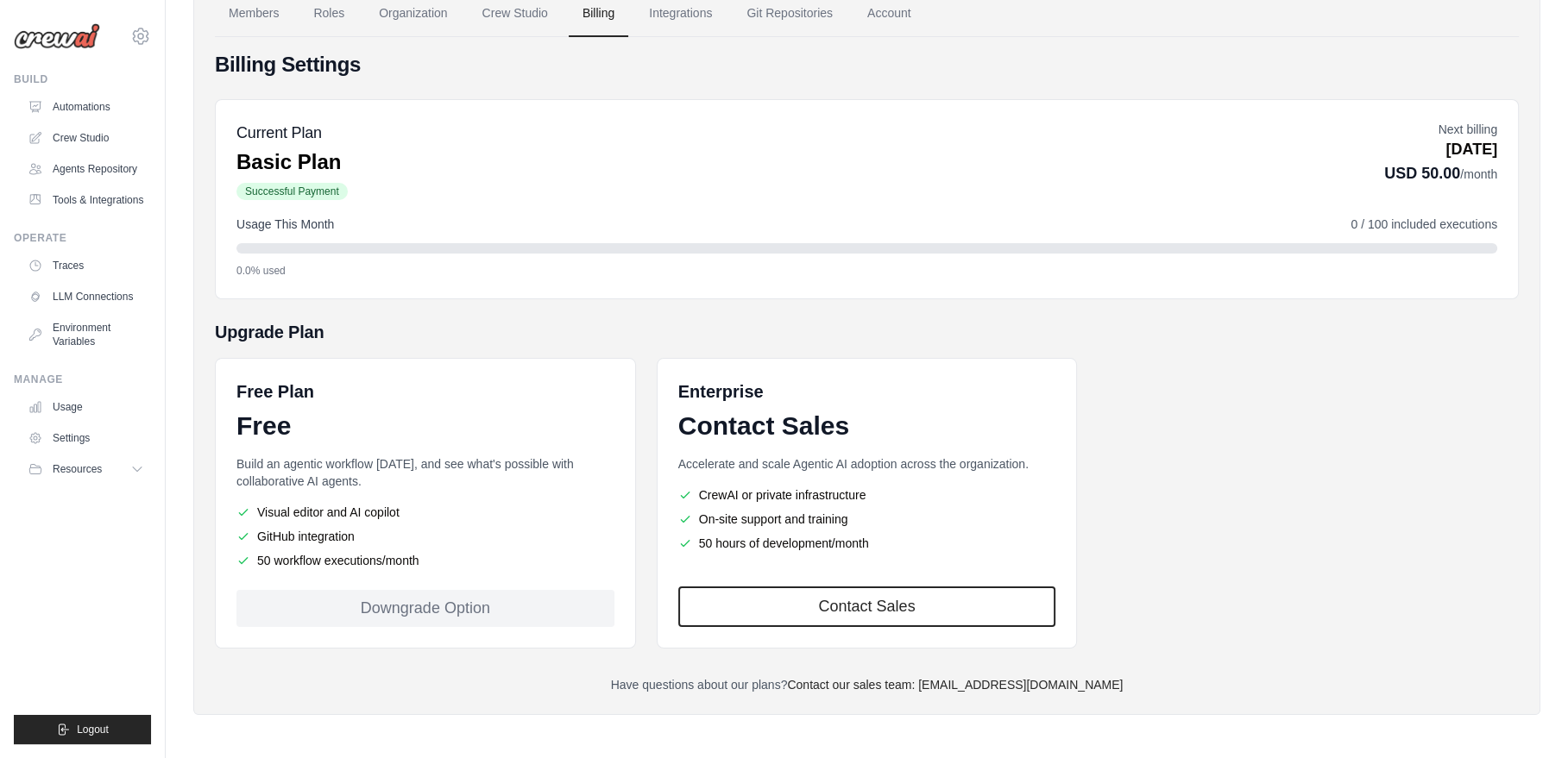
click at [416, 614] on div "Downgrade Option" at bounding box center [425, 608] width 378 height 37
click at [415, 610] on div "Downgrade Option" at bounding box center [425, 608] width 378 height 37
click at [414, 609] on div "Downgrade Option" at bounding box center [425, 608] width 378 height 37
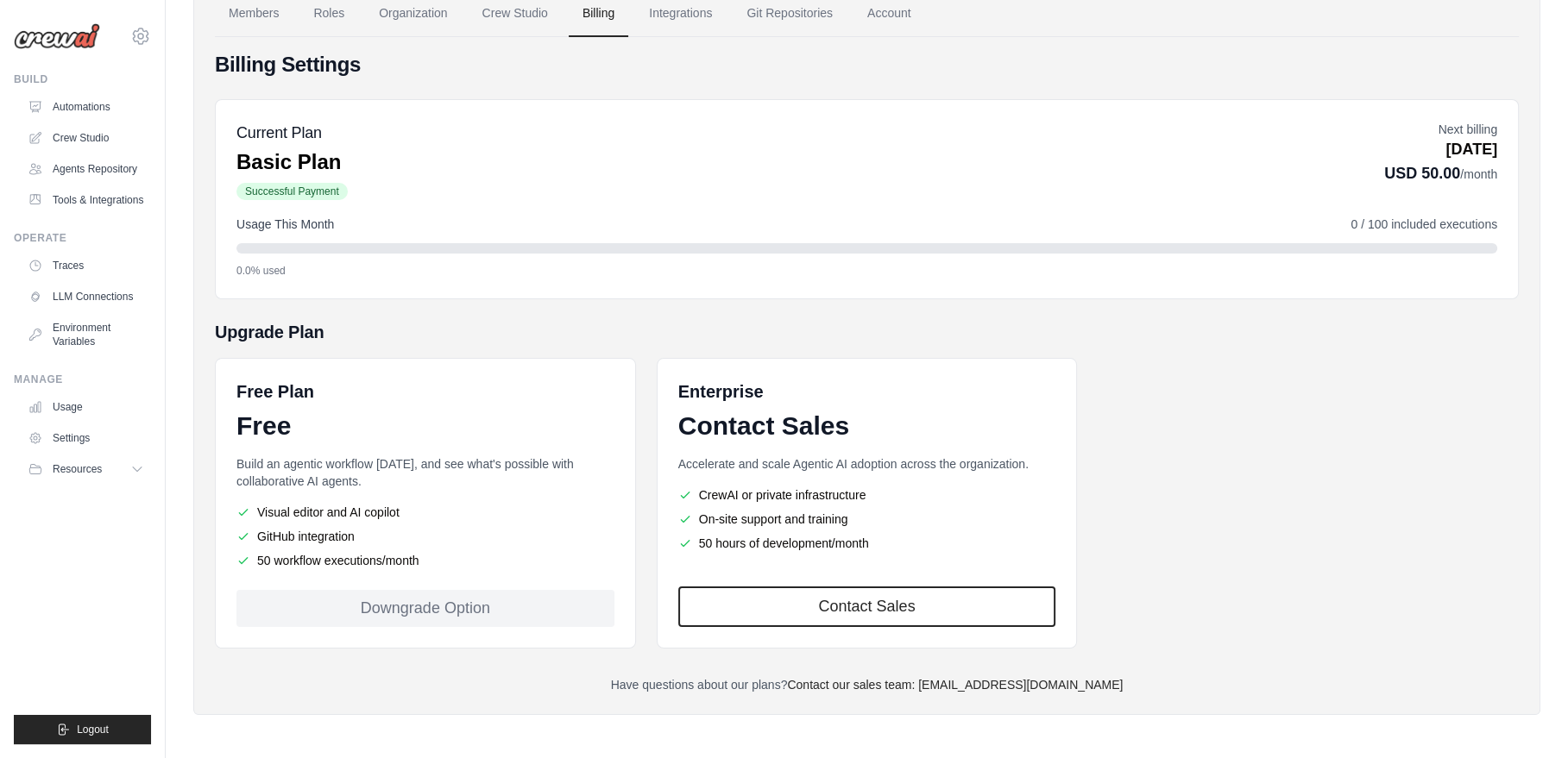
click at [414, 609] on div "Downgrade Option" at bounding box center [425, 608] width 378 height 37
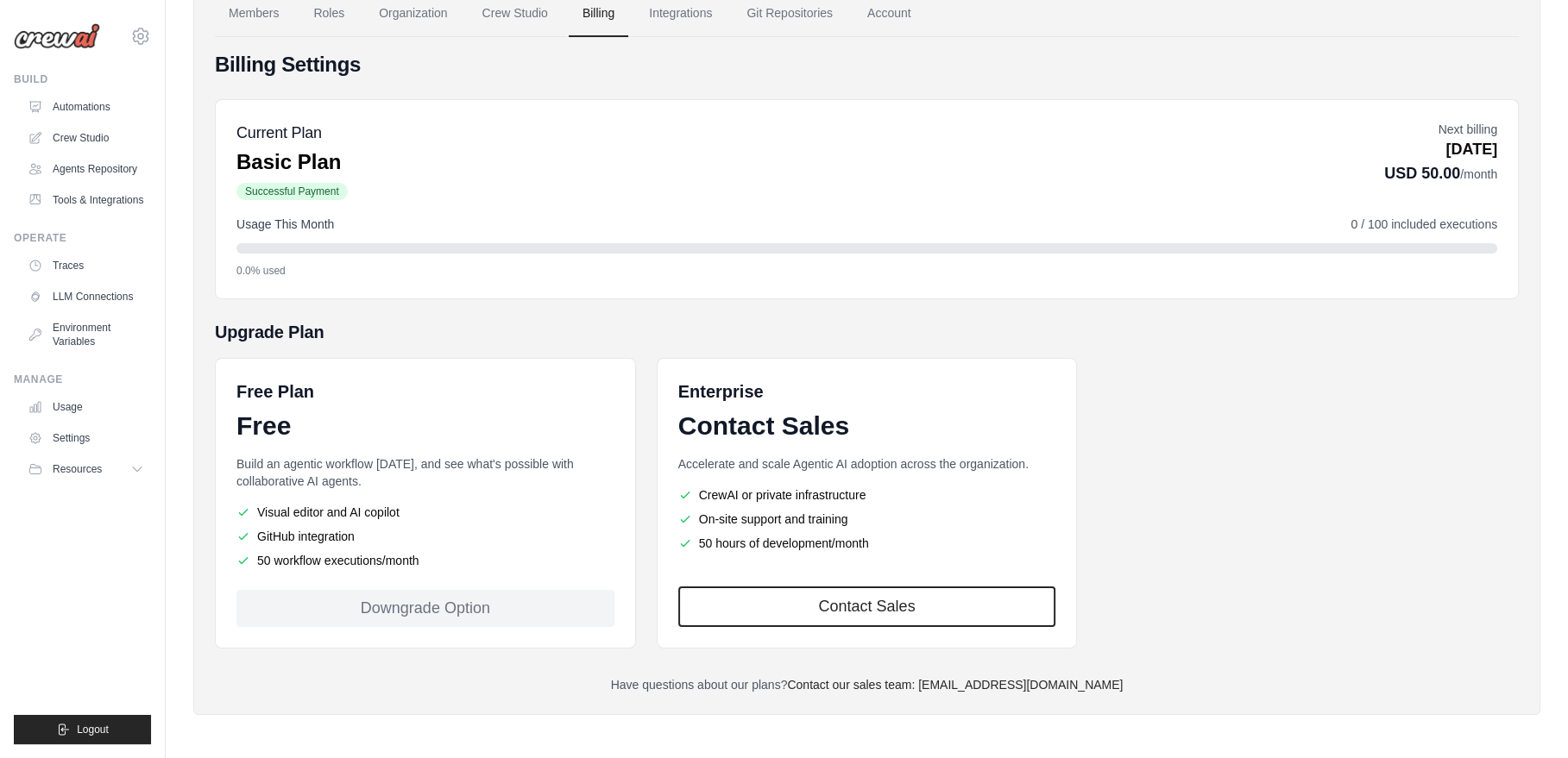
click at [414, 609] on div "Downgrade Option" at bounding box center [425, 608] width 378 height 37
drag, startPoint x: 1090, startPoint y: 682, endPoint x: 953, endPoint y: 691, distance: 137.3
click at [953, 691] on p "Have questions about our plans? Contact our sales team: [EMAIL_ADDRESS][DOMAIN_…" at bounding box center [867, 685] width 1303 height 17
copy link "[EMAIL_ADDRESS][DOMAIN_NAME]"
